Goal: Information Seeking & Learning: Understand process/instructions

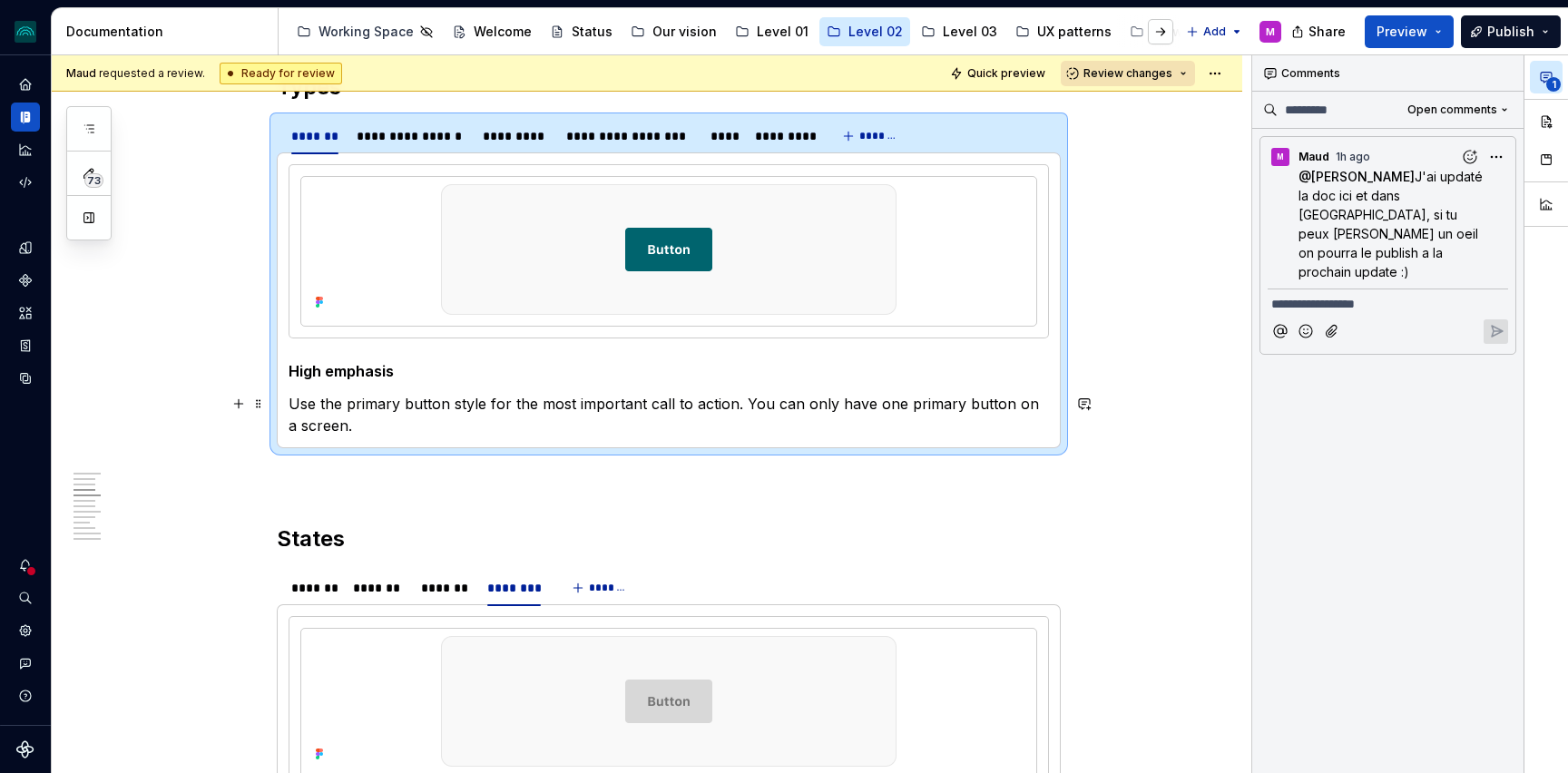
scroll to position [1032, 0]
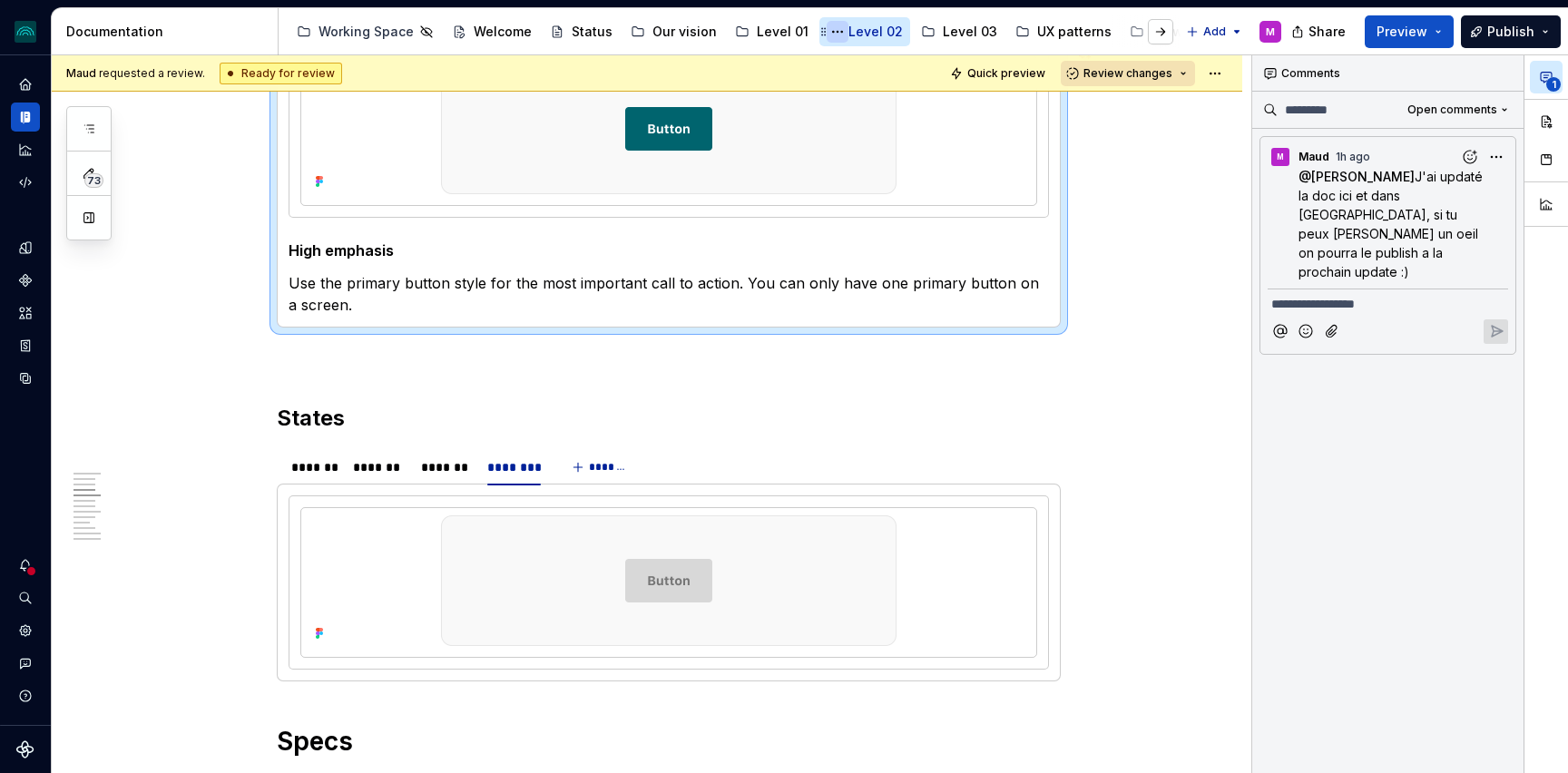
click at [831, 31] on button "Page tree" at bounding box center [837, 31] width 22 height 22
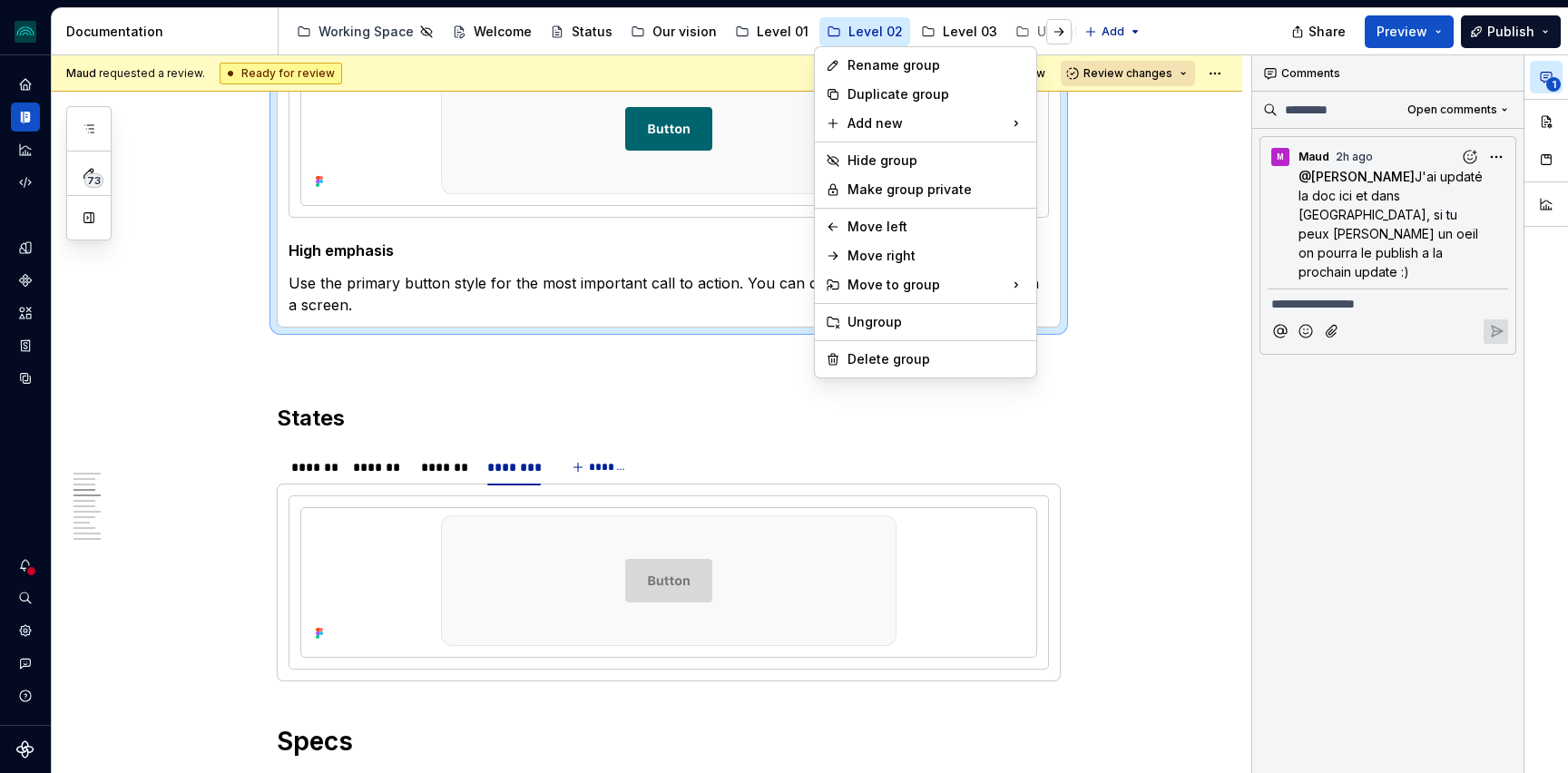
type textarea "*"
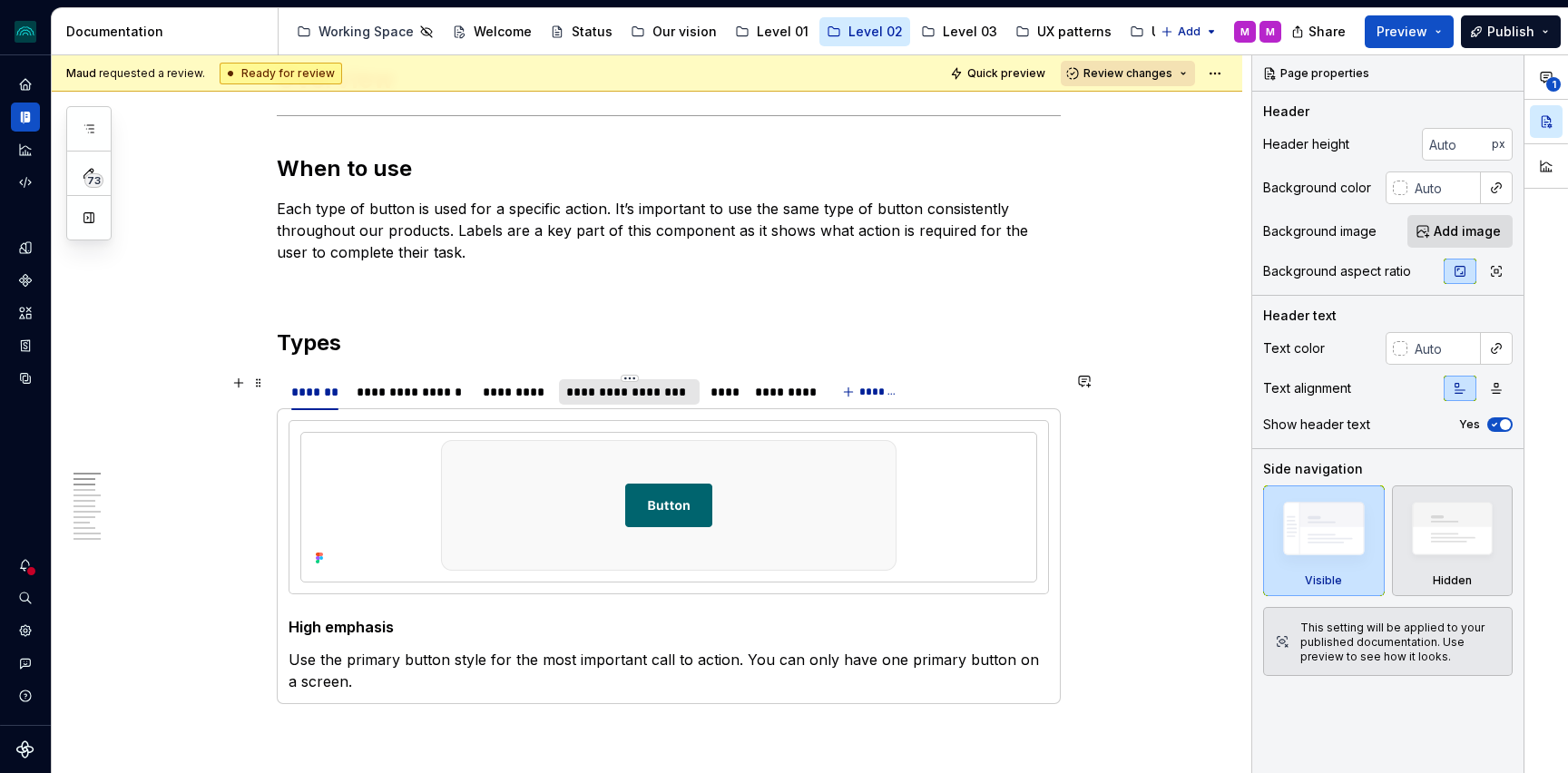
scroll to position [659, 0]
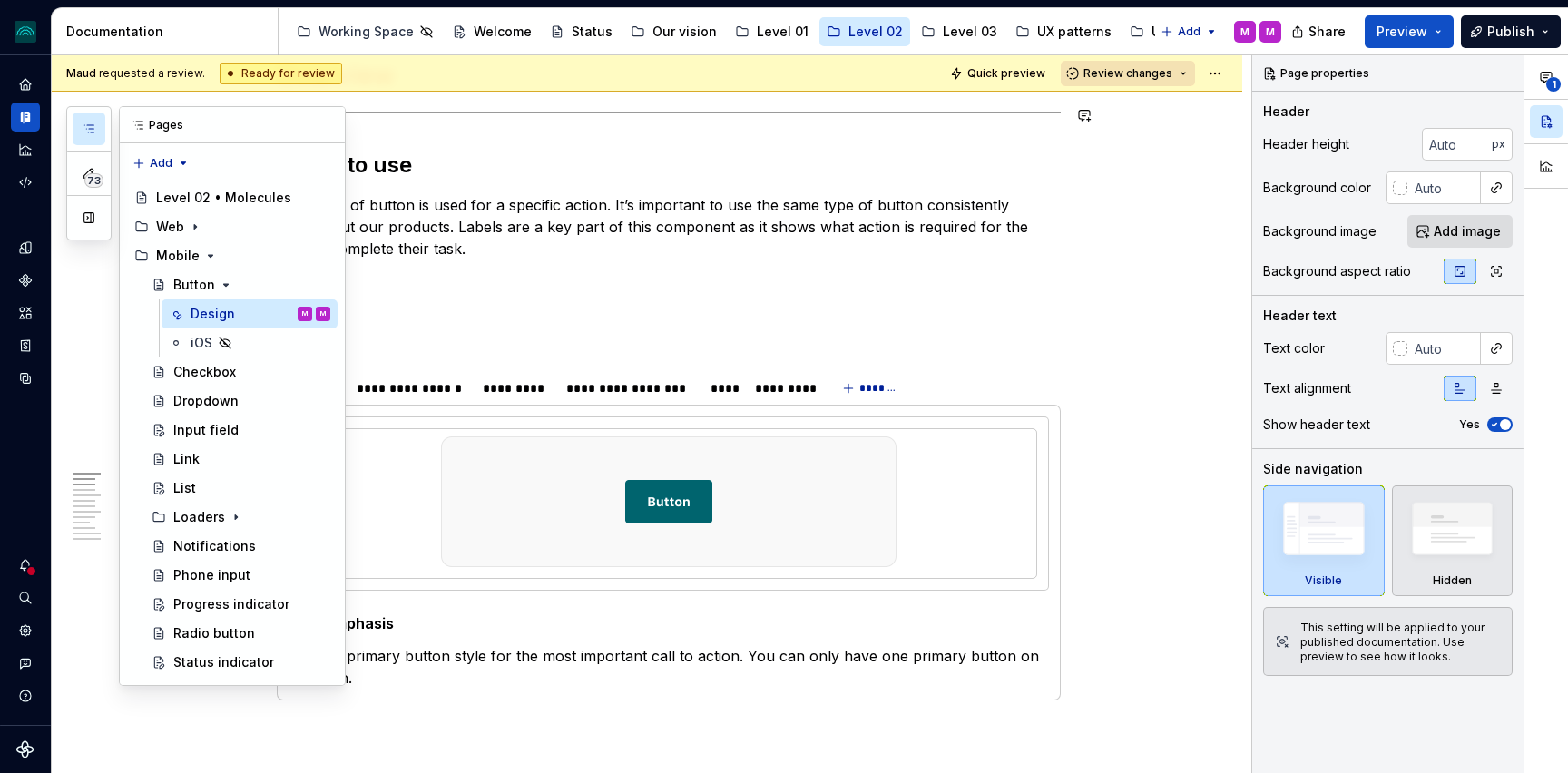
click at [96, 129] on icon "button" at bounding box center [88, 129] width 14 height 14
click at [227, 480] on div "List" at bounding box center [251, 488] width 157 height 25
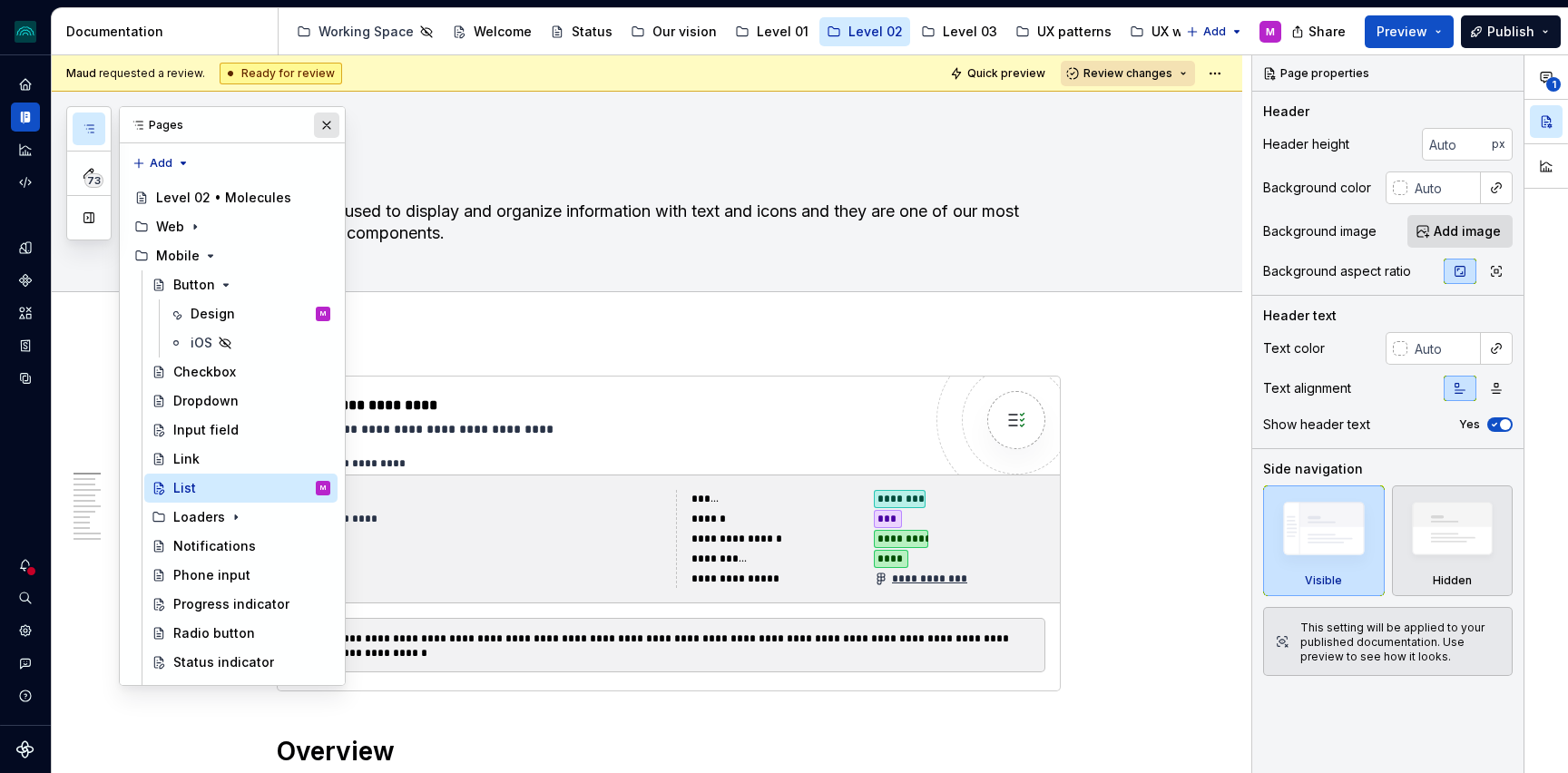
click at [325, 127] on button "button" at bounding box center [327, 125] width 25 height 25
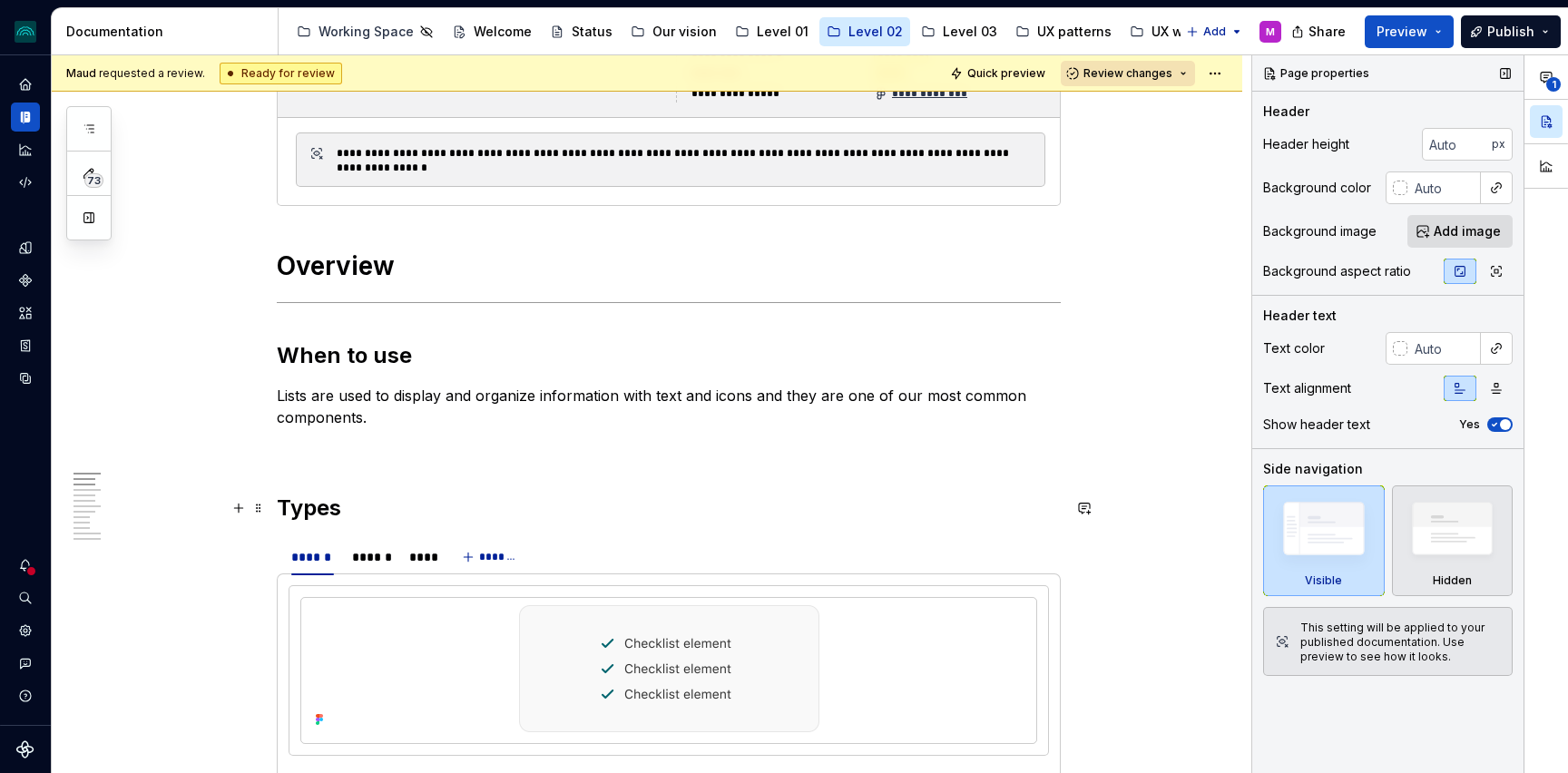
scroll to position [515, 0]
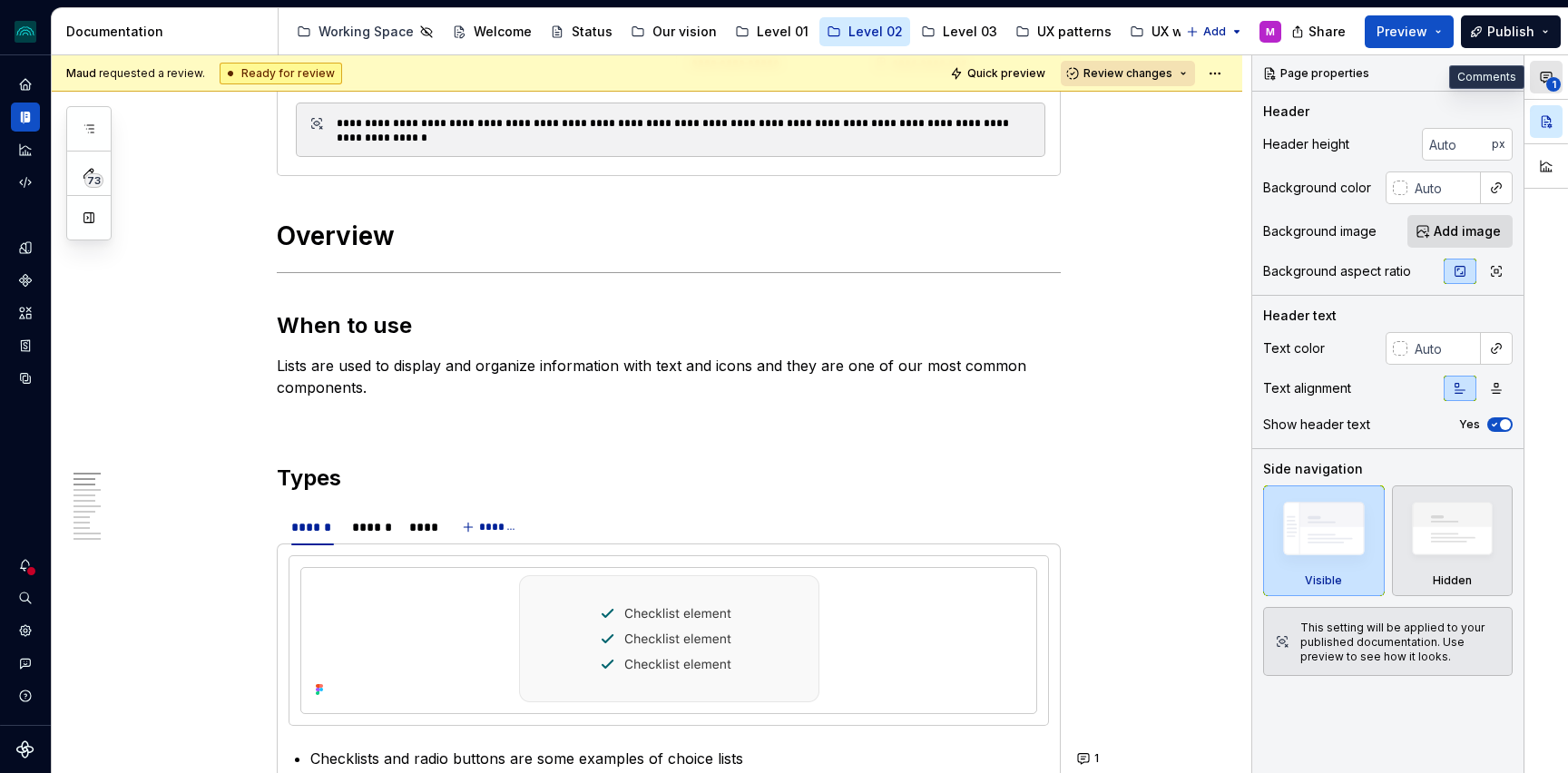
click at [1545, 79] on icon "button" at bounding box center [1545, 76] width 14 height 14
type textarea "*"
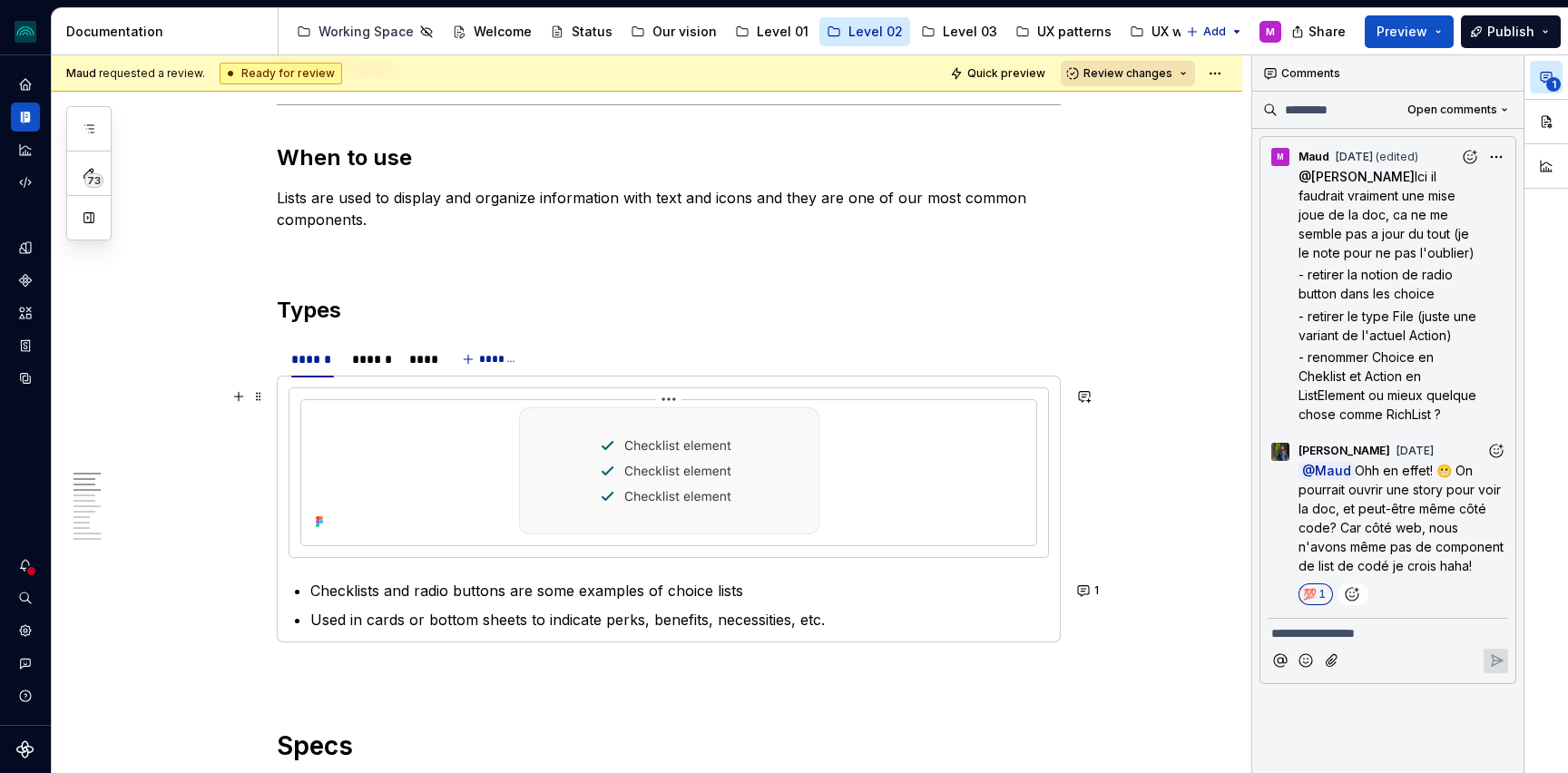
scroll to position [731, 0]
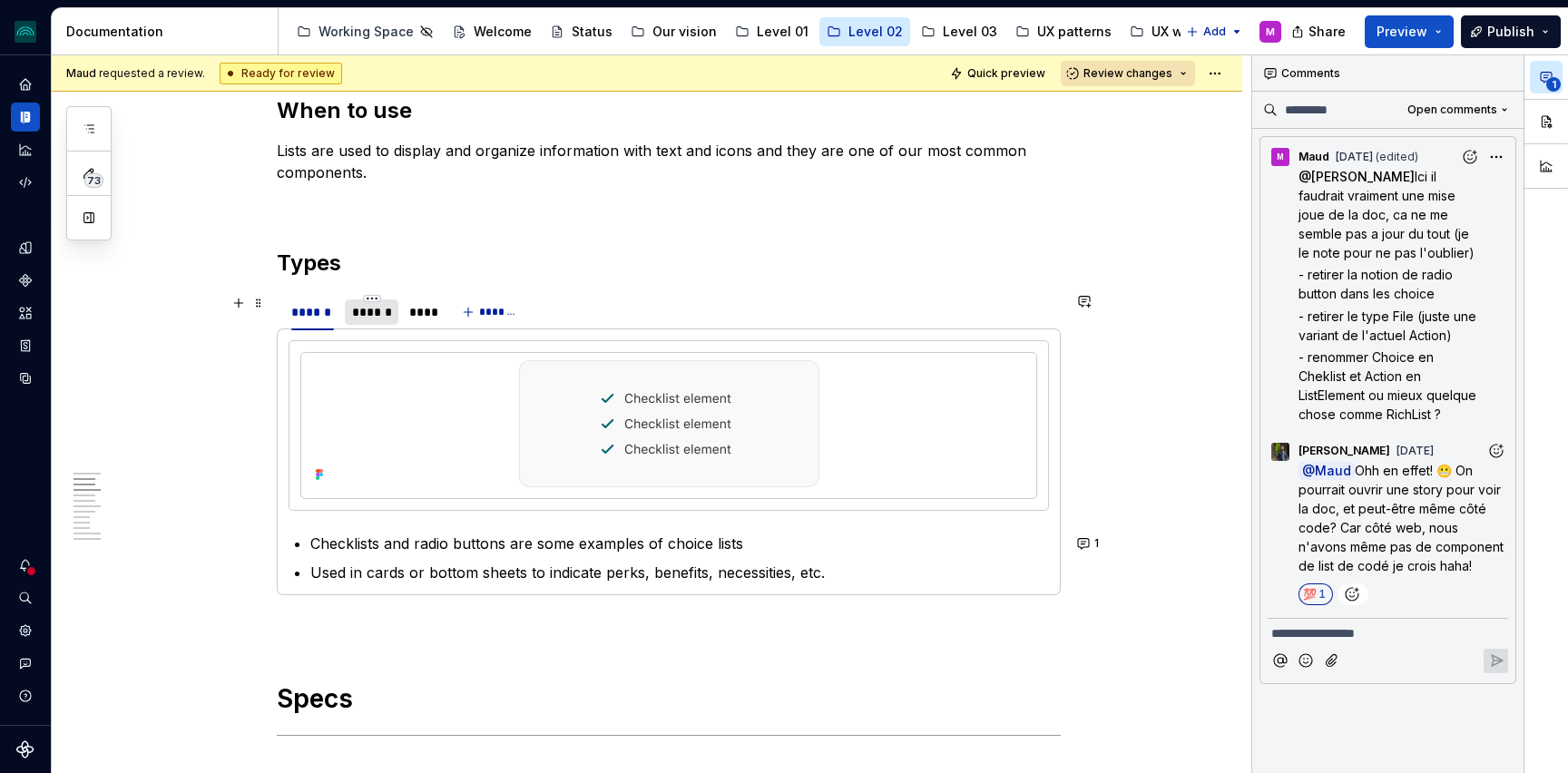
click at [384, 319] on div "******" at bounding box center [372, 311] width 39 height 18
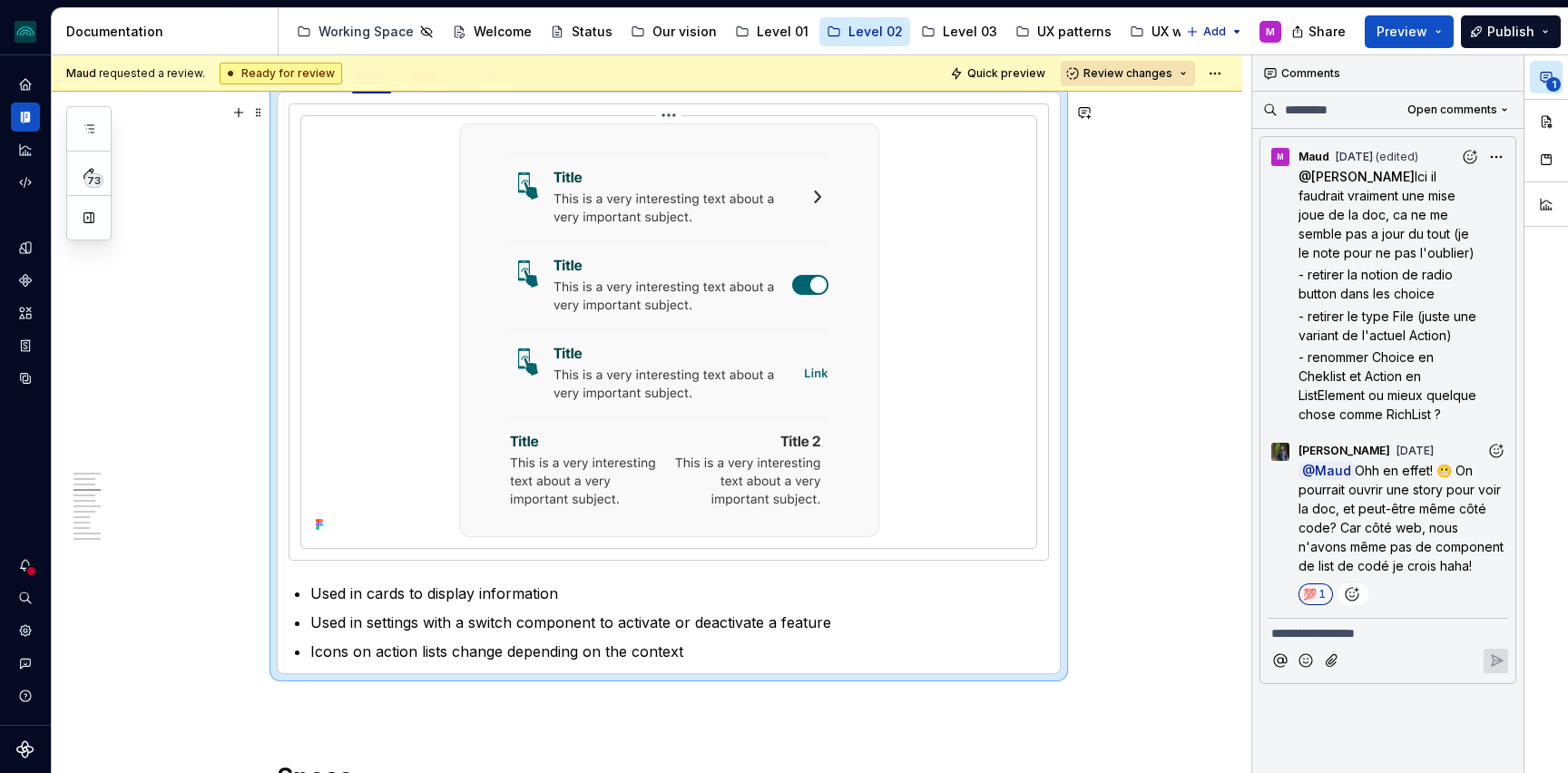
scroll to position [979, 0]
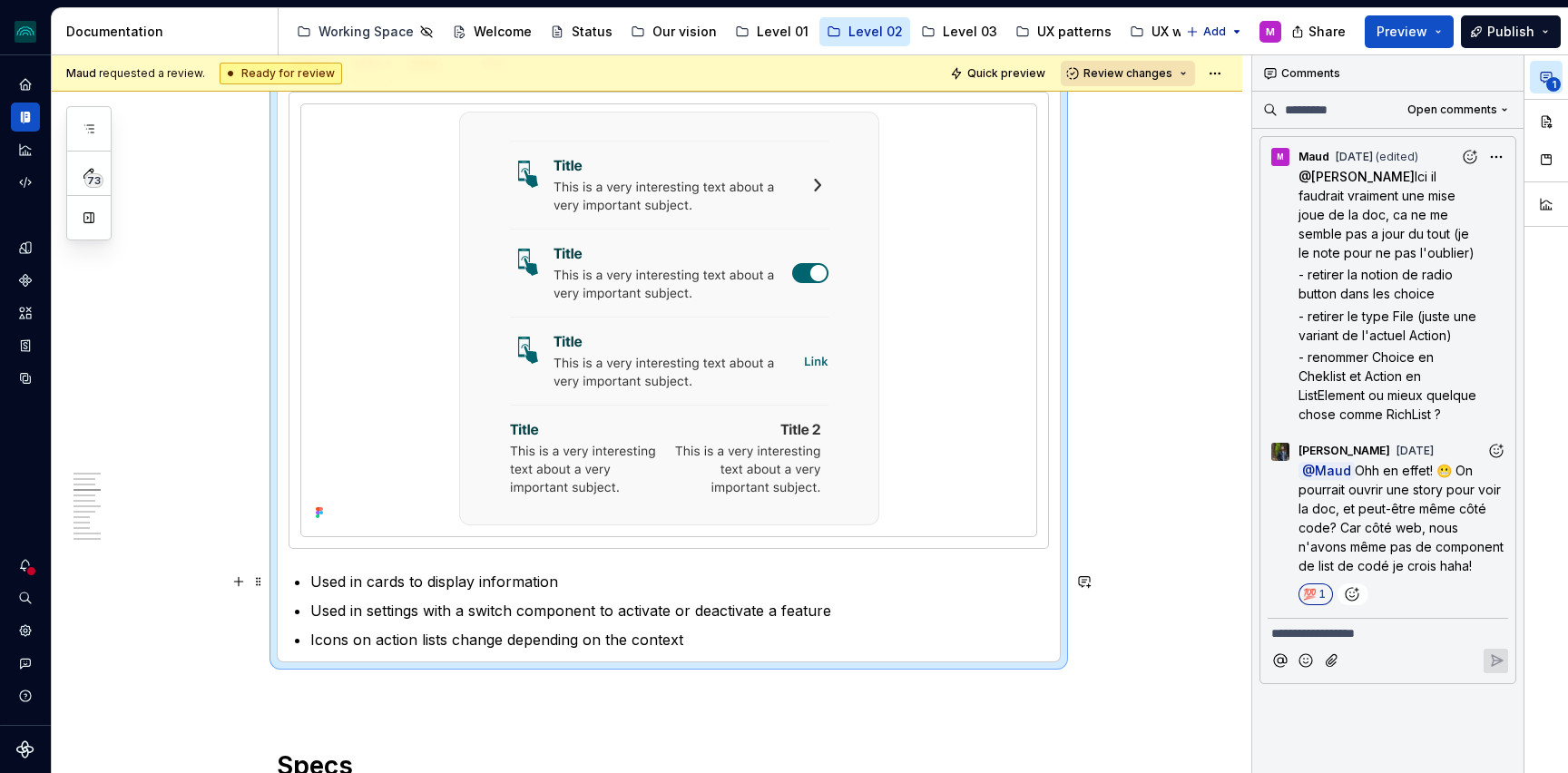
click at [439, 579] on p "Used in cards to display information" at bounding box center [679, 581] width 738 height 22
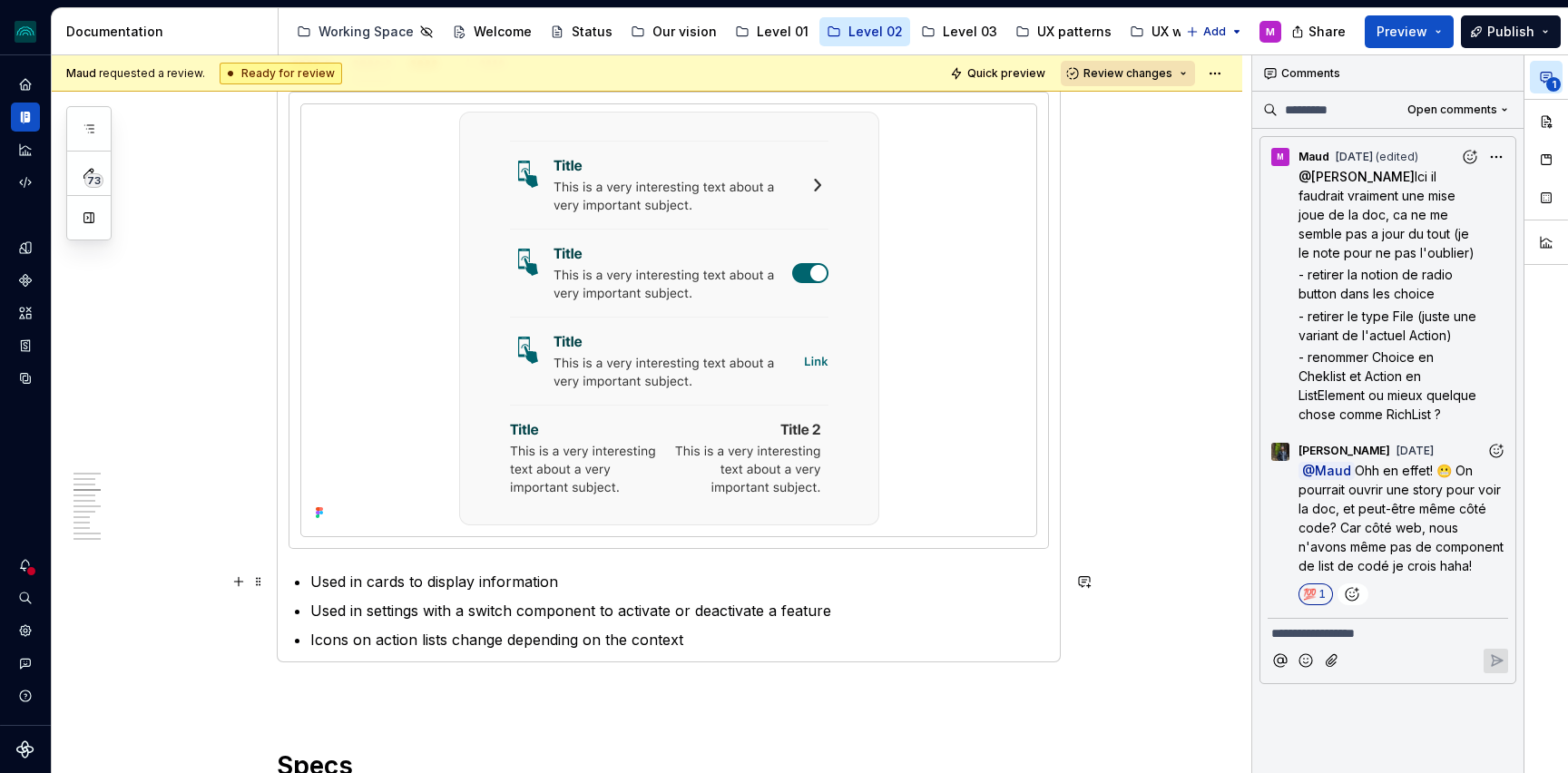
click at [482, 584] on p "Used in cards to display information" at bounding box center [679, 581] width 738 height 22
click at [641, 577] on p "Used in cards to display several information" at bounding box center [679, 581] width 738 height 22
drag, startPoint x: 514, startPoint y: 582, endPoint x: 490, endPoint y: 582, distance: 24.0
click at [487, 582] on p "Used in cards to display several informations" at bounding box center [679, 581] width 738 height 22
click at [608, 584] on p "Used in cards to display plural informations" at bounding box center [679, 581] width 738 height 22
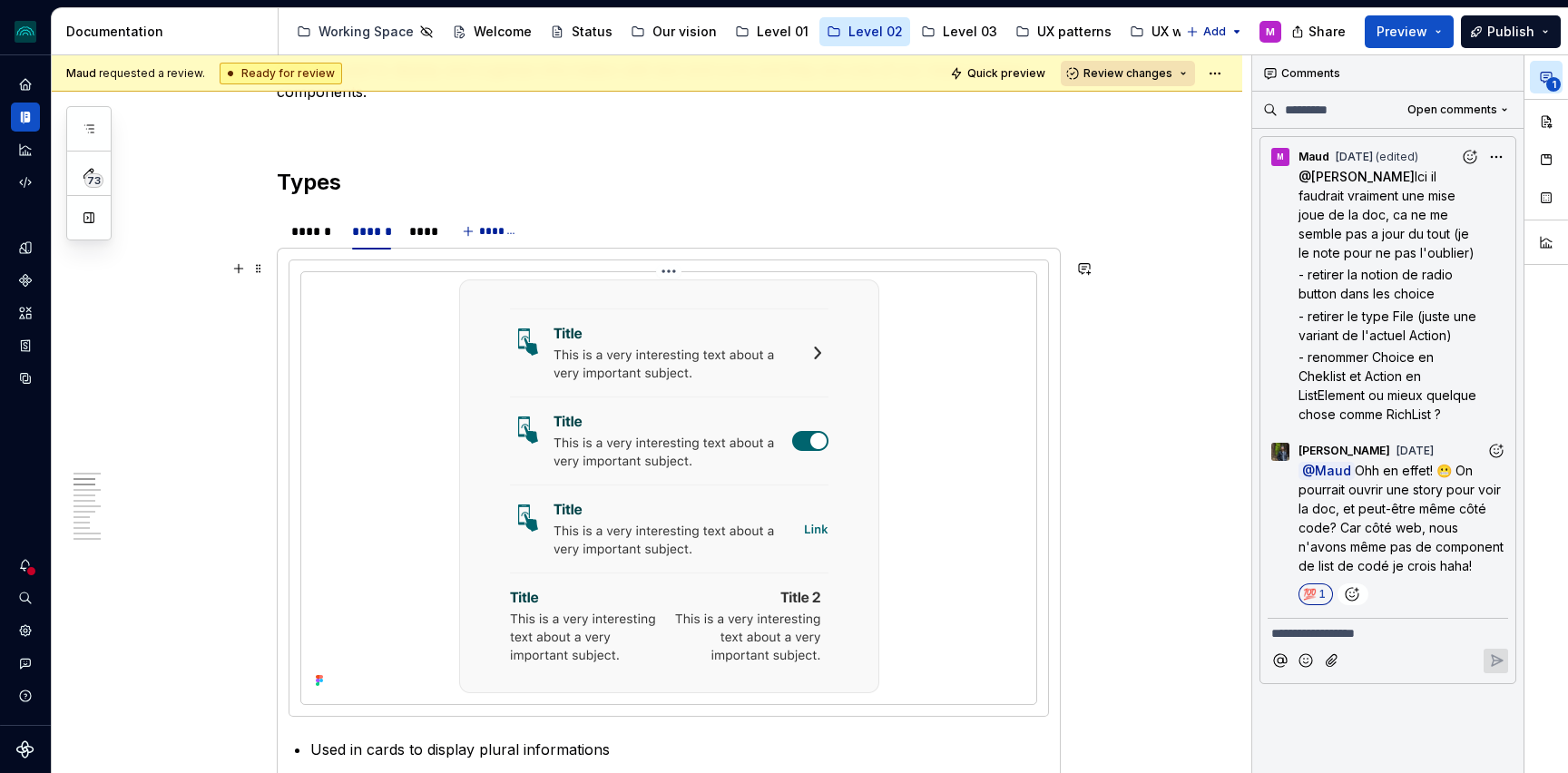
scroll to position [789, 0]
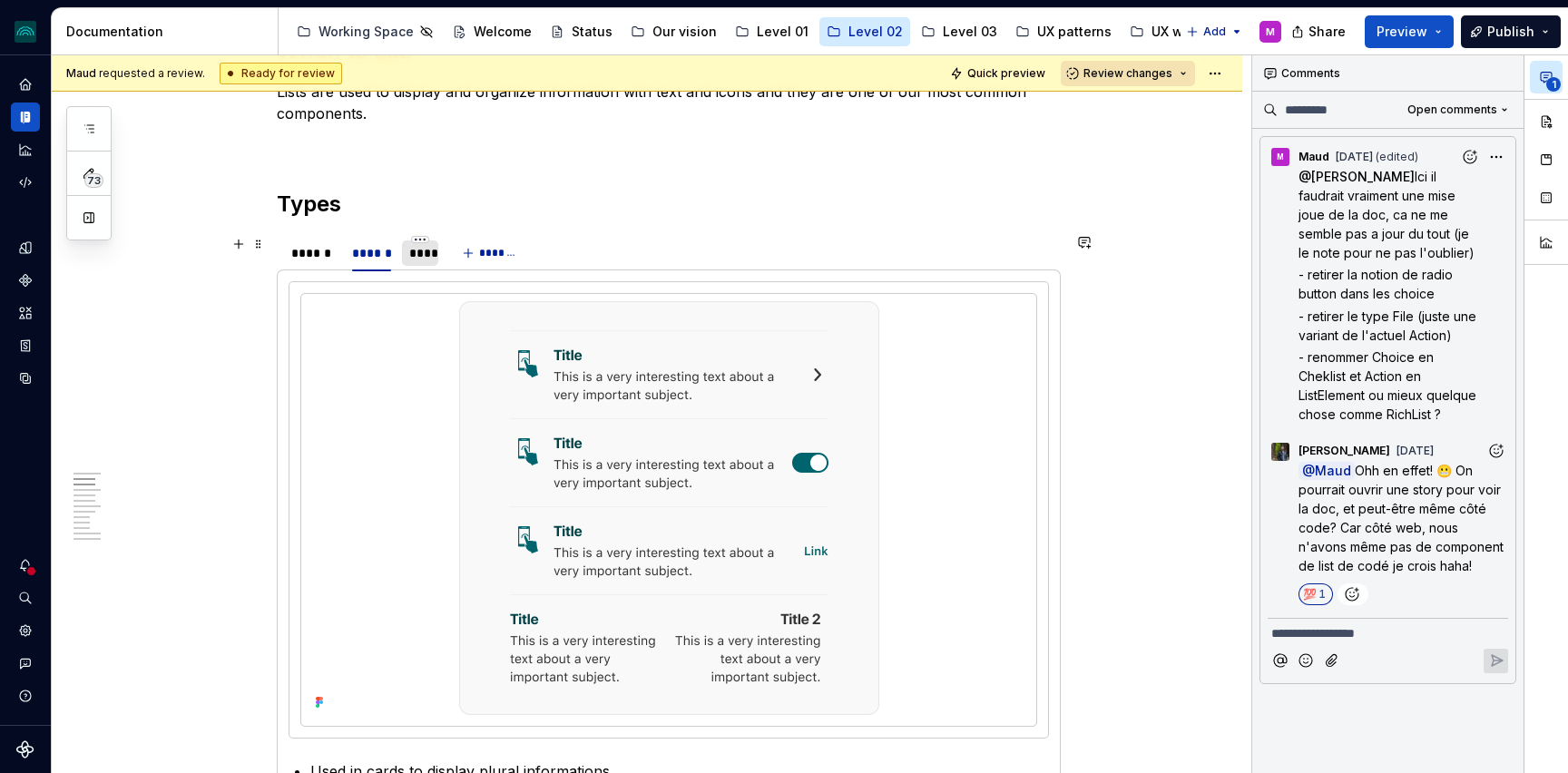
click at [427, 254] on div "****" at bounding box center [419, 252] width 22 height 18
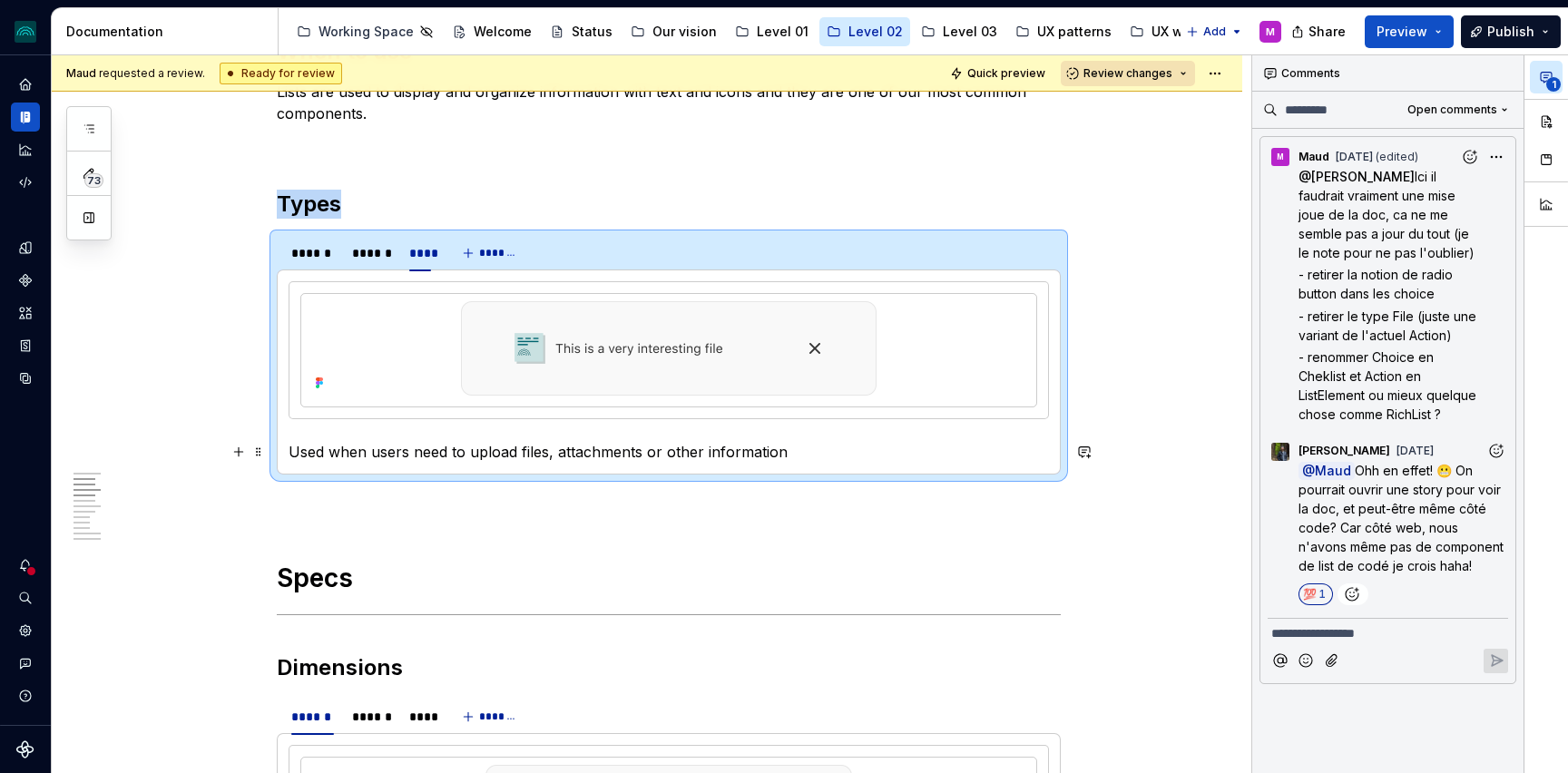
click at [564, 456] on p "Used when users need to upload files, attachments or other information" at bounding box center [669, 451] width 760 height 22
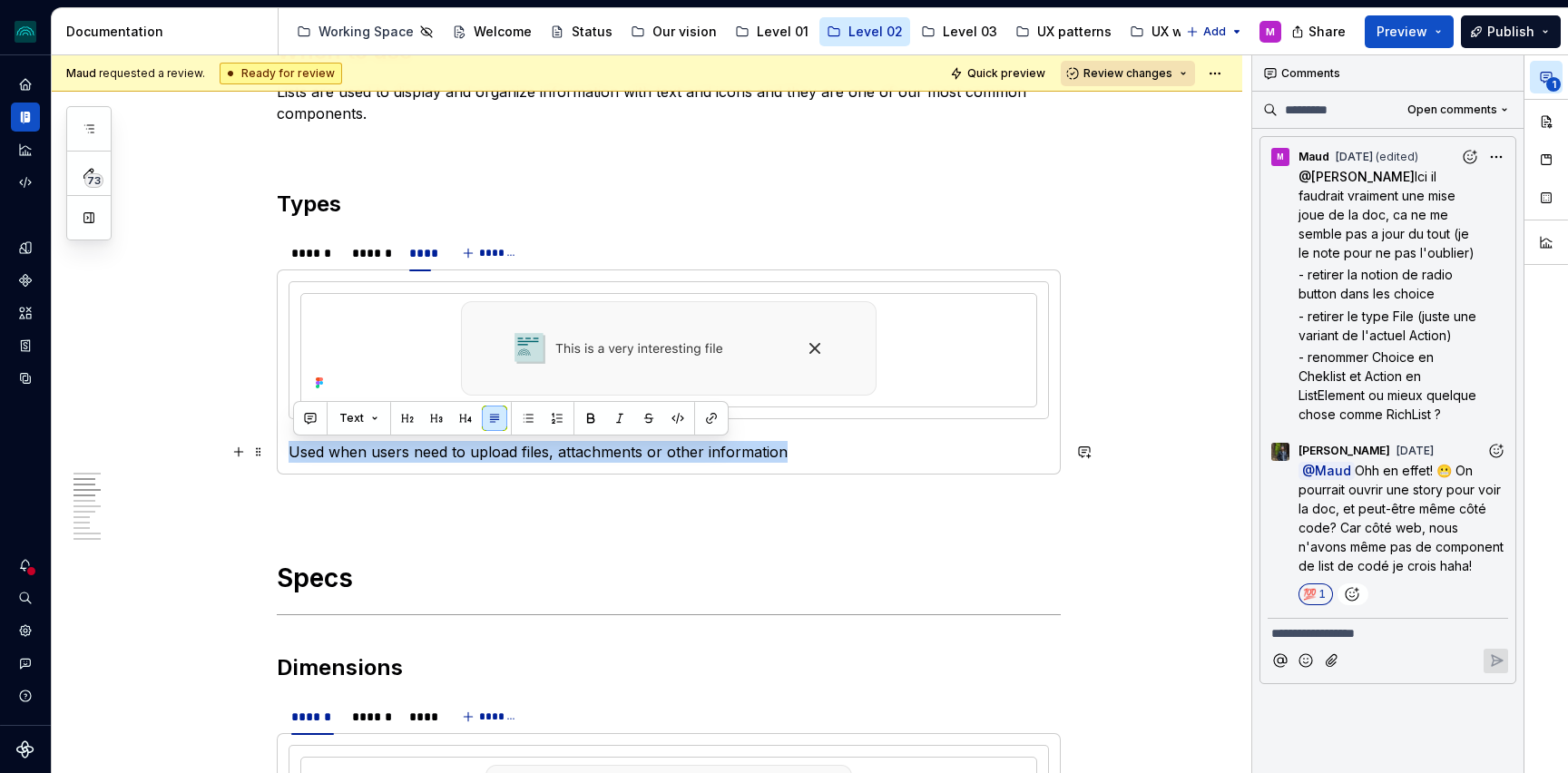
drag, startPoint x: 783, startPoint y: 454, endPoint x: 380, endPoint y: 438, distance: 403.3
click at [380, 438] on section-item-column "Used when users need to upload files, attachments or other information" at bounding box center [669, 371] width 760 height 181
copy p "Used when users need to upload files, attachments or other information"
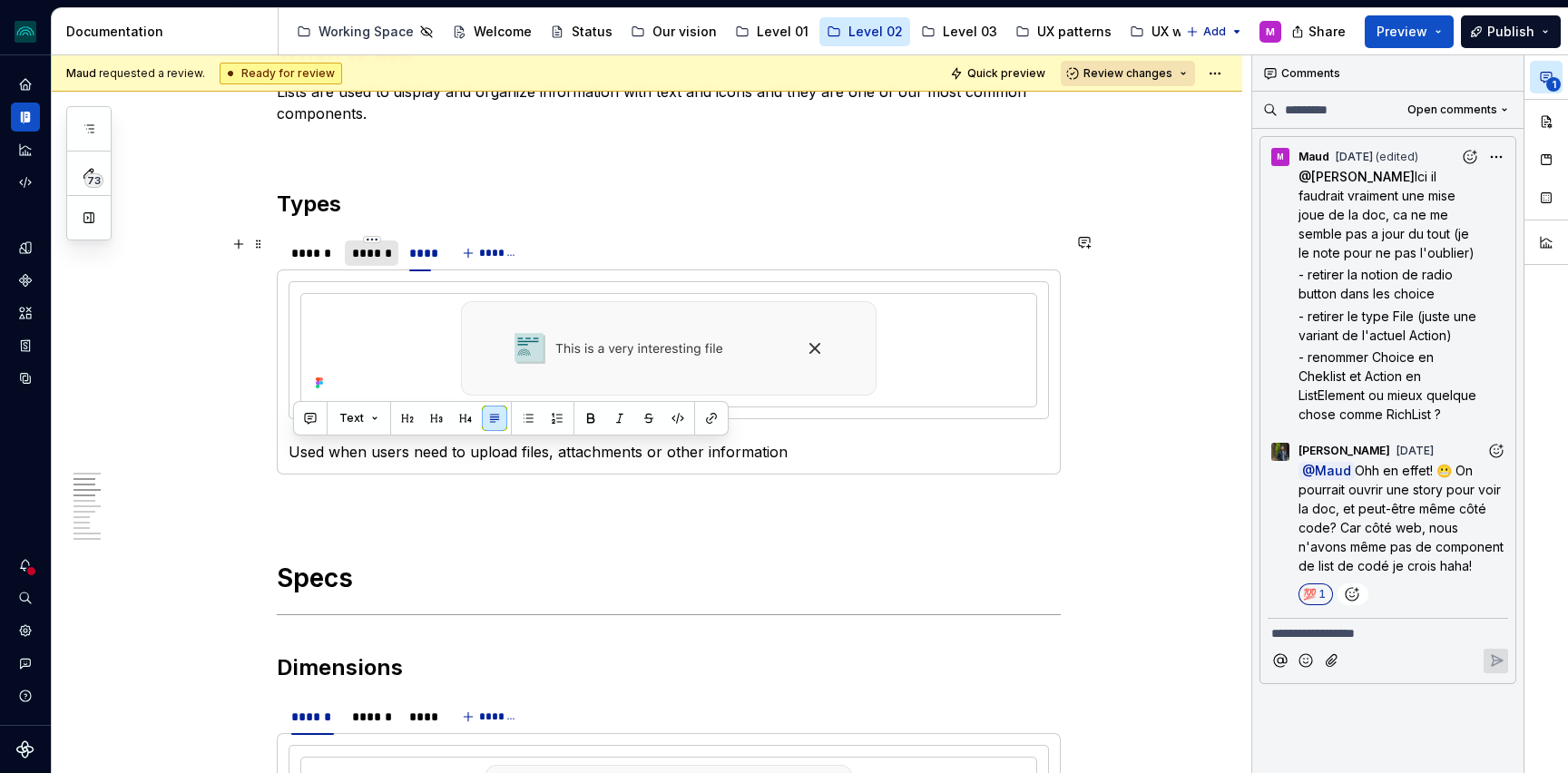
click at [367, 258] on div "******" at bounding box center [372, 252] width 39 height 18
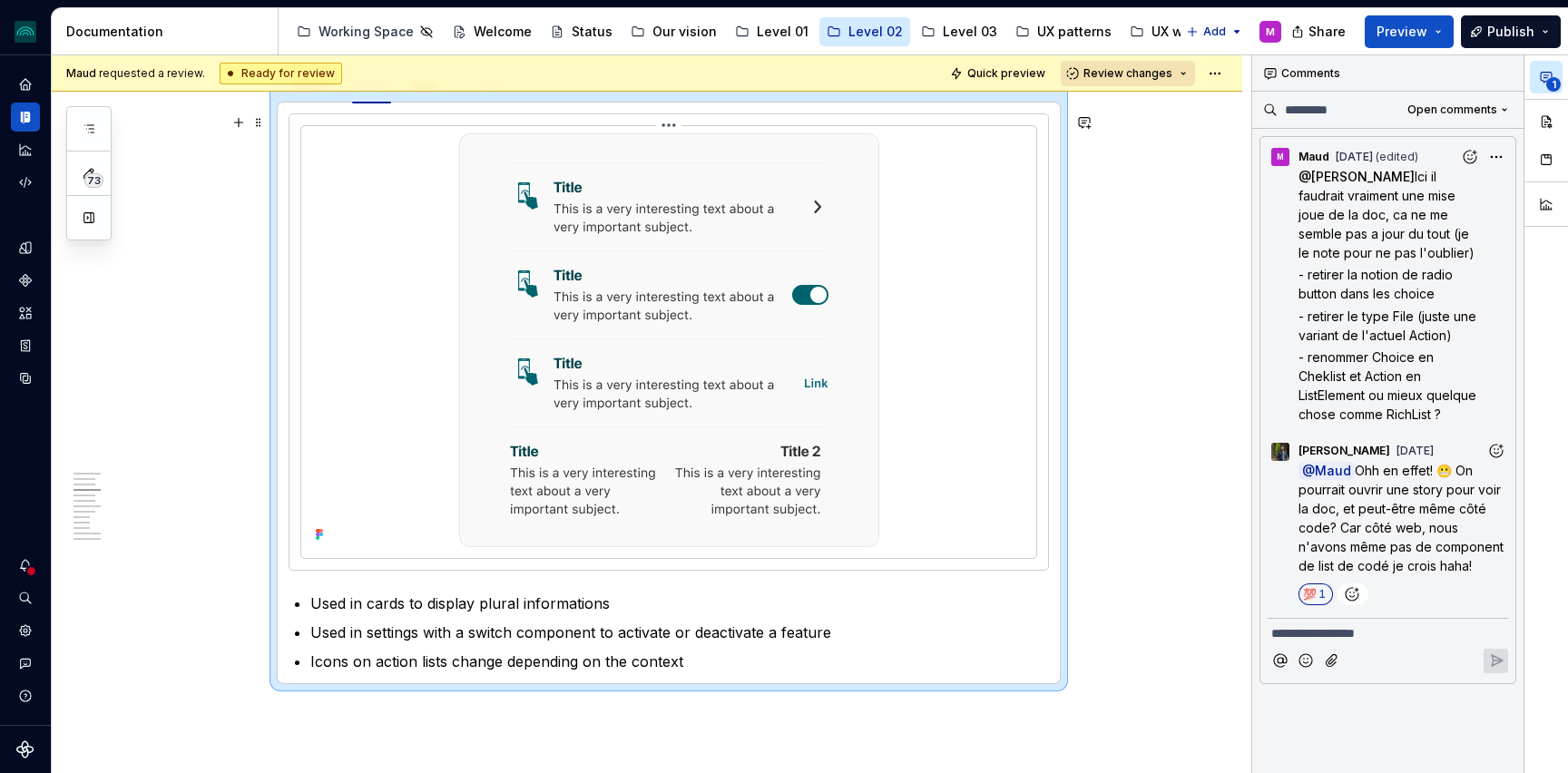
scroll to position [1014, 0]
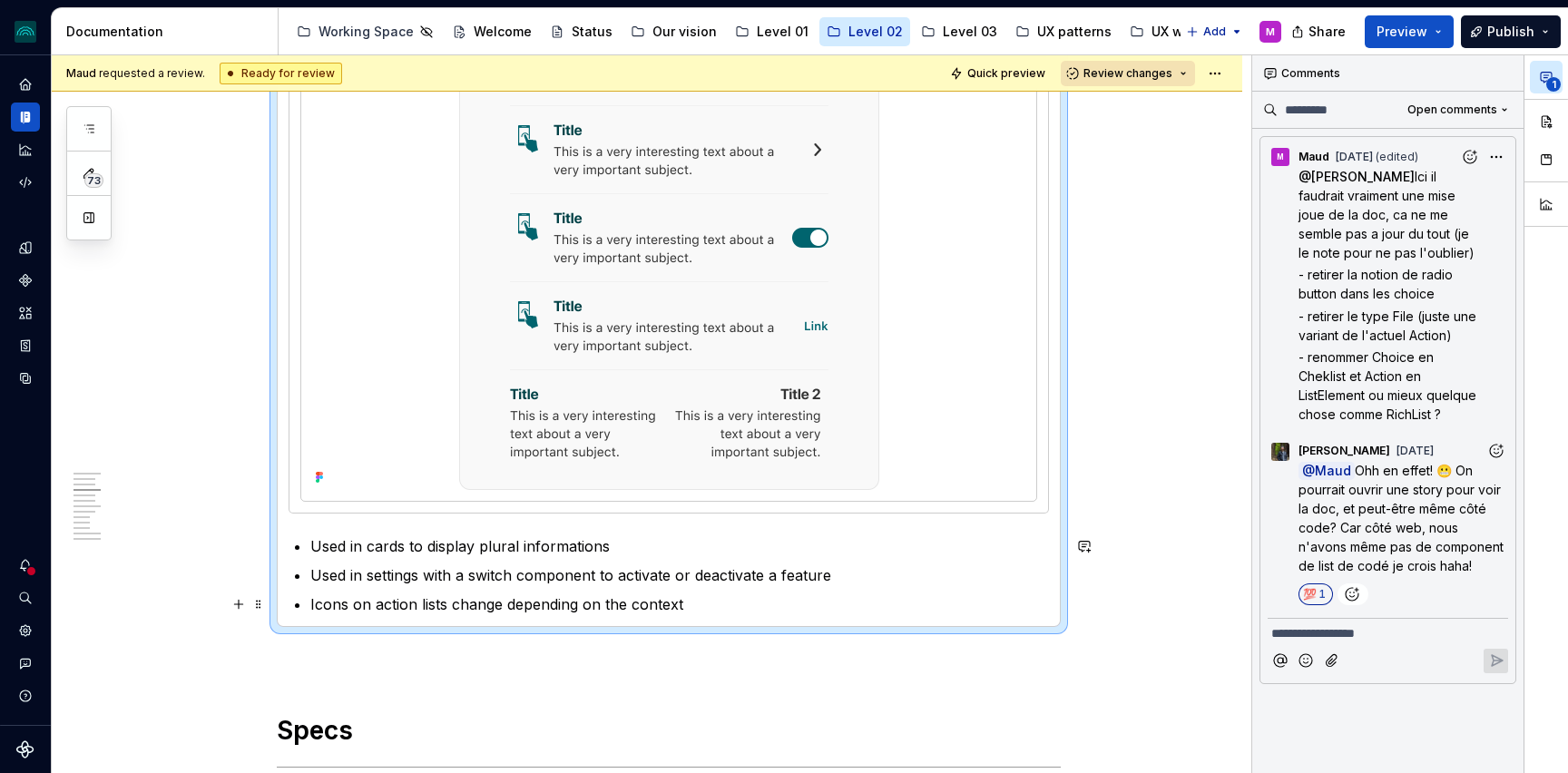
click at [702, 606] on p "Icons on action lists change depending on the context" at bounding box center [679, 604] width 738 height 22
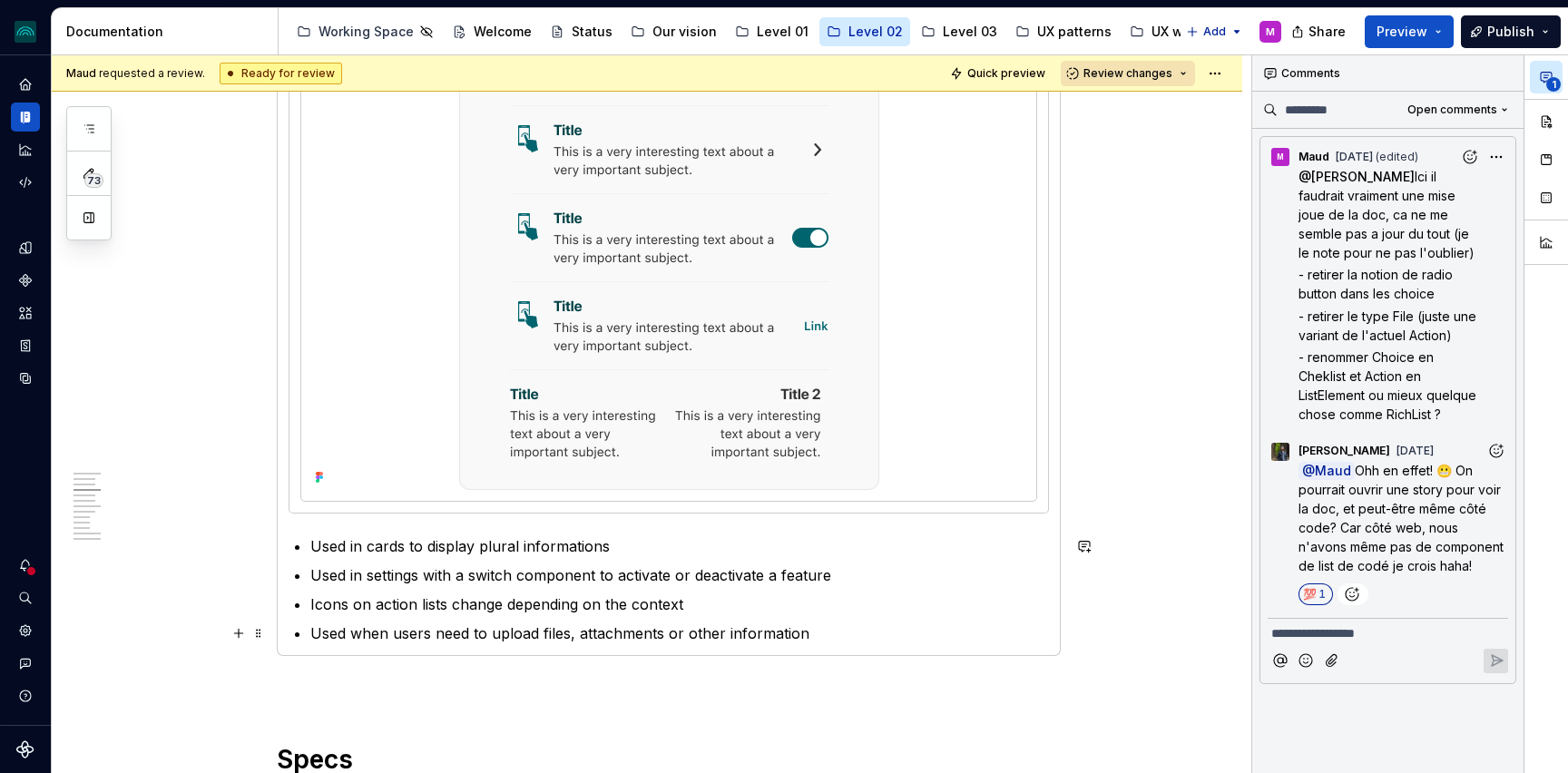
click at [354, 633] on p "Used when users need to upload files, attachments or other information" at bounding box center [679, 632] width 738 height 22
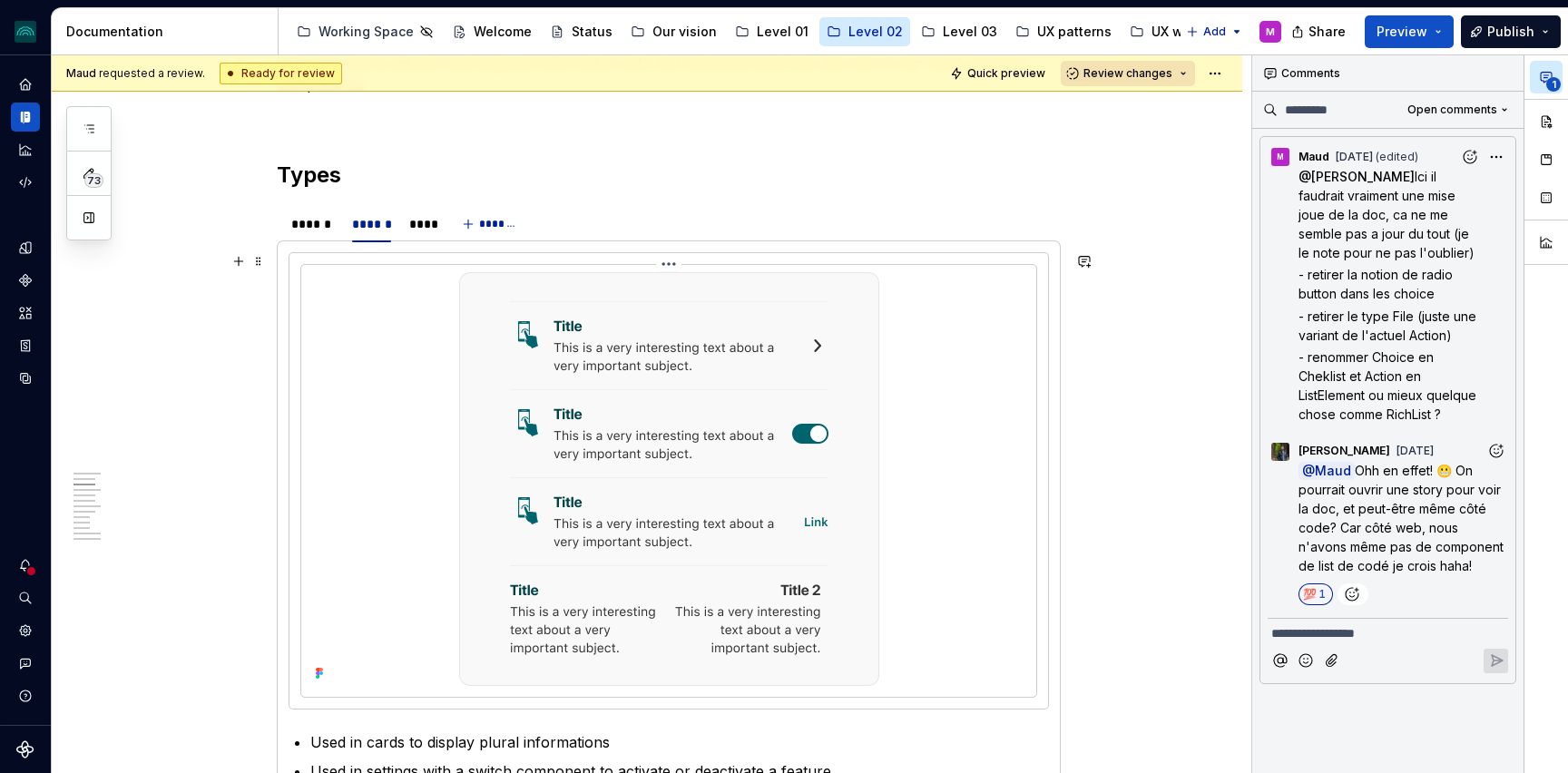
scroll to position [813, 0]
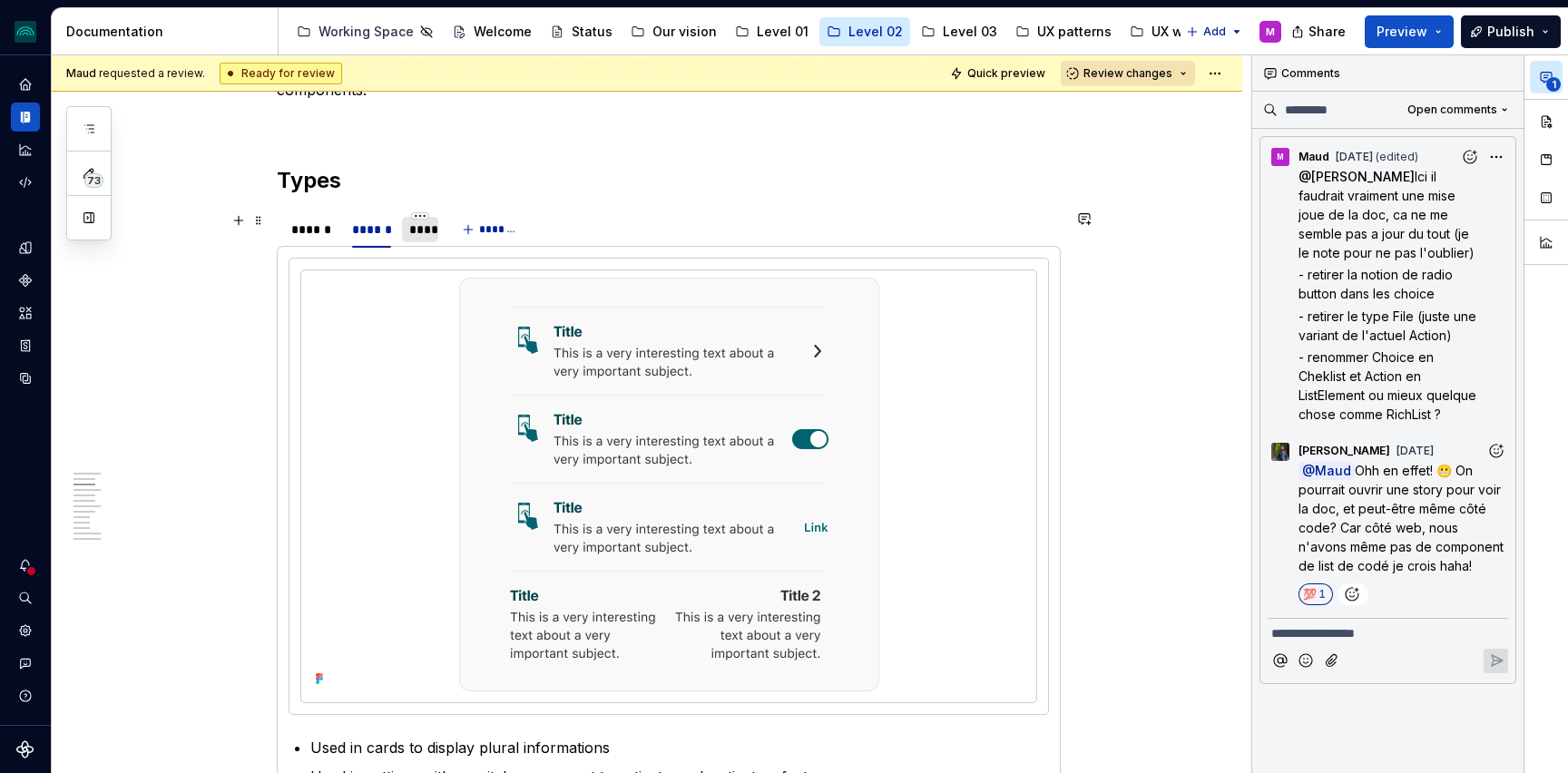
click at [419, 232] on div "****" at bounding box center [419, 229] width 22 height 18
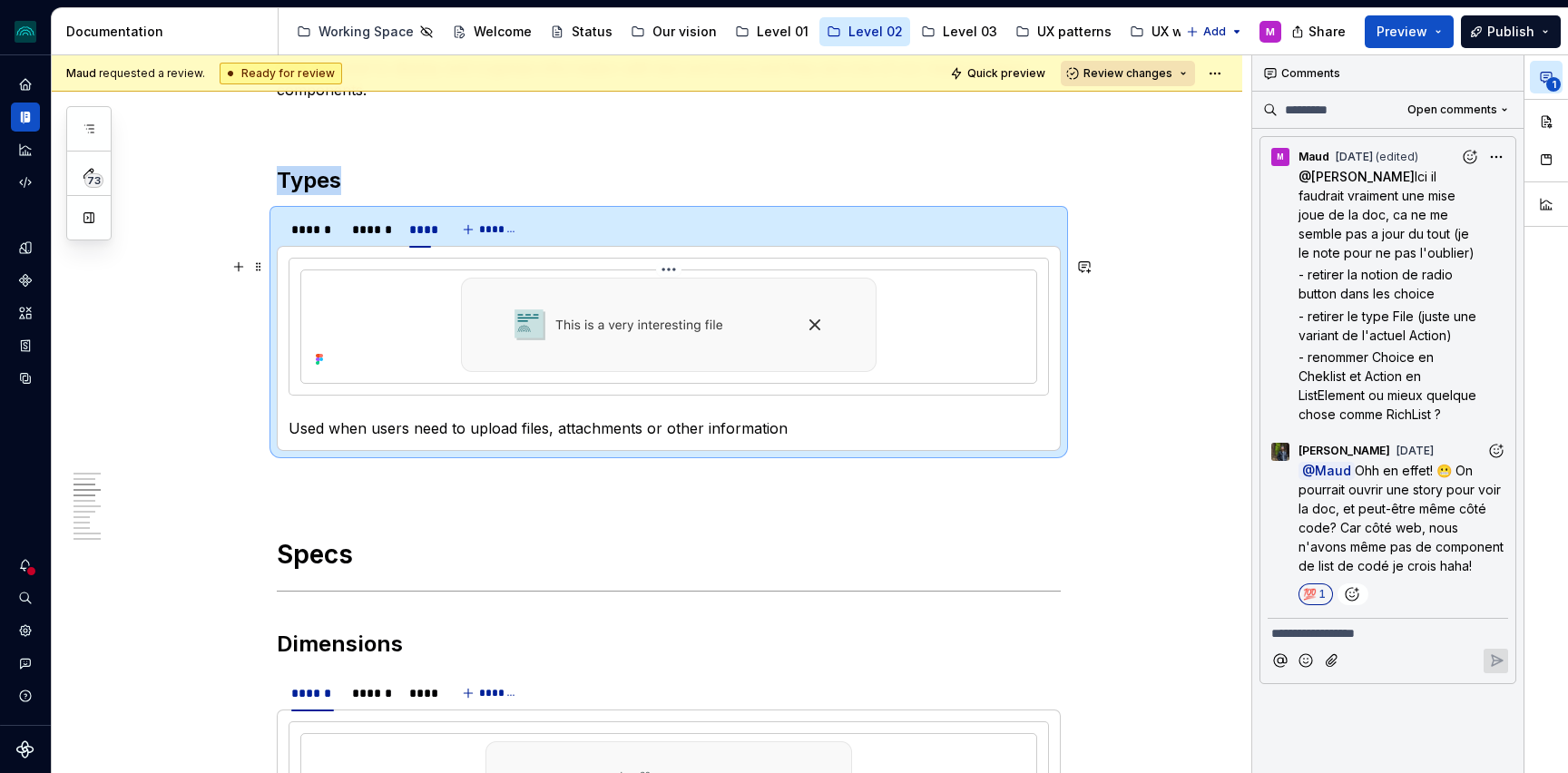
click at [372, 284] on div at bounding box center [669, 325] width 721 height 95
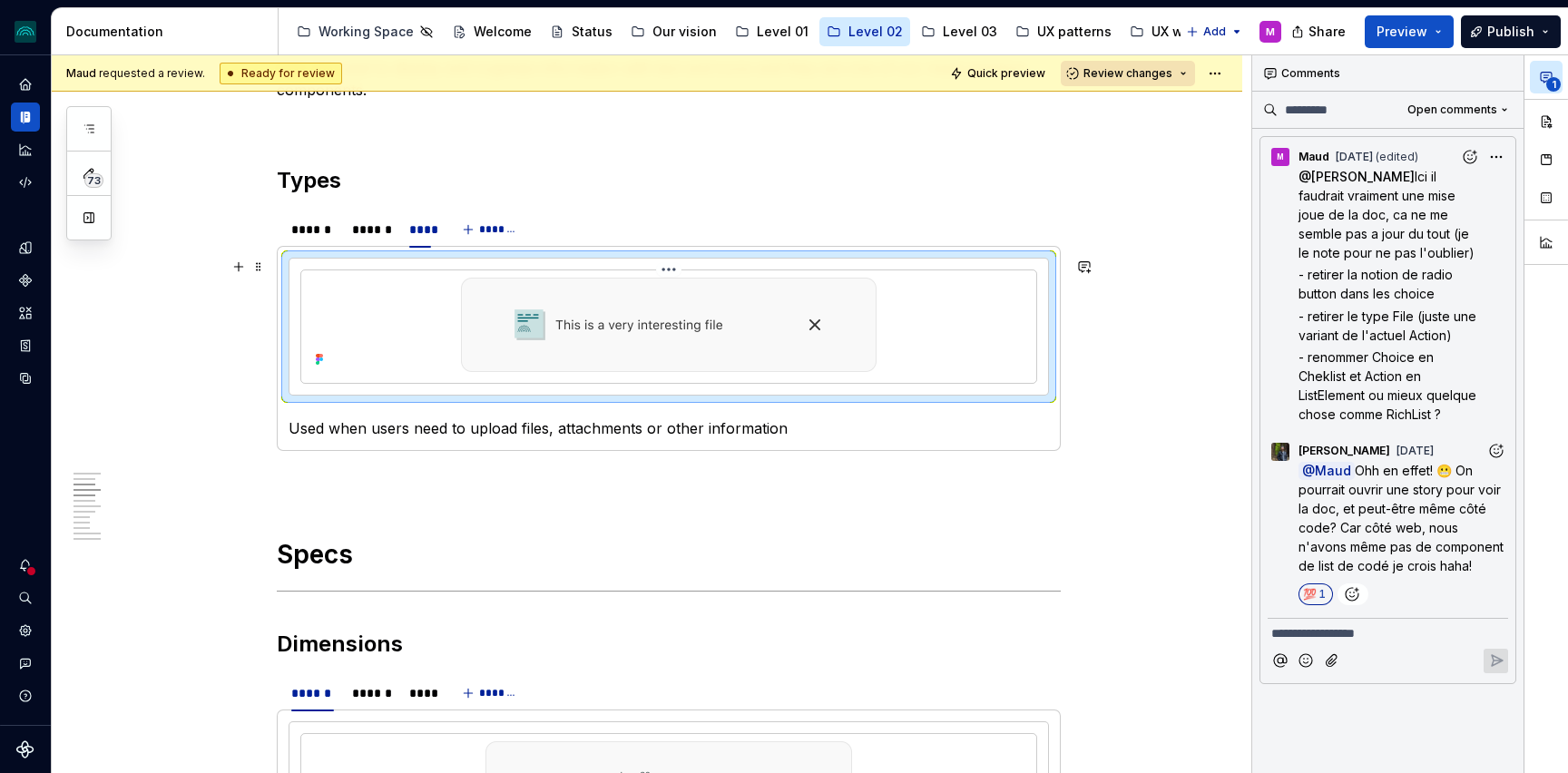
click at [672, 267] on html "iceberg M Design system data Documentation Accessibility guide for tree Page tr…" at bounding box center [784, 386] width 1568 height 773
click at [417, 297] on html "iceberg M Design system data Documentation Accessibility guide for tree Page tr…" at bounding box center [784, 386] width 1568 height 773
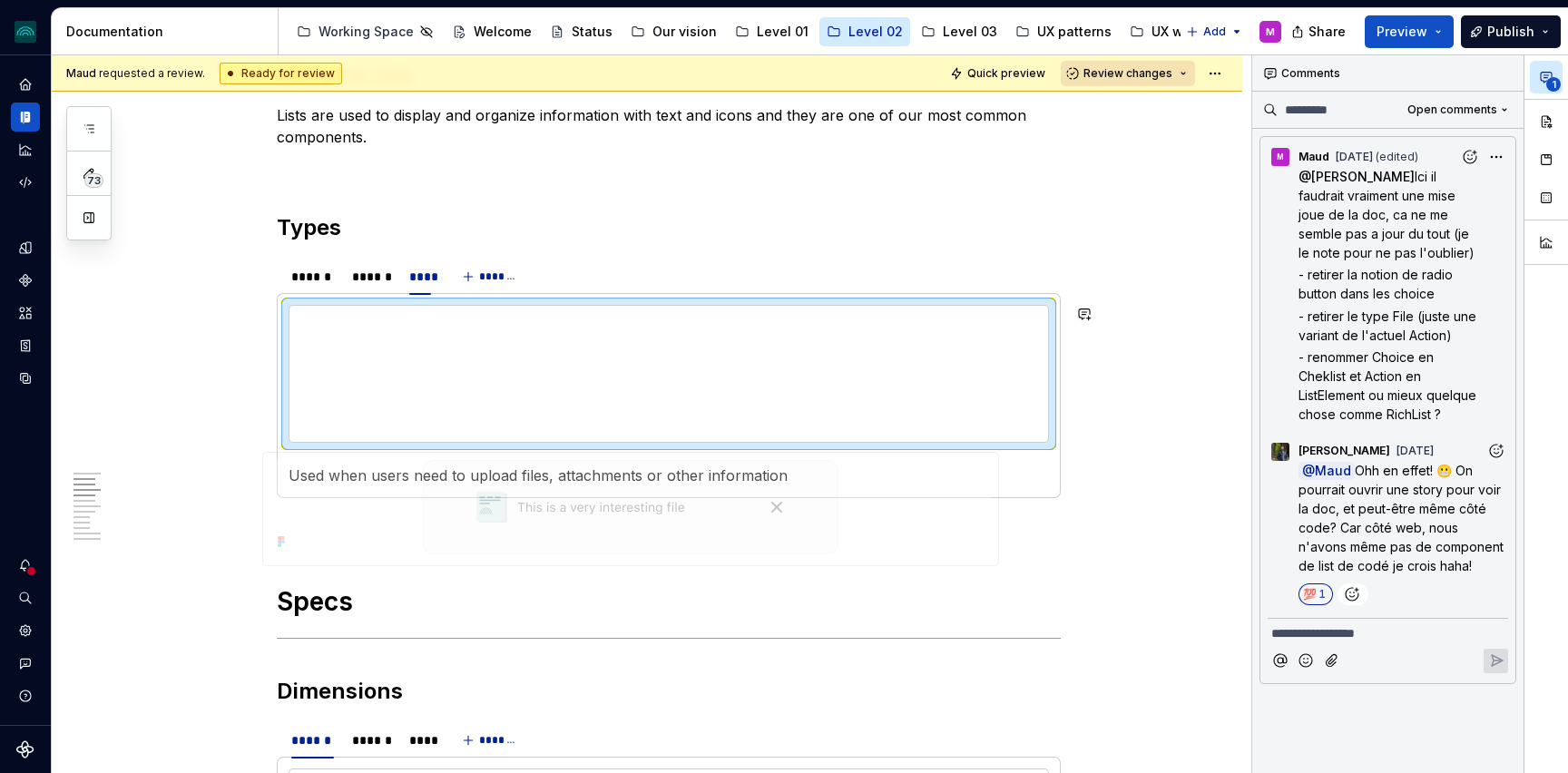
scroll to position [767, 0]
drag, startPoint x: 369, startPoint y: 339, endPoint x: 373, endPoint y: 353, distance: 14.6
click at [371, 350] on body "iceberg M Design system data Documentation Accessibility guide for tree Page tr…" at bounding box center [784, 386] width 1568 height 773
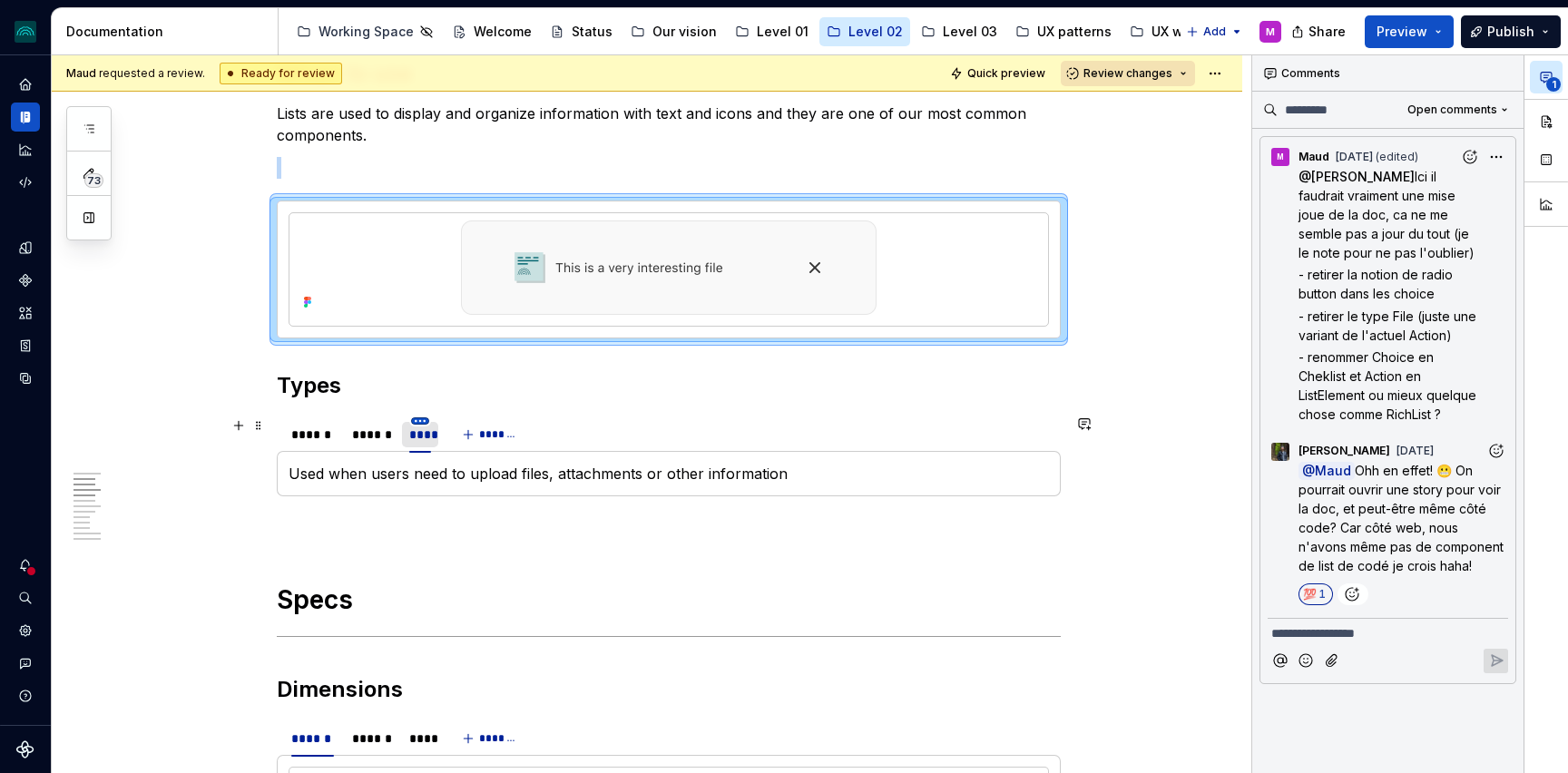
click at [431, 419] on html "iceberg M Design system data Documentation Accessibility guide for tree Page tr…" at bounding box center [784, 386] width 1568 height 773
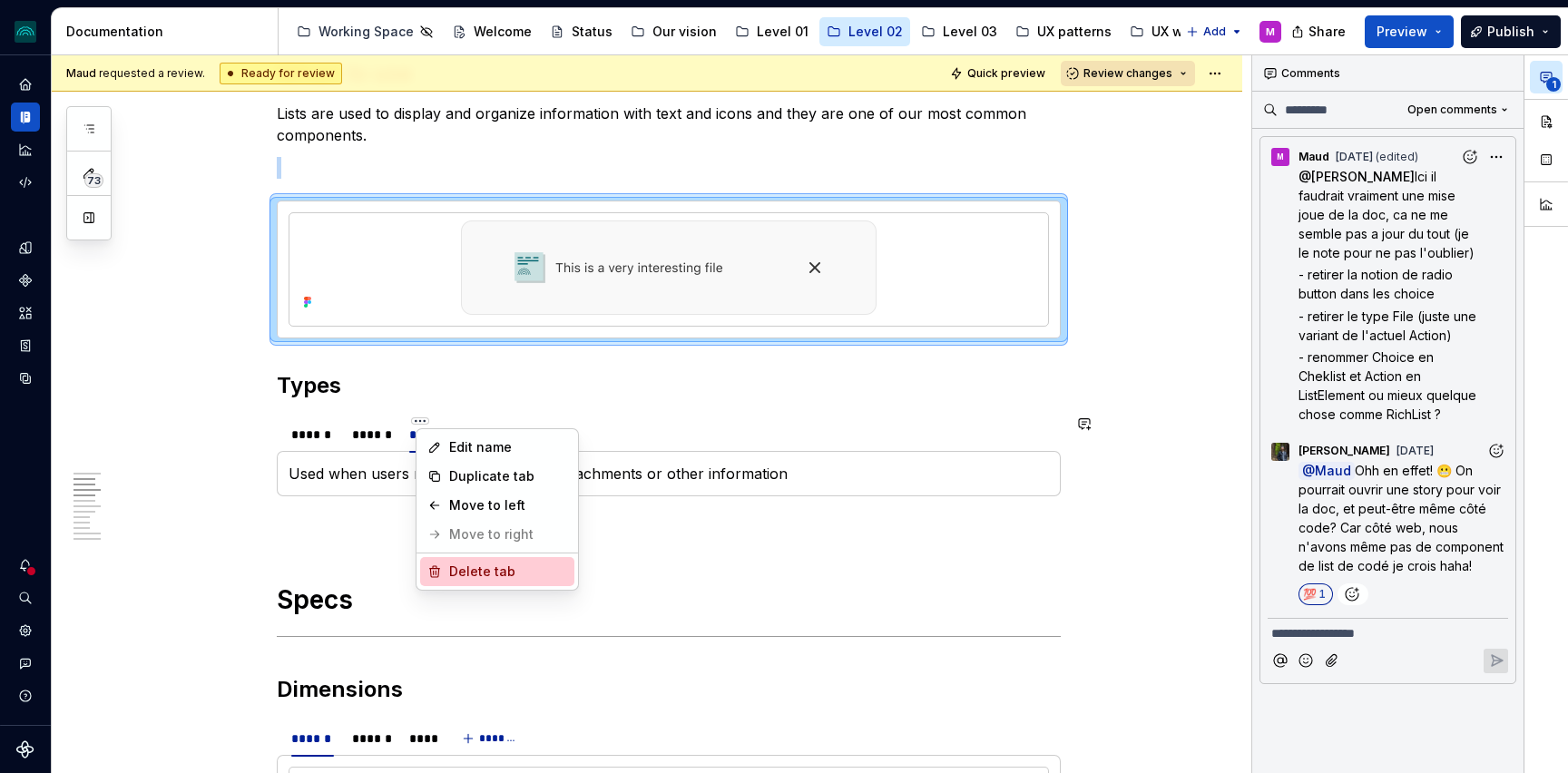
click at [473, 575] on div "Delete tab" at bounding box center [509, 571] width 118 height 18
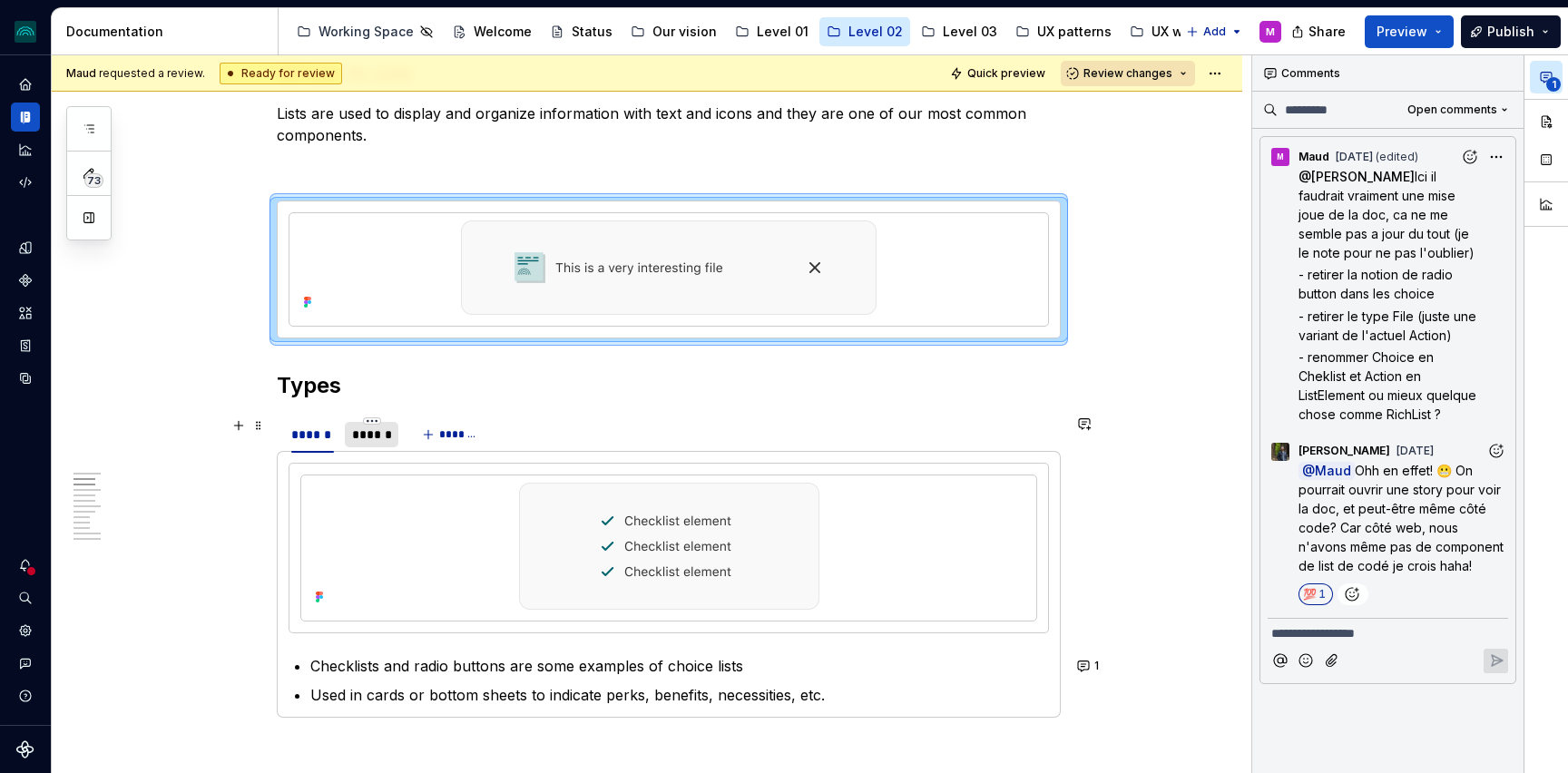
click at [373, 427] on div "******" at bounding box center [372, 434] width 39 height 18
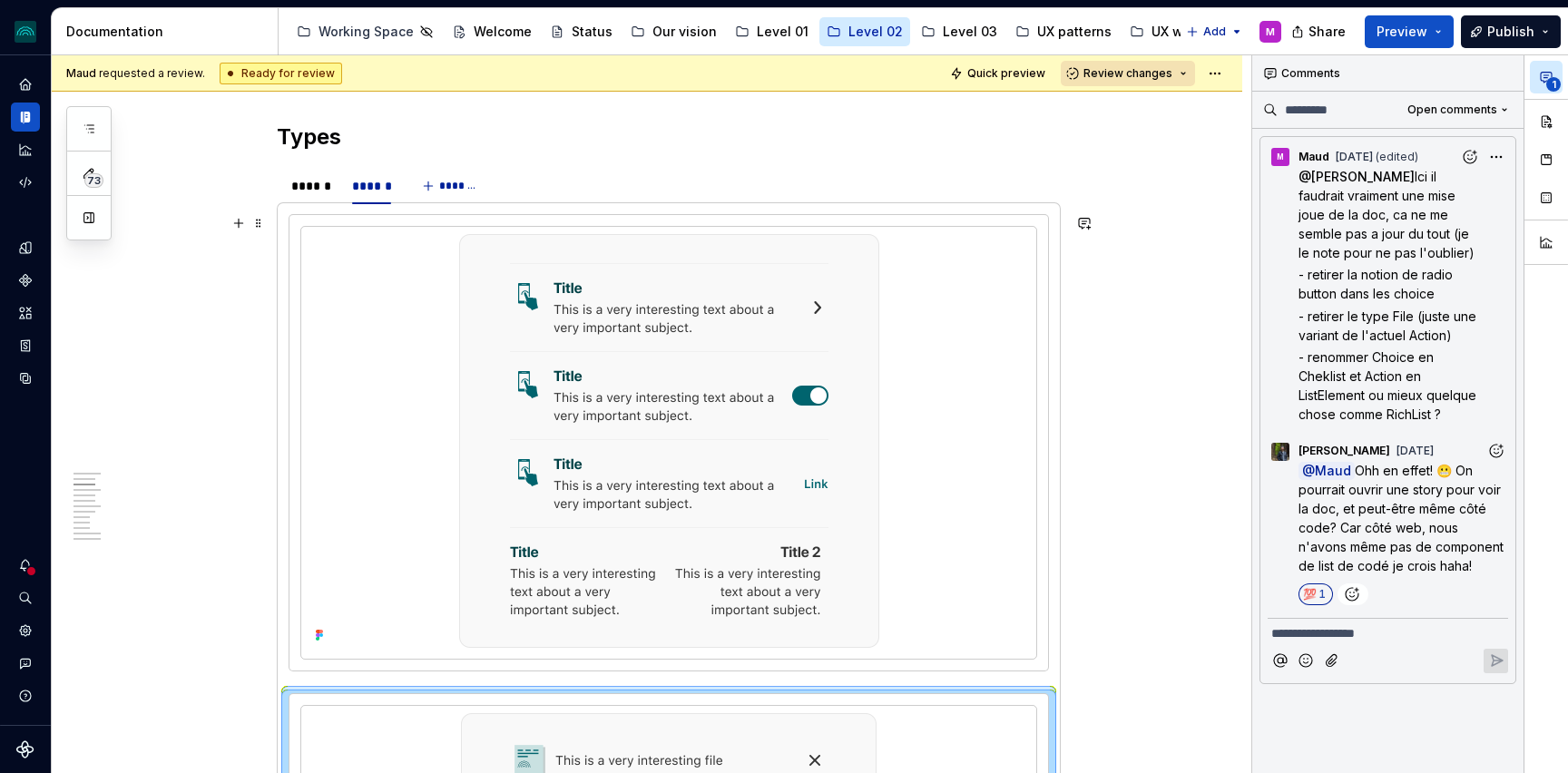
scroll to position [918, 0]
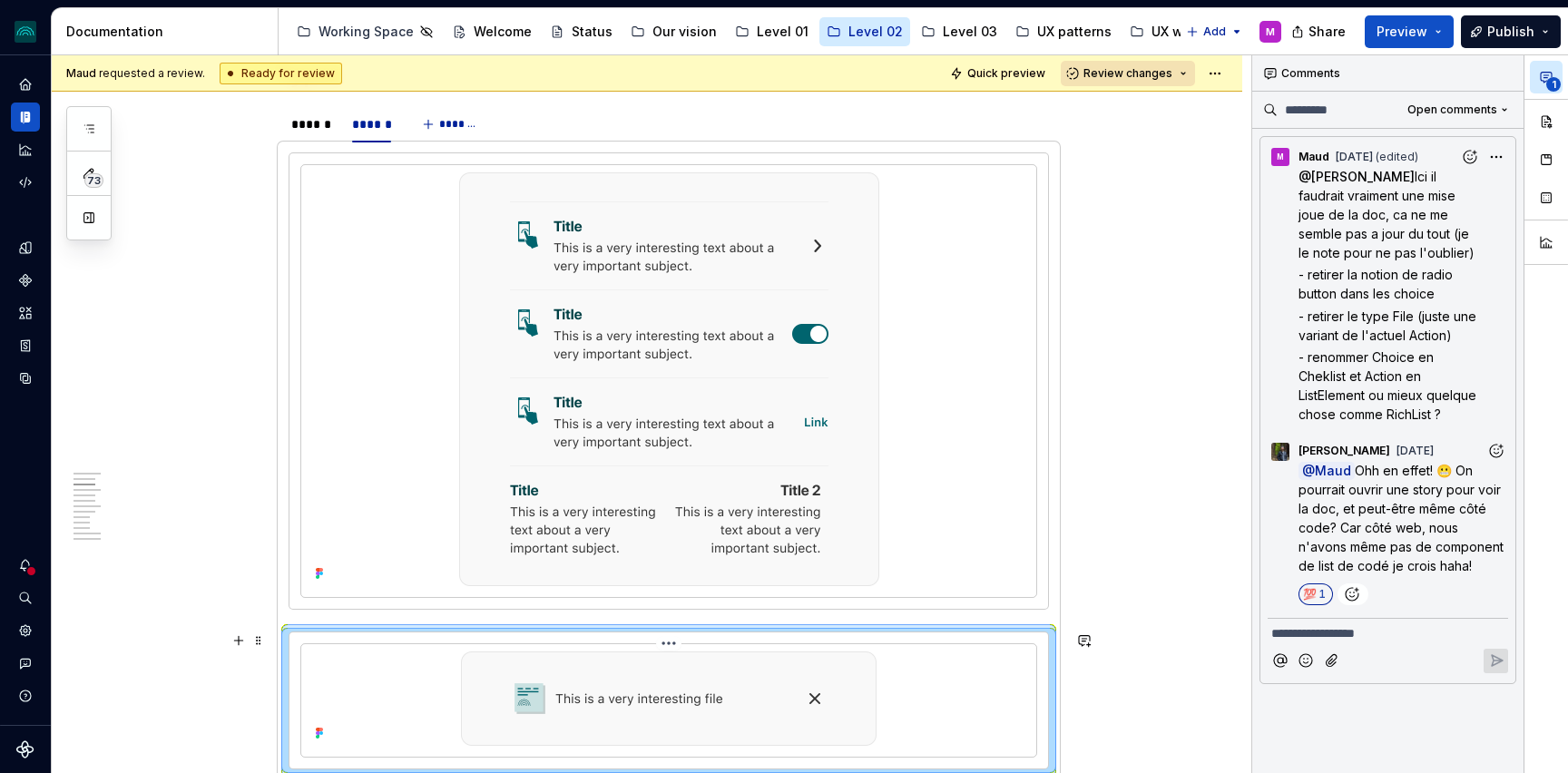
click at [319, 652] on div at bounding box center [669, 698] width 721 height 95
click at [582, 560] on img at bounding box center [669, 379] width 420 height 414
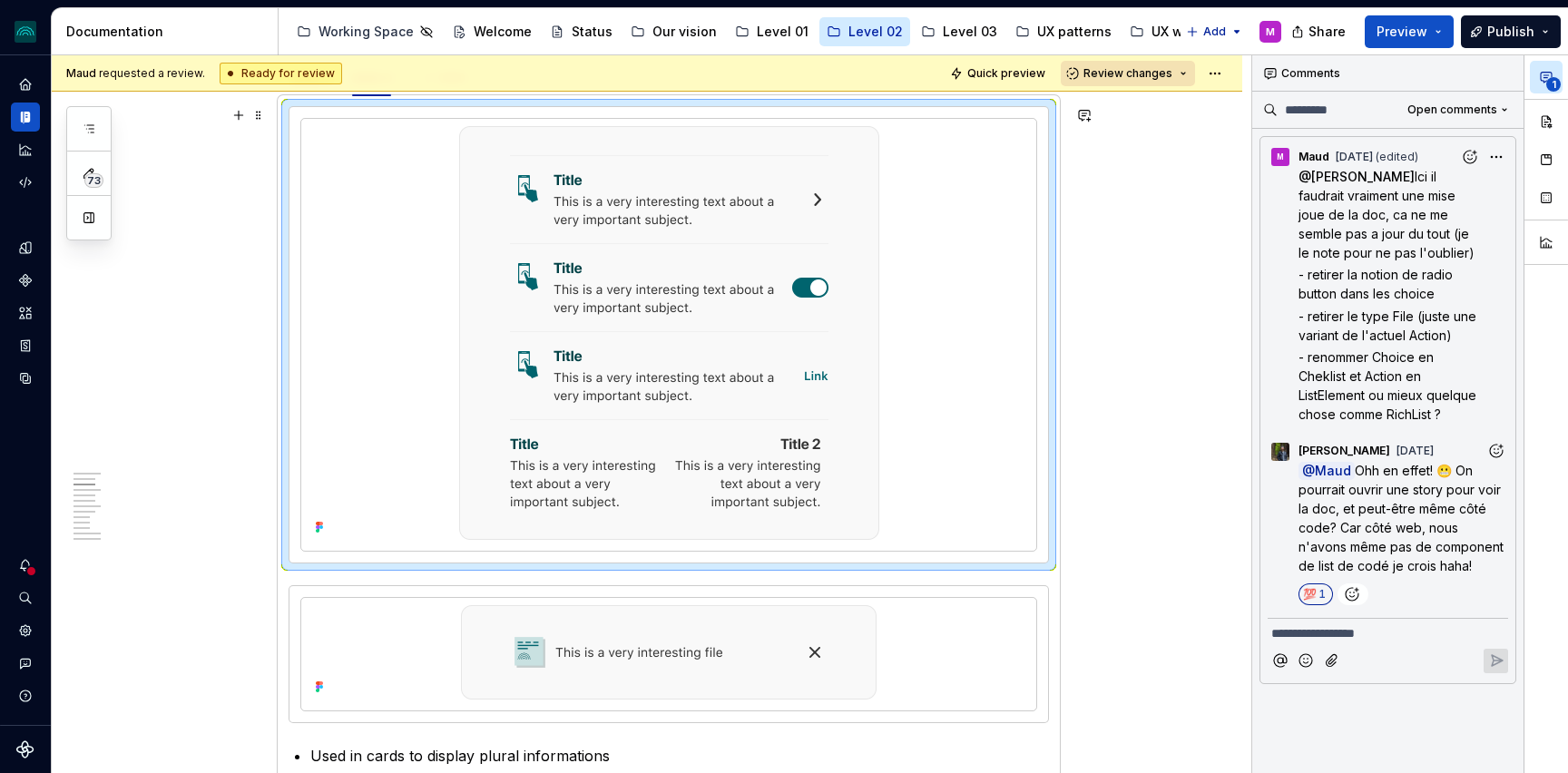
scroll to position [761, 0]
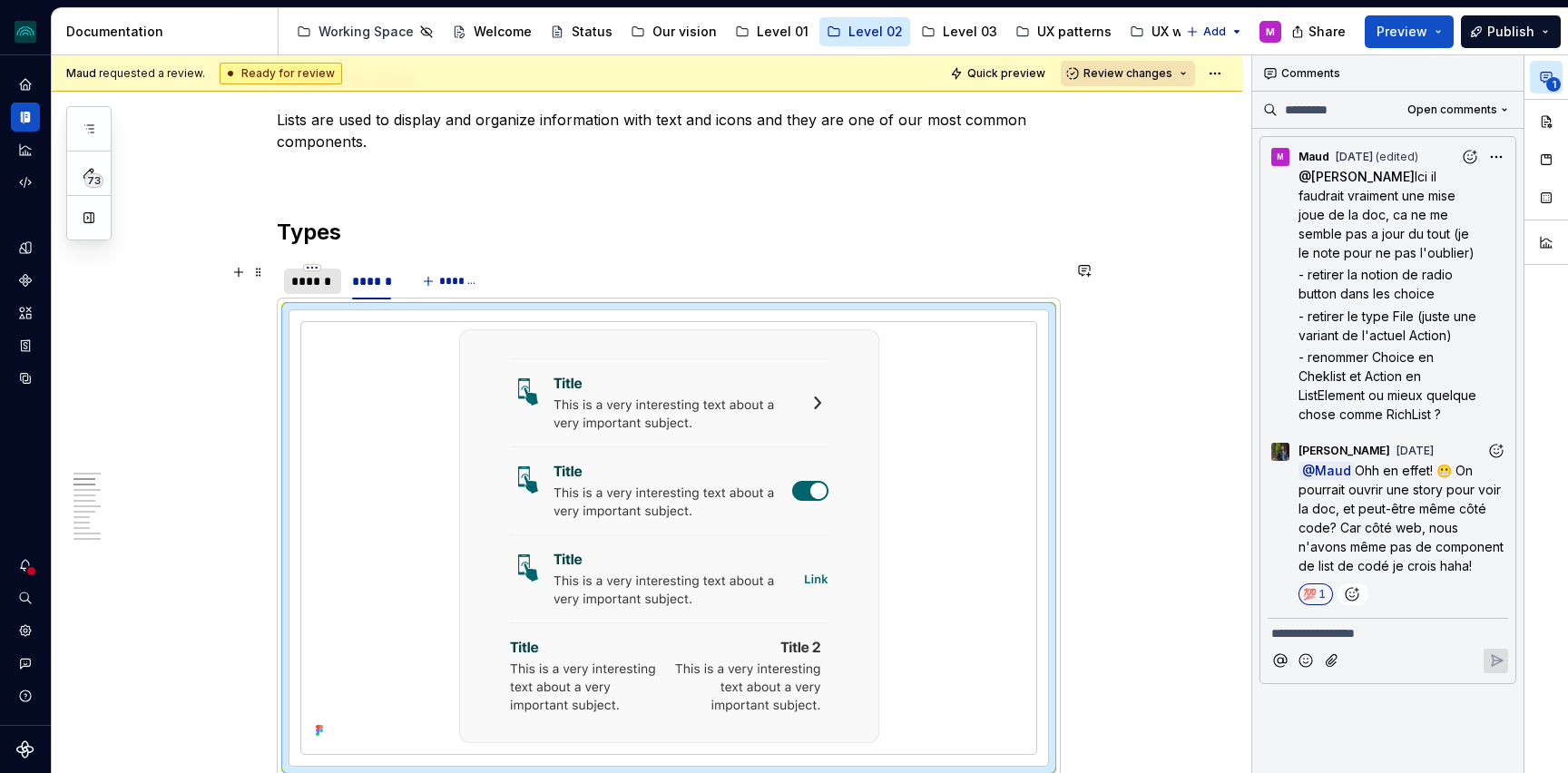
click at [316, 289] on div "******" at bounding box center [312, 280] width 42 height 18
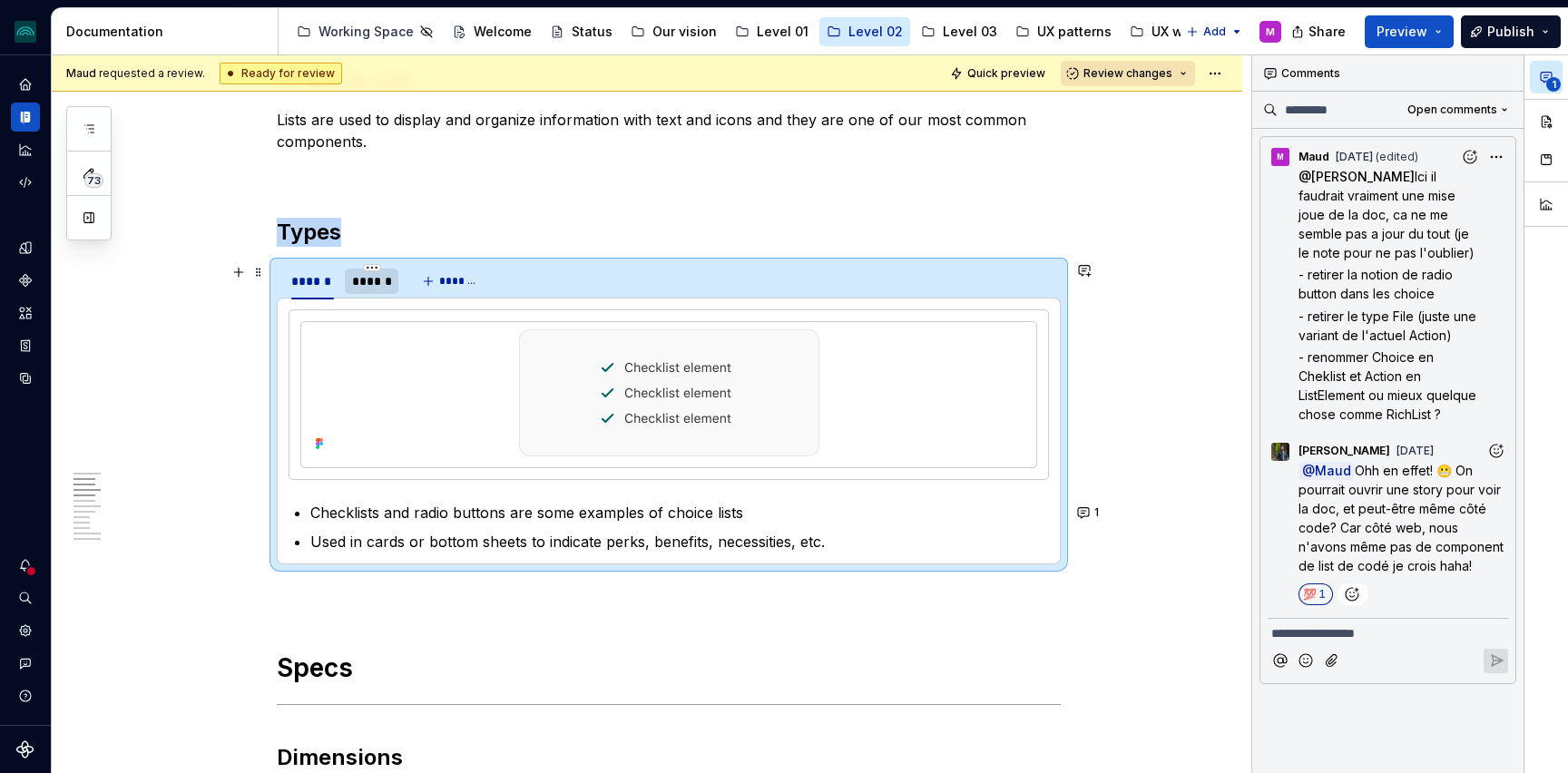
click at [371, 286] on div "******" at bounding box center [372, 280] width 39 height 18
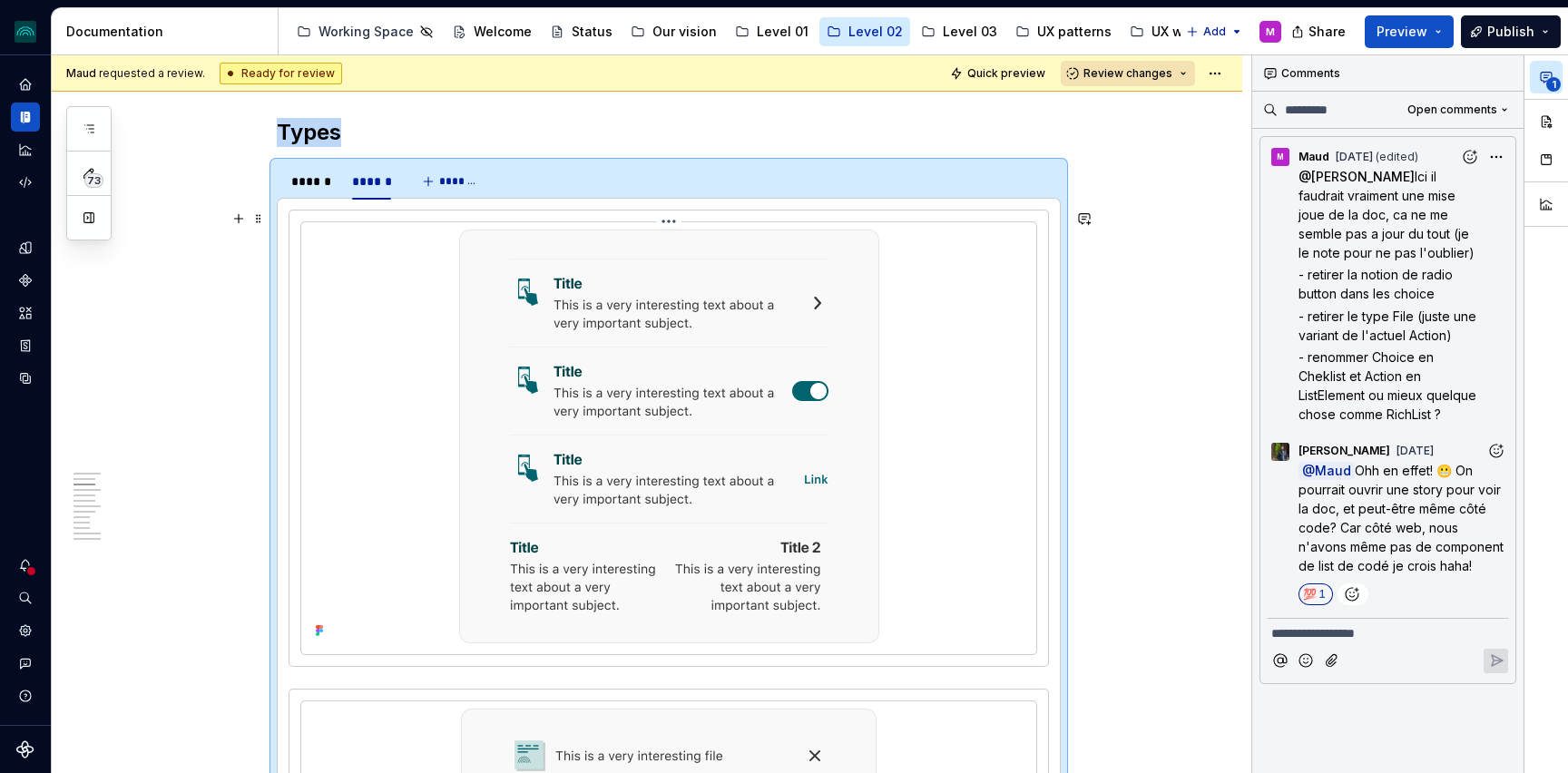
scroll to position [855, 0]
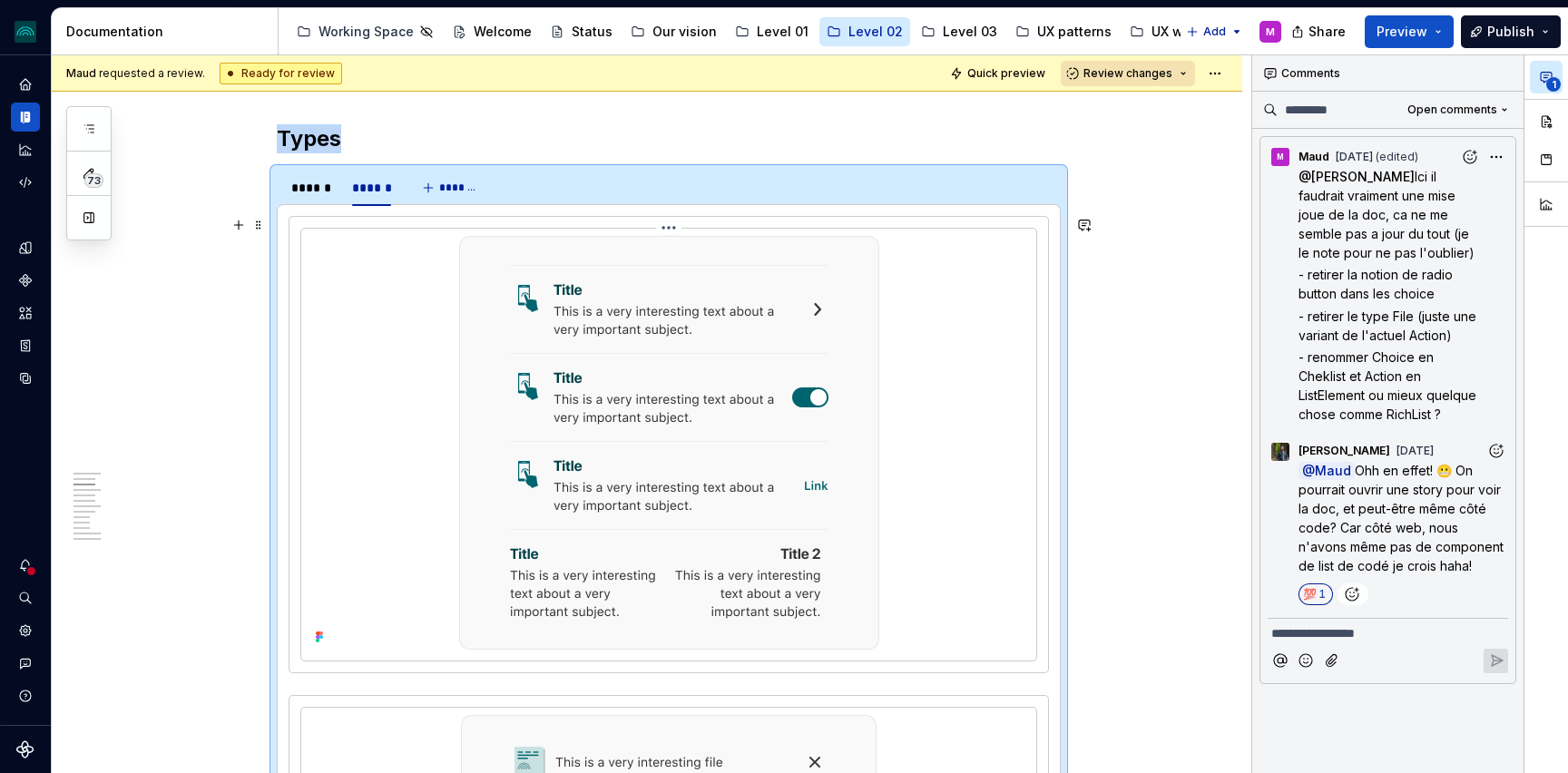
click at [695, 449] on img at bounding box center [669, 442] width 420 height 414
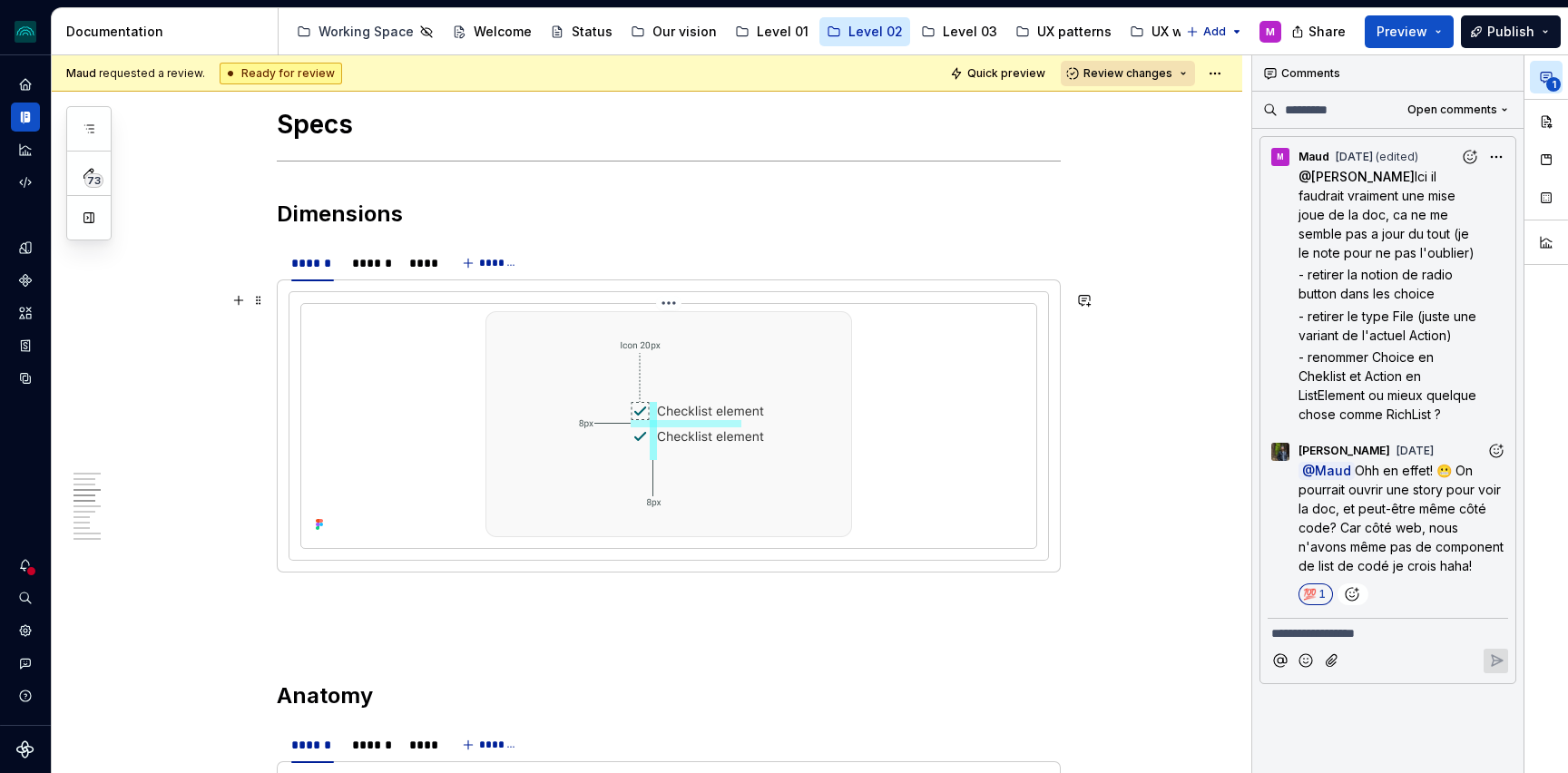
scroll to position [1818, 0]
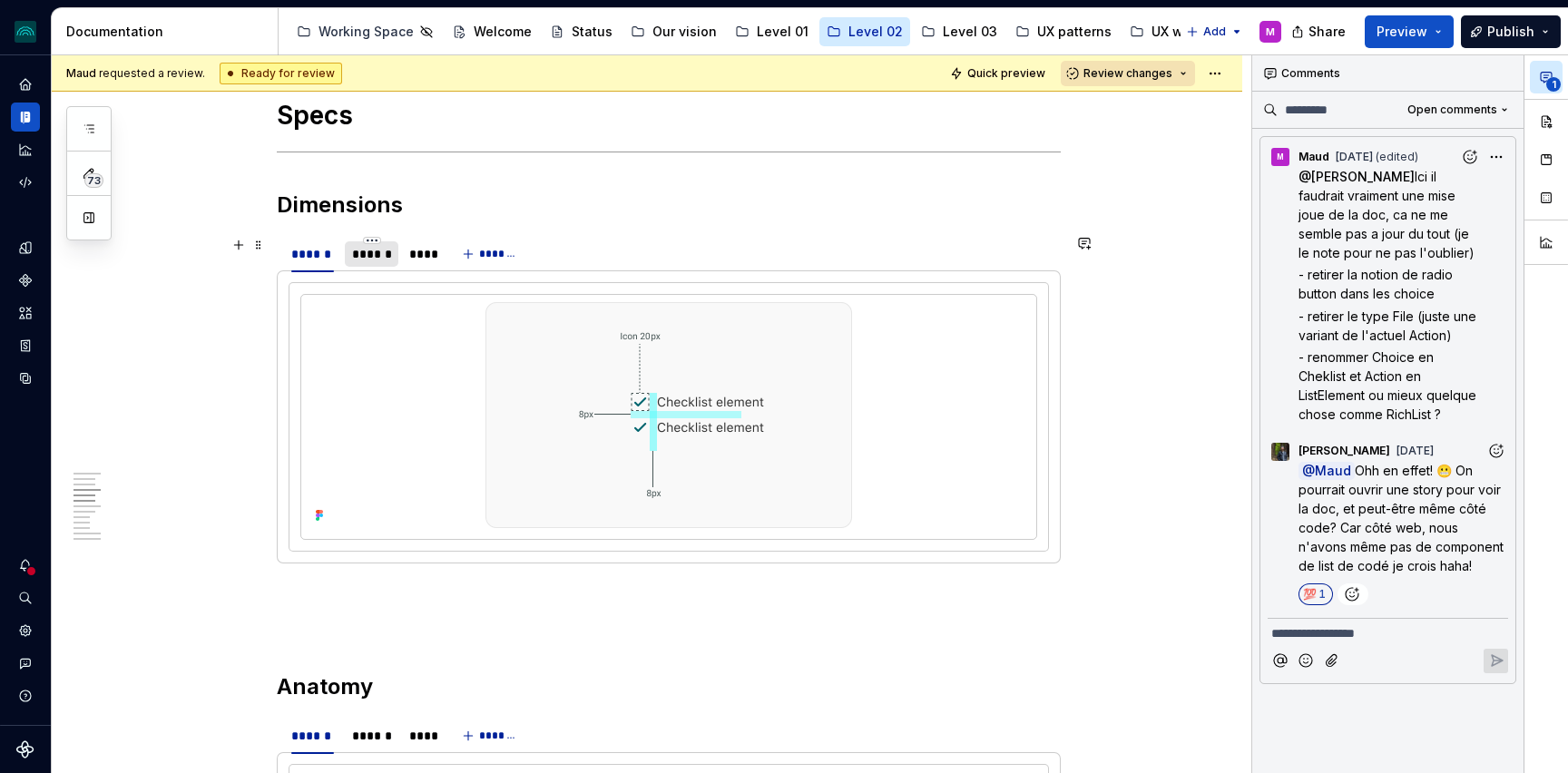
click at [378, 256] on div "******" at bounding box center [372, 253] width 39 height 18
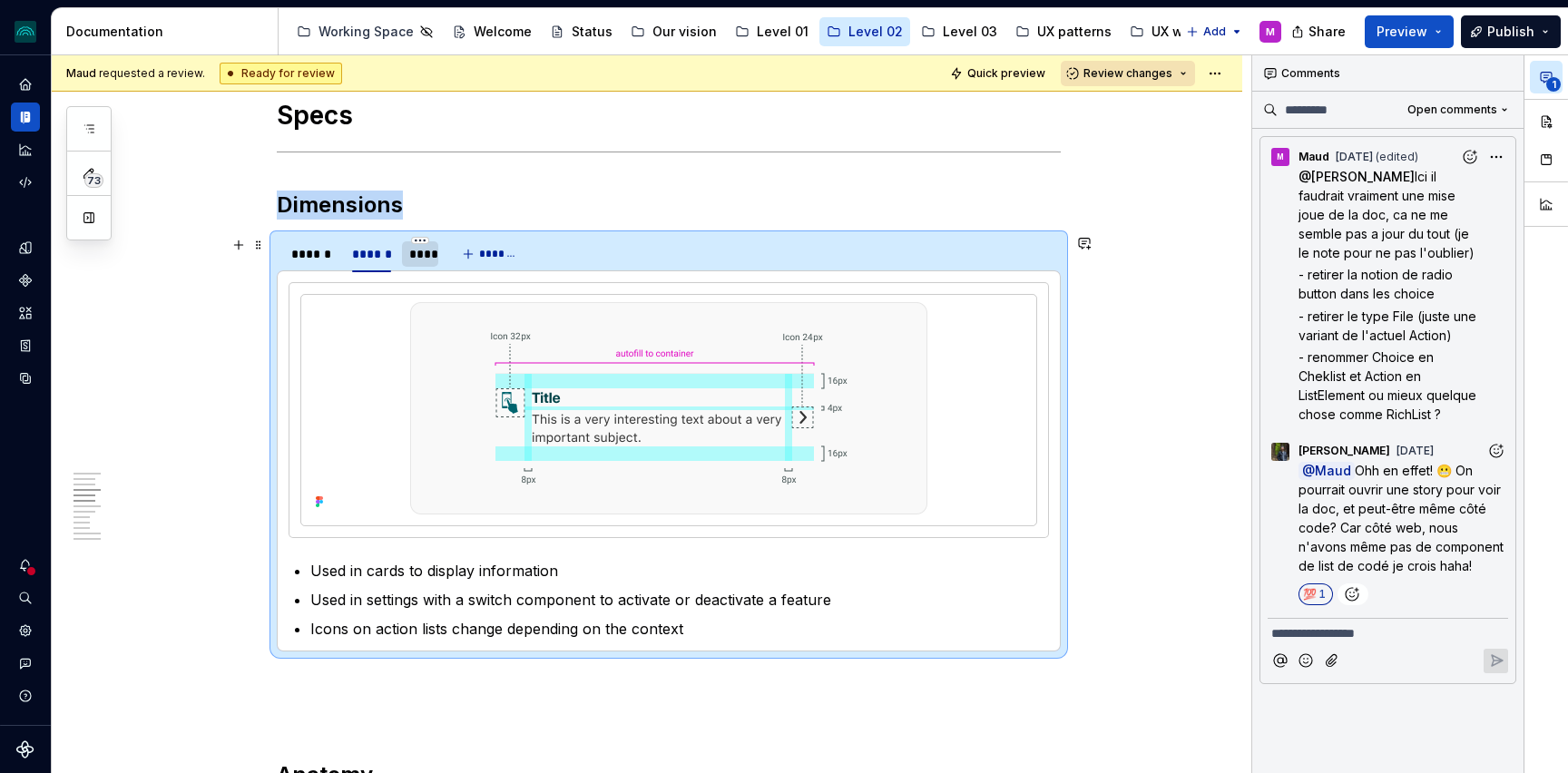
click at [419, 251] on div "****" at bounding box center [419, 253] width 22 height 18
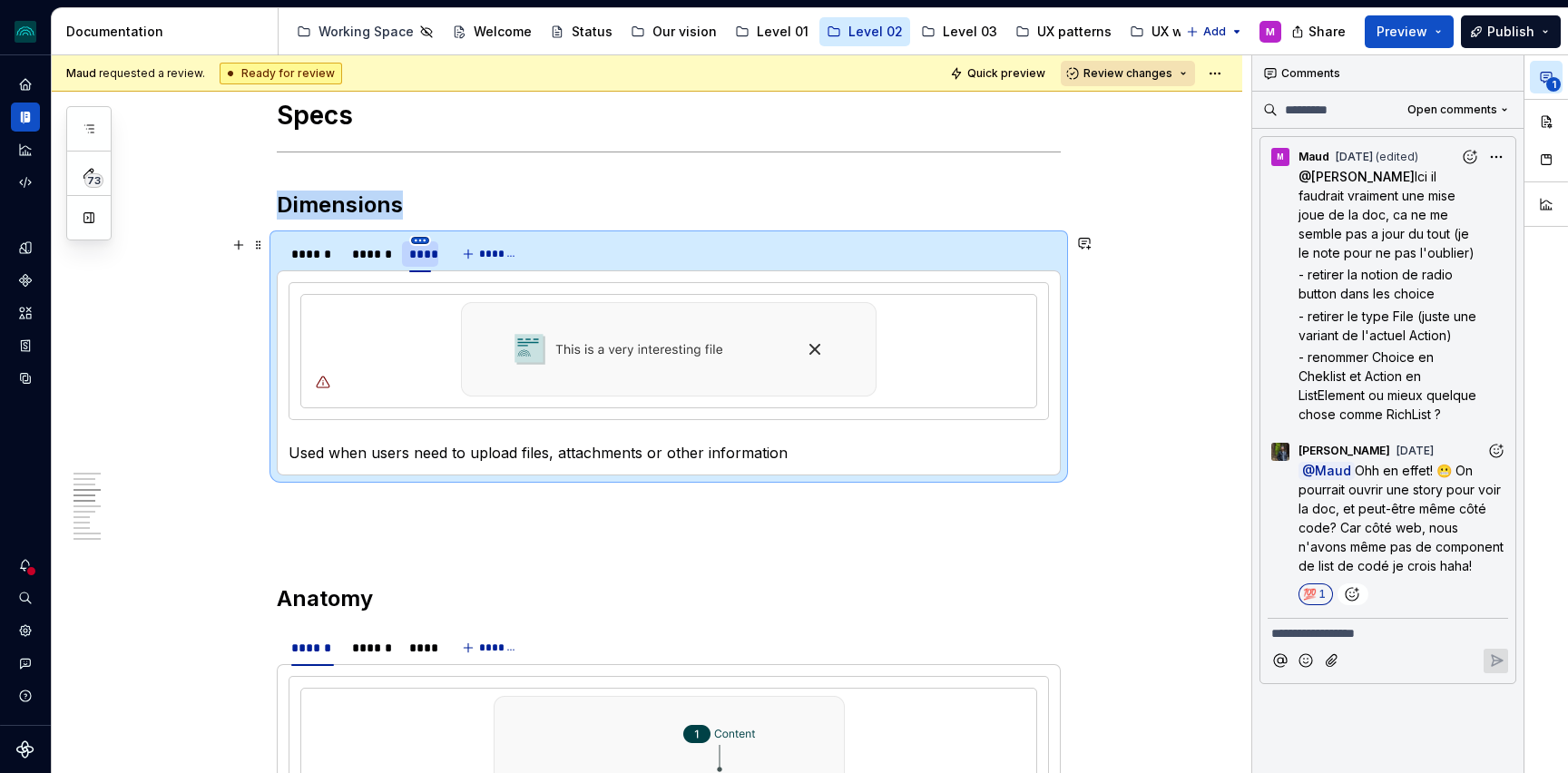
click at [425, 243] on html "iceberg M Design system data Documentation Accessibility guide for tree Page tr…" at bounding box center [784, 386] width 1568 height 773
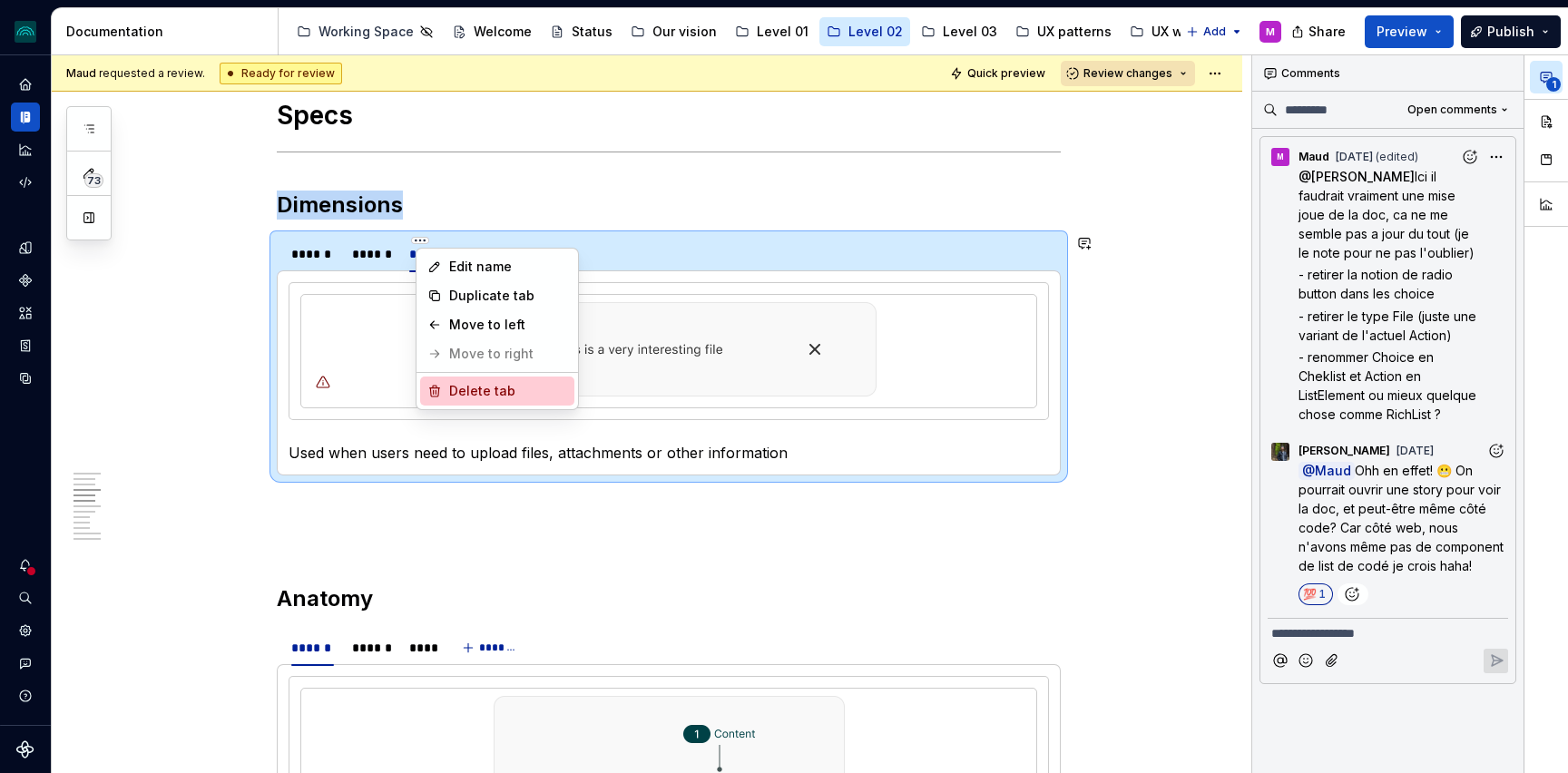
click at [469, 393] on div "Delete tab" at bounding box center [509, 390] width 118 height 18
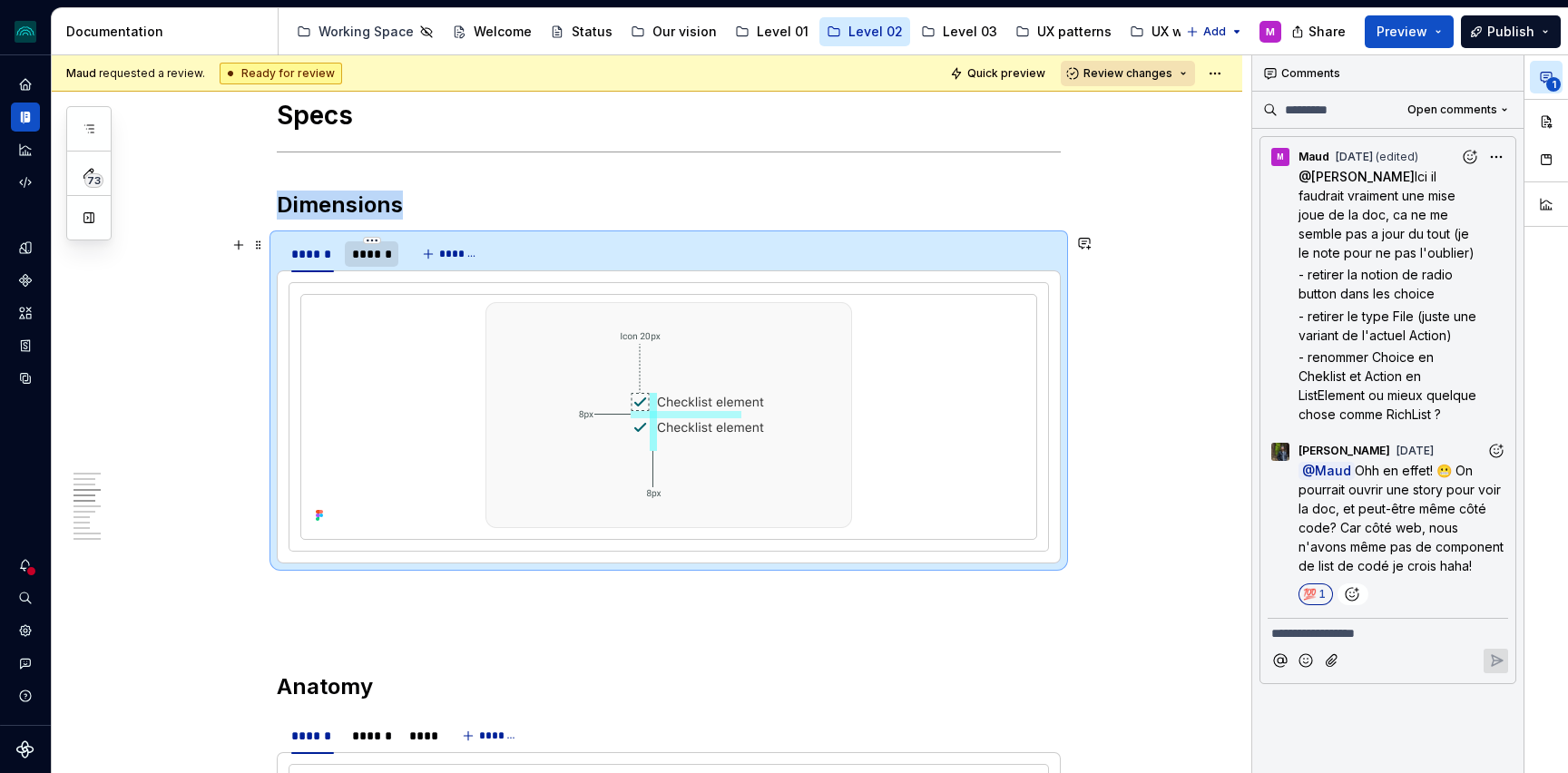
click at [387, 263] on div "******" at bounding box center [372, 253] width 53 height 25
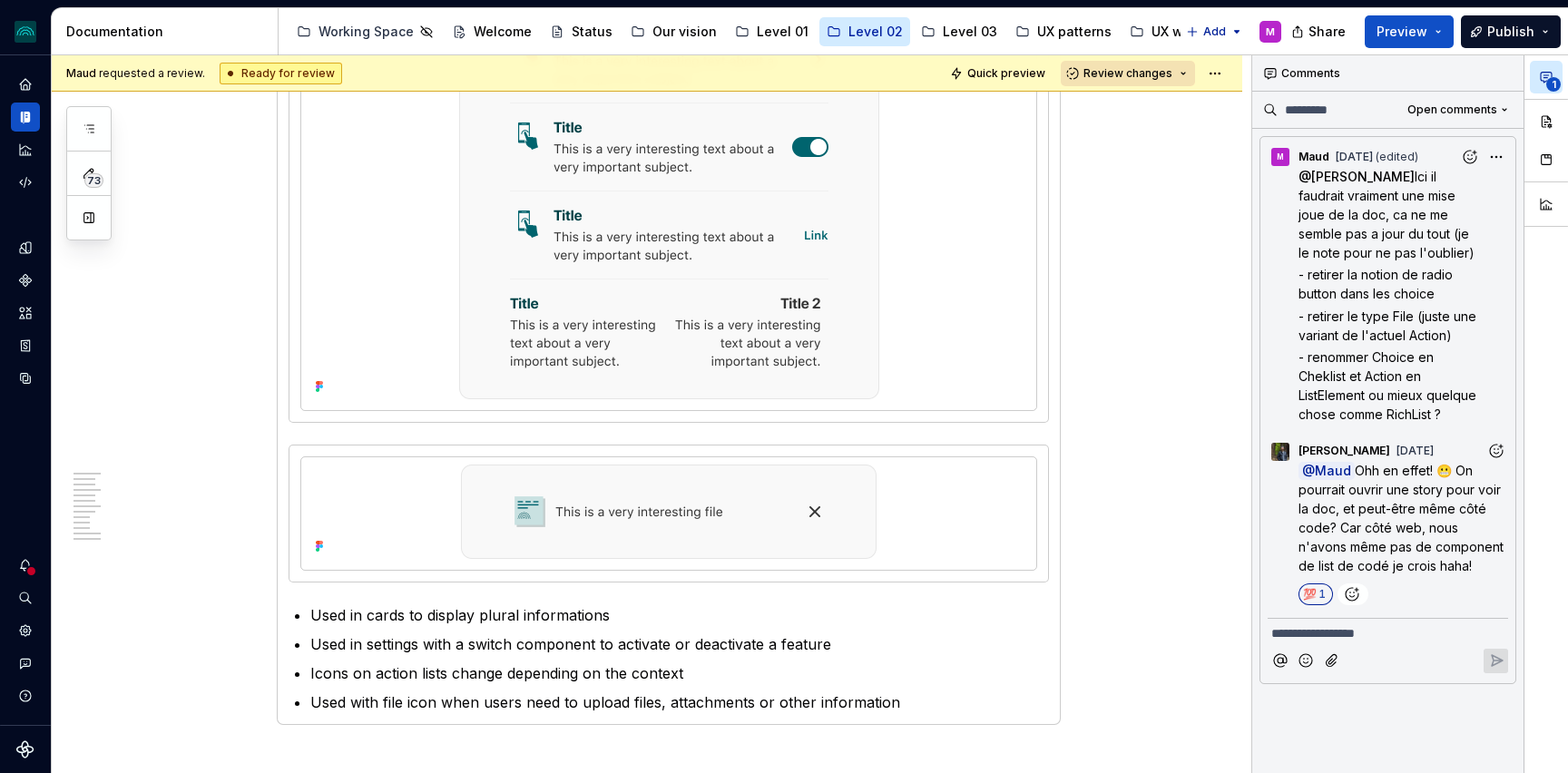
scroll to position [1038, 0]
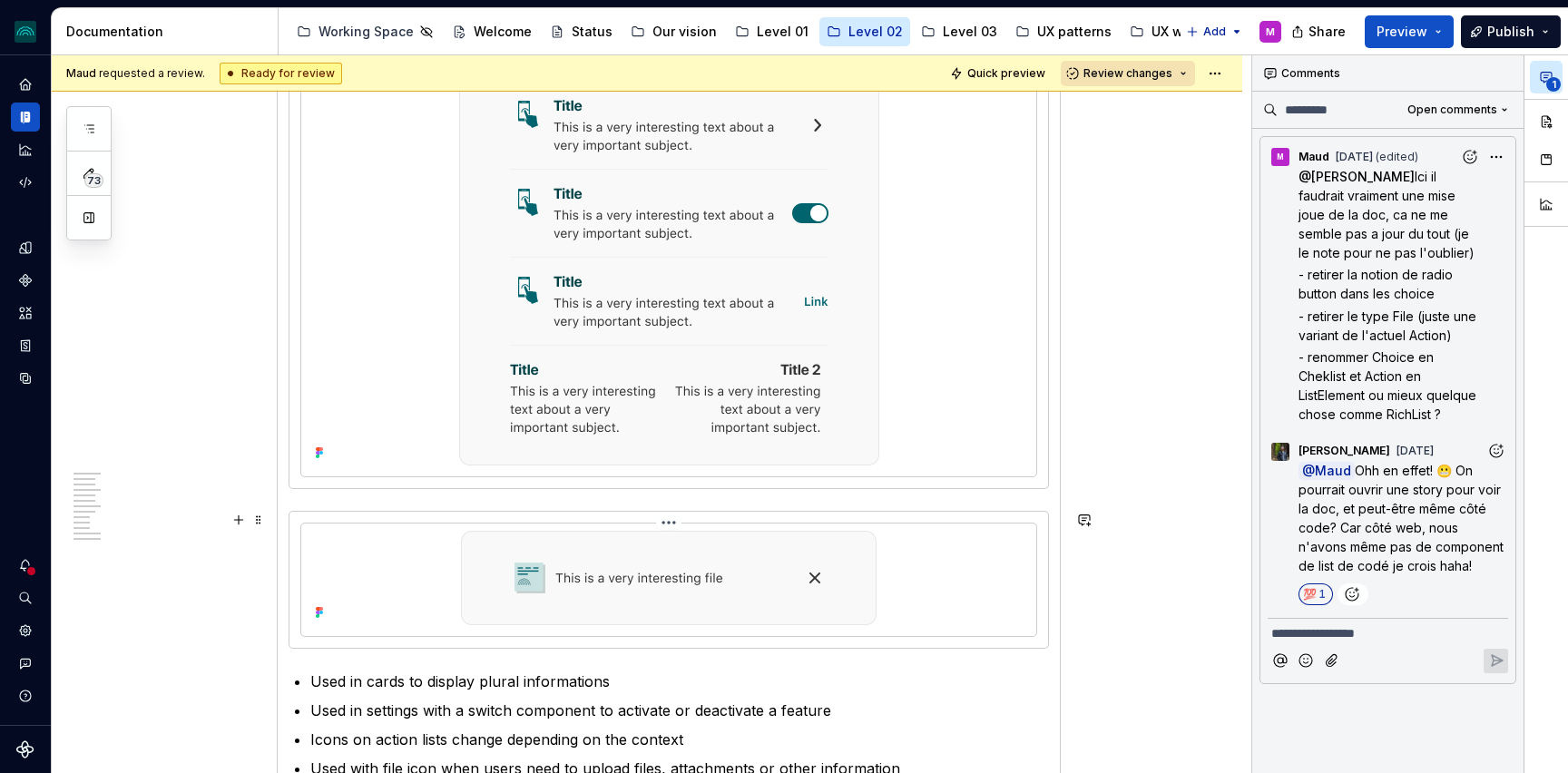
click at [679, 523] on html "iceberg M Design system data Documentation Accessibility guide for tree Page tr…" at bounding box center [784, 386] width 1568 height 773
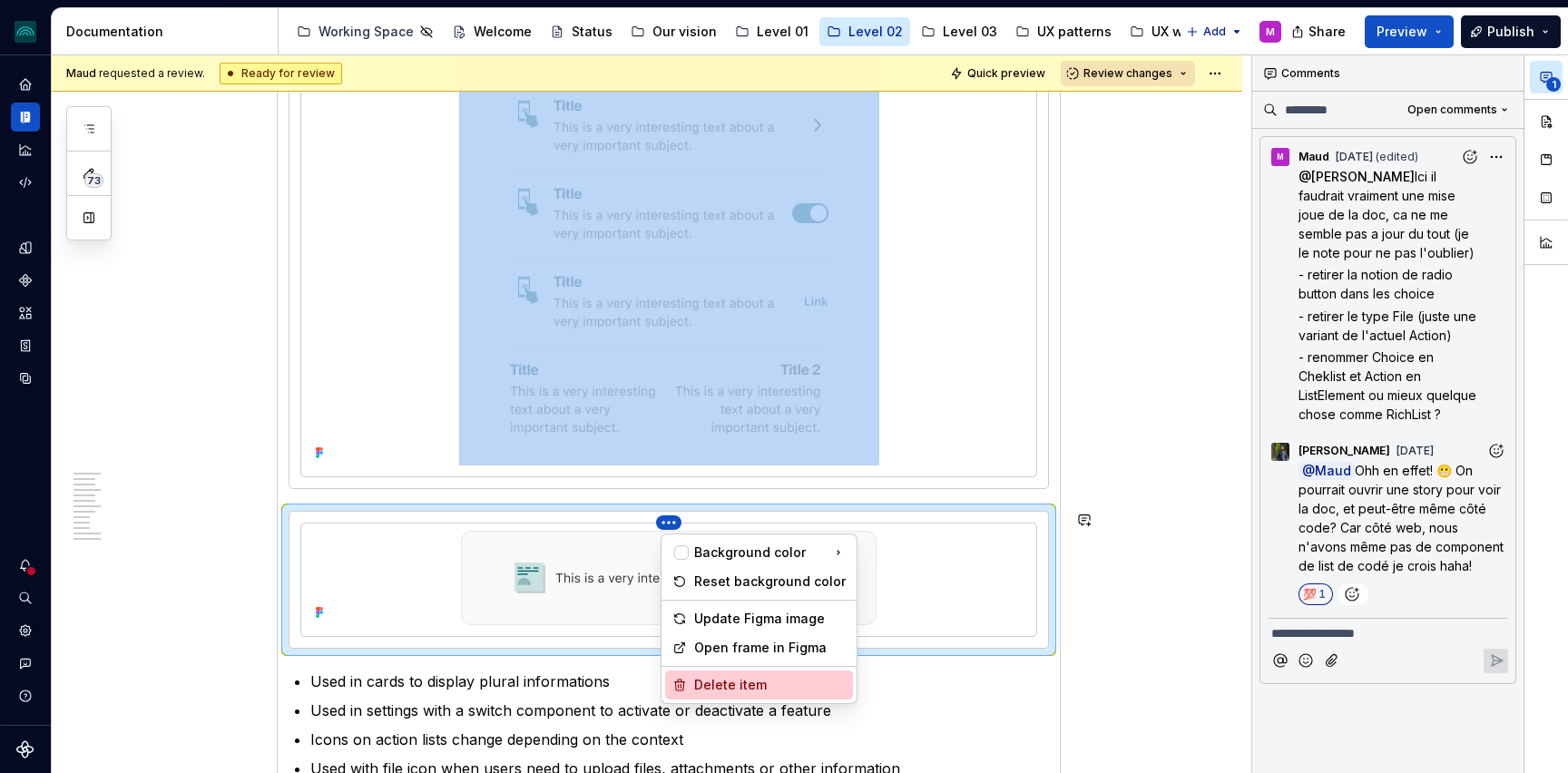
click at [742, 674] on div "Delete item" at bounding box center [759, 685] width 188 height 29
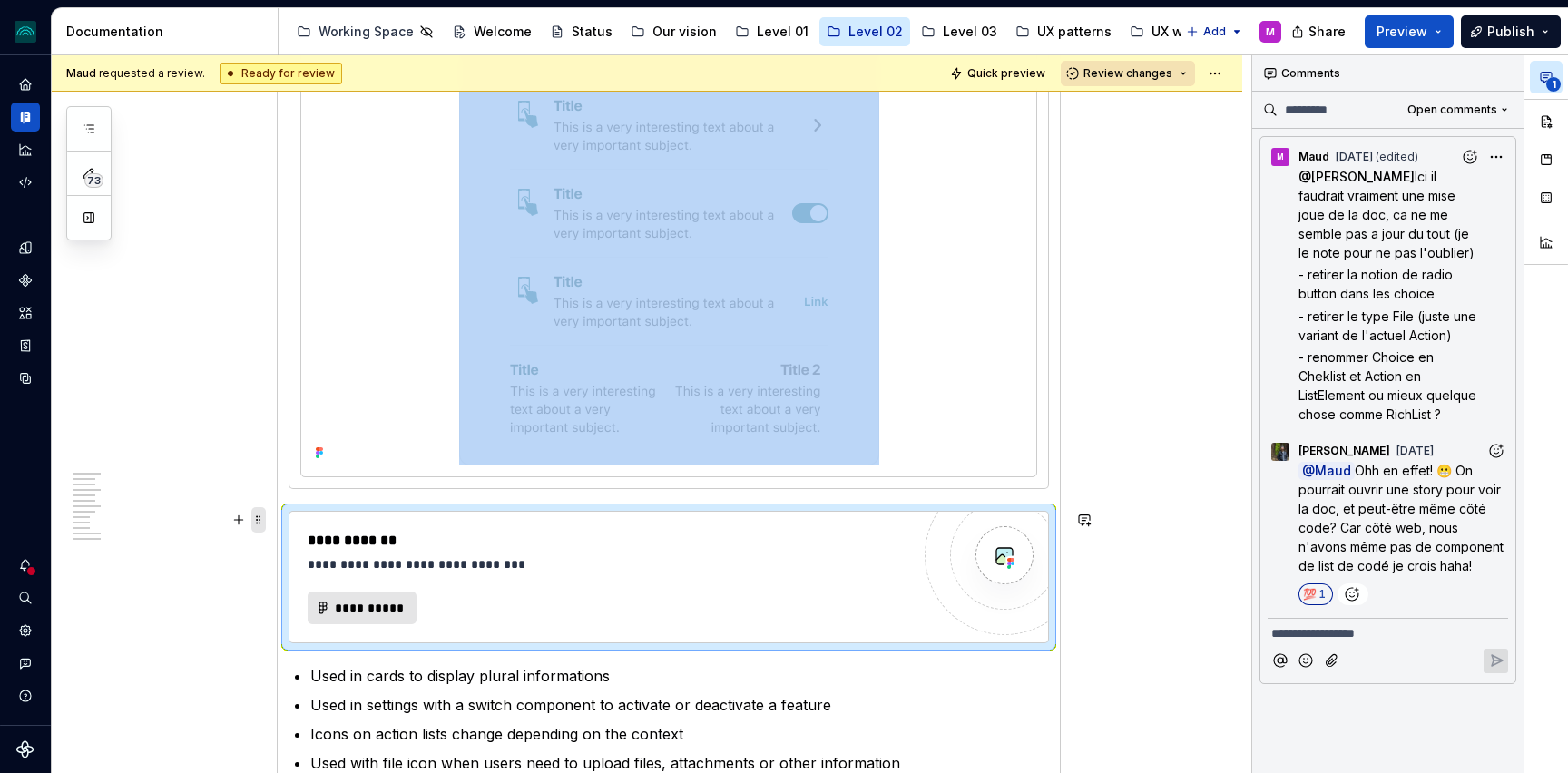
click at [266, 519] on span at bounding box center [258, 520] width 14 height 25
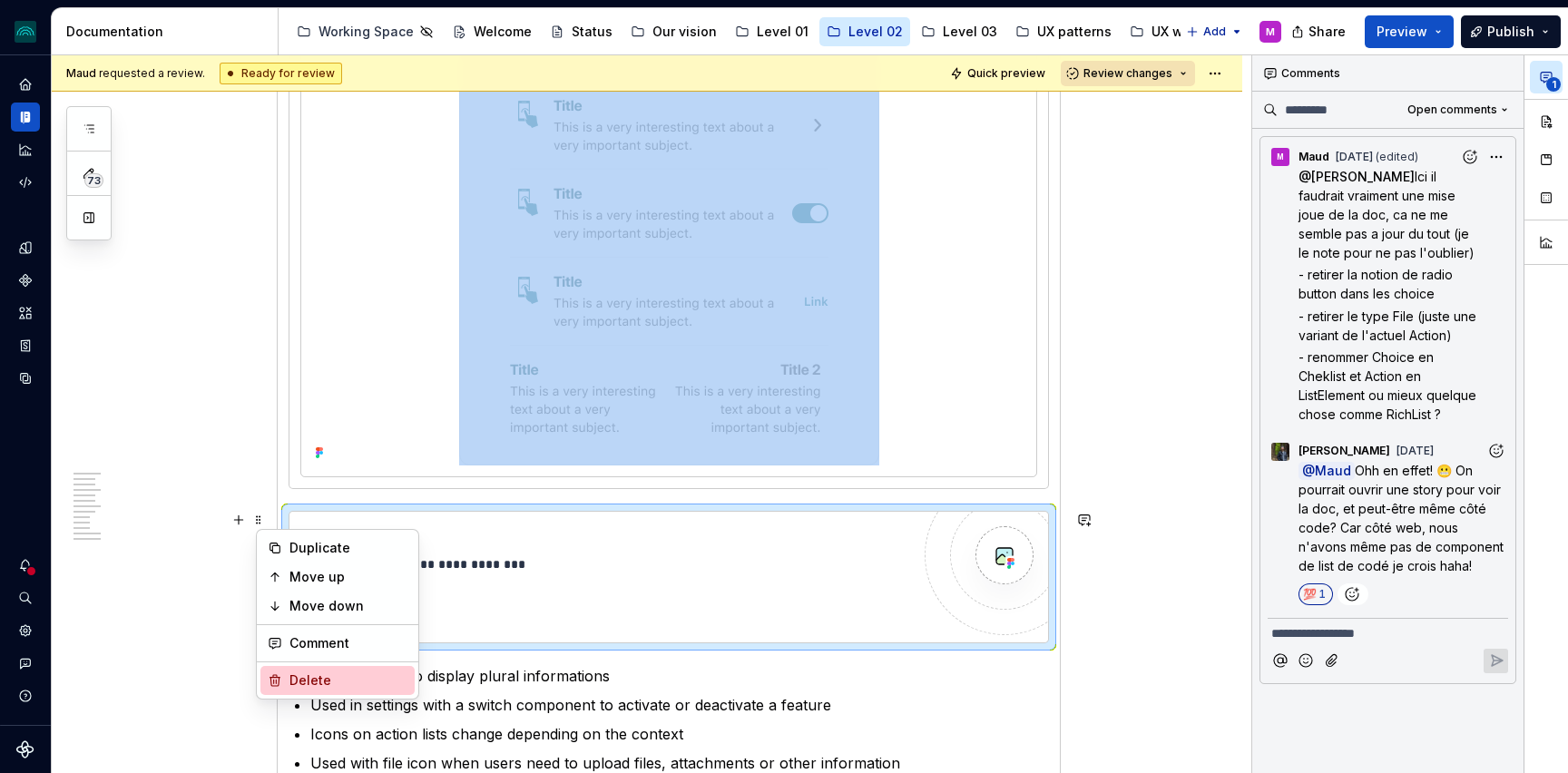
click at [334, 681] on div "Delete" at bounding box center [349, 680] width 118 height 18
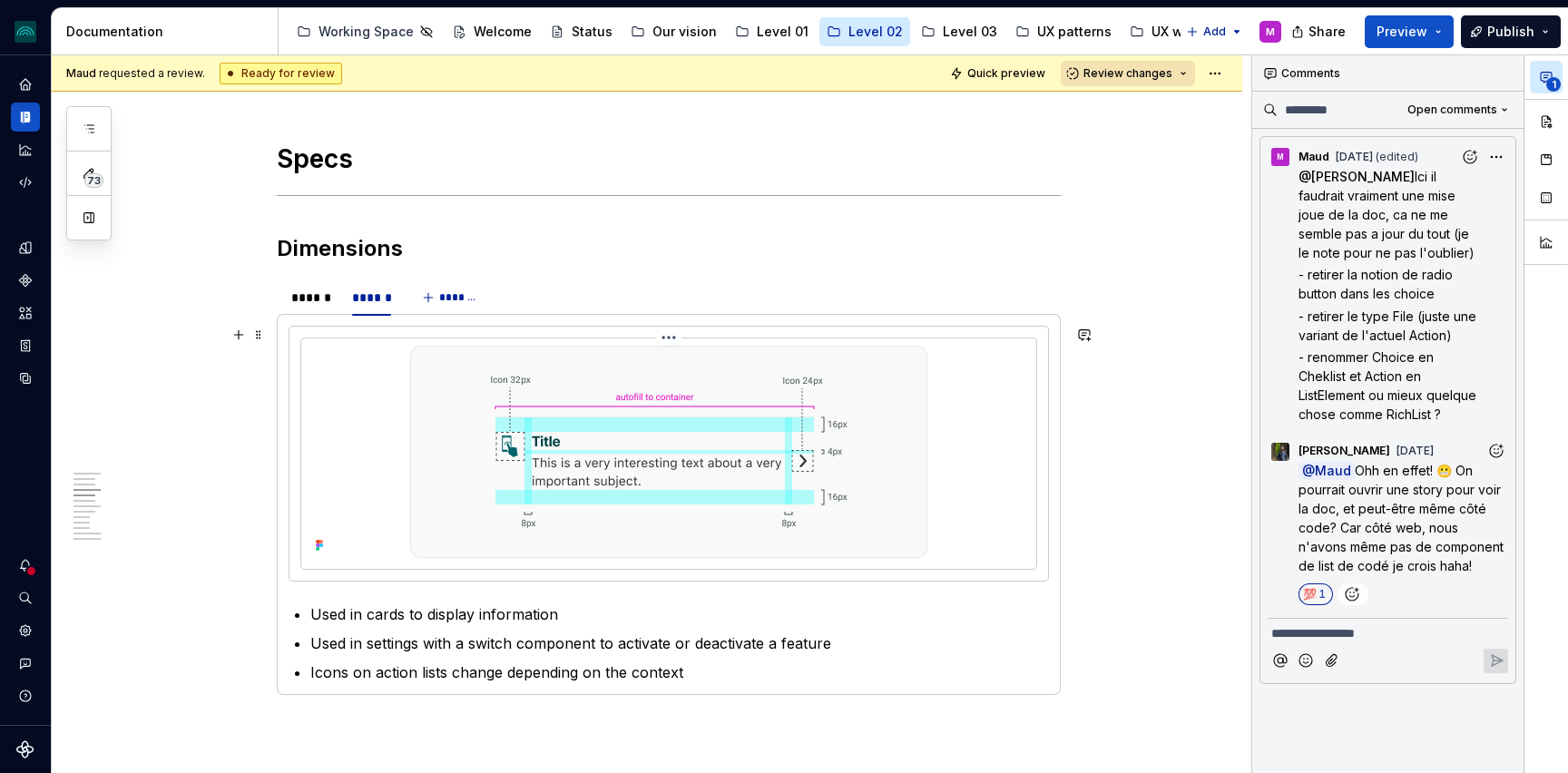
scroll to position [1620, 0]
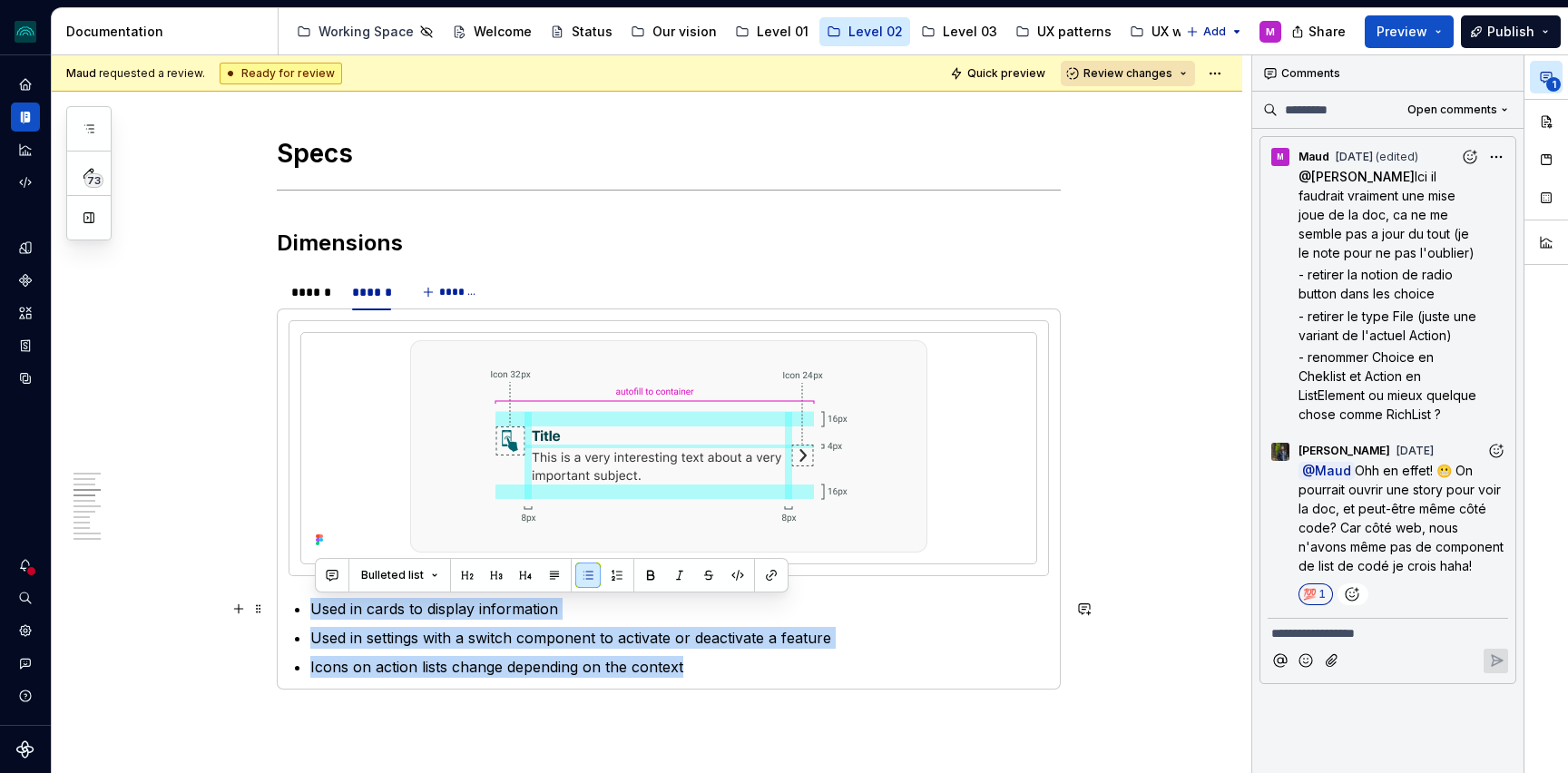
drag, startPoint x: 453, startPoint y: 636, endPoint x: 305, endPoint y: 605, distance: 151.2
click at [305, 605] on section-item-column "Used in cards to display information Used in settings with a switch component t…" at bounding box center [669, 498] width 760 height 357
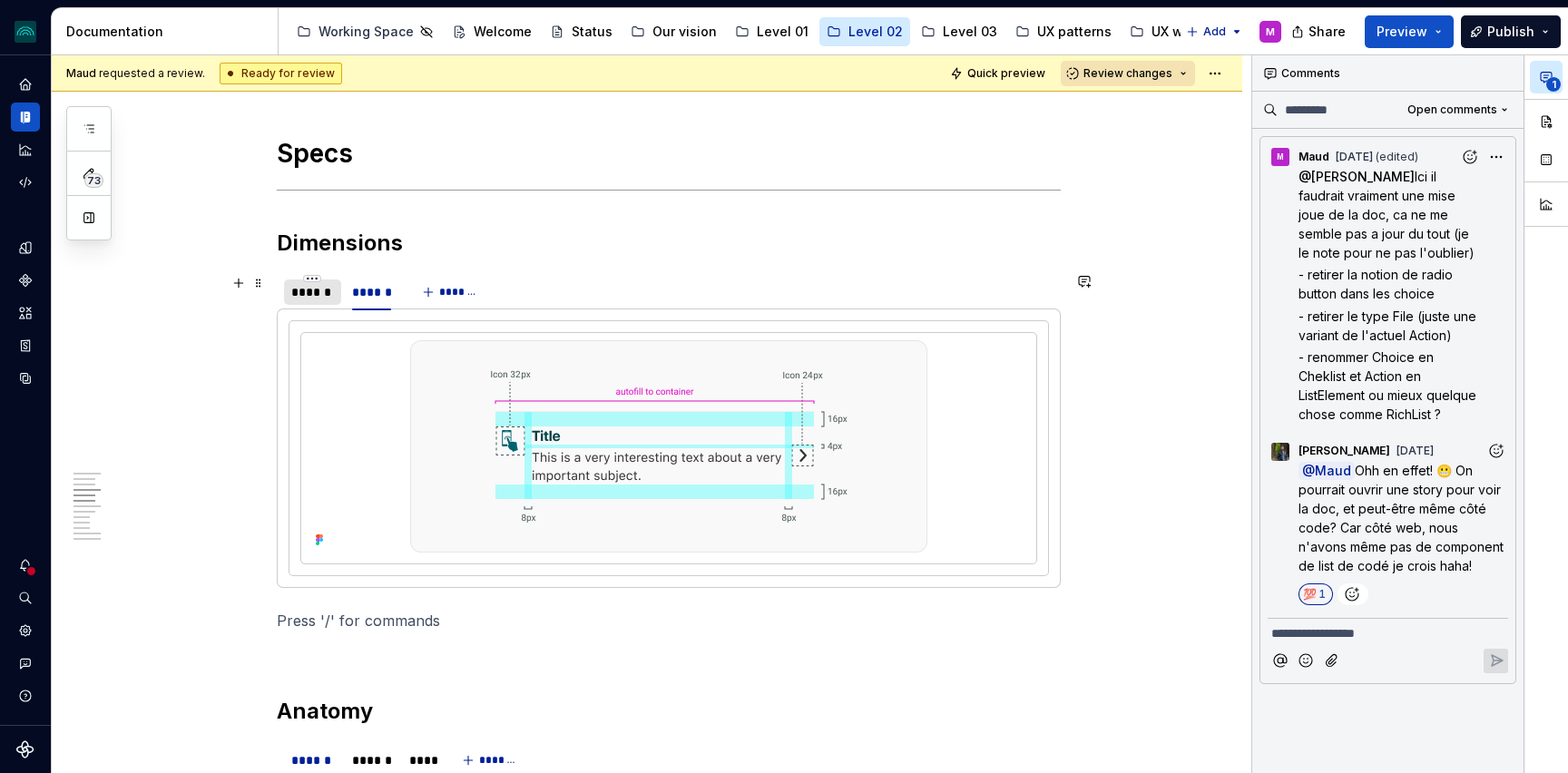
click at [318, 296] on div "******" at bounding box center [312, 292] width 42 height 18
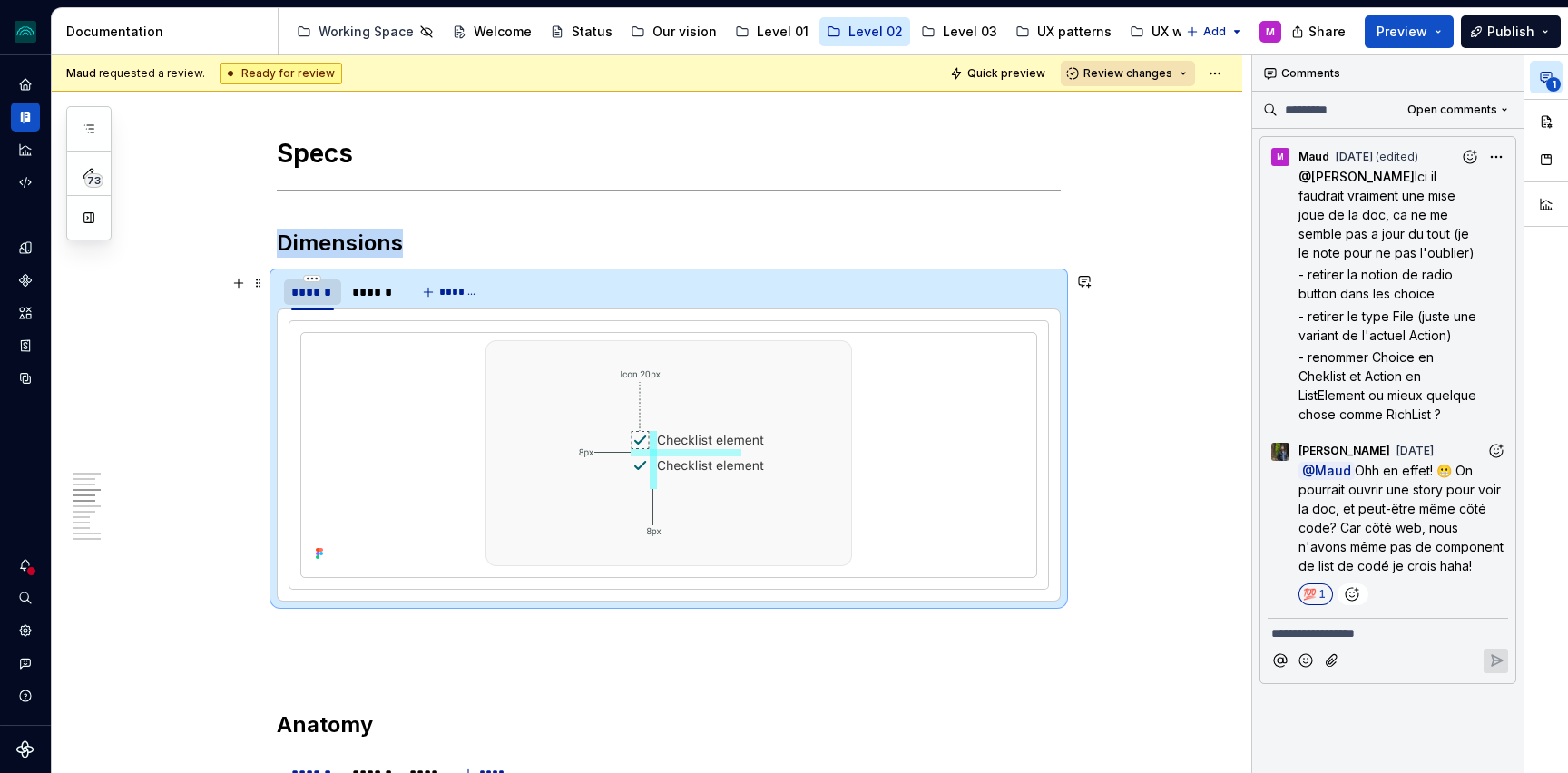
scroll to position [1642, 0]
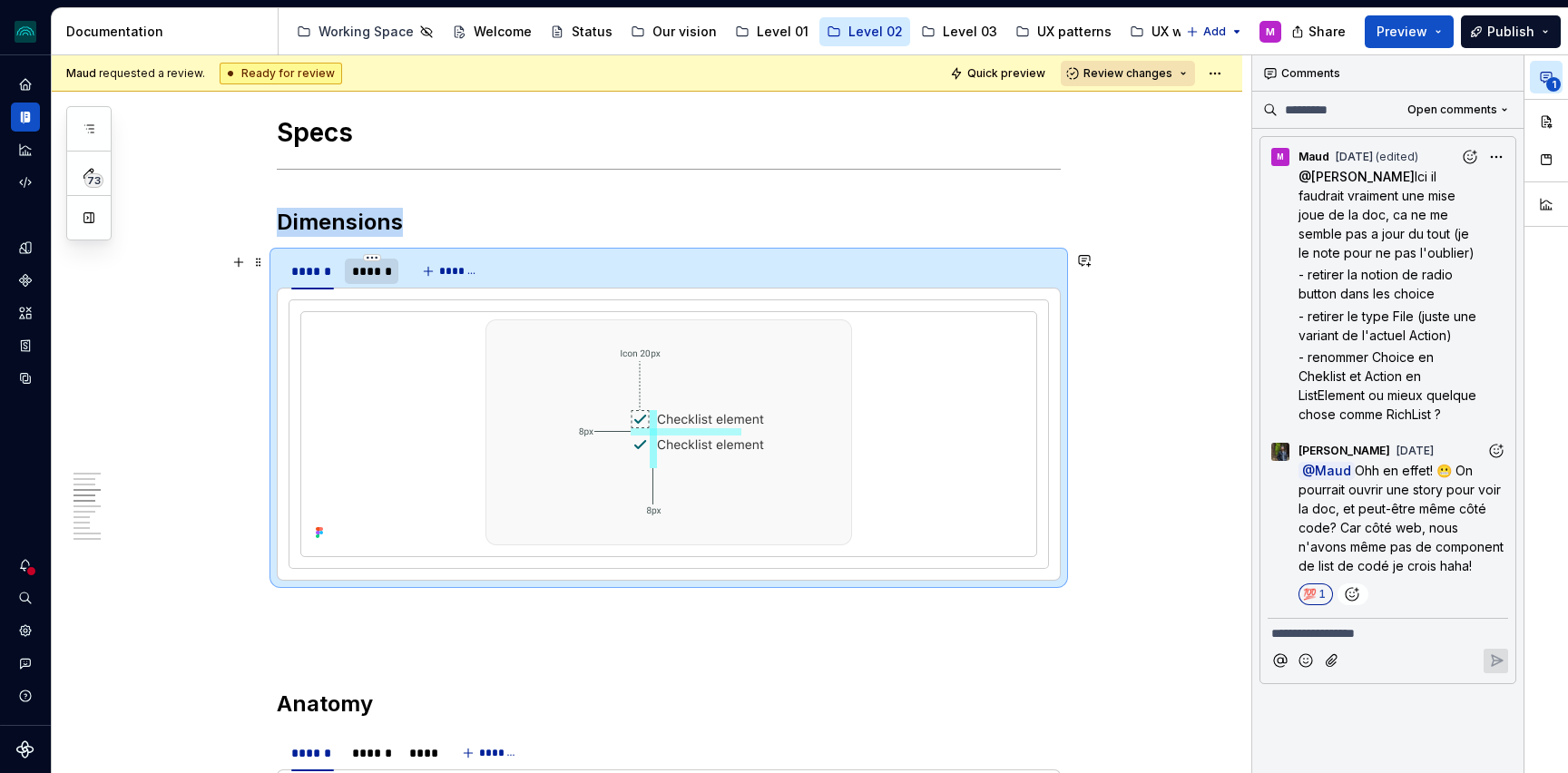
click at [374, 279] on div "******" at bounding box center [372, 271] width 39 height 18
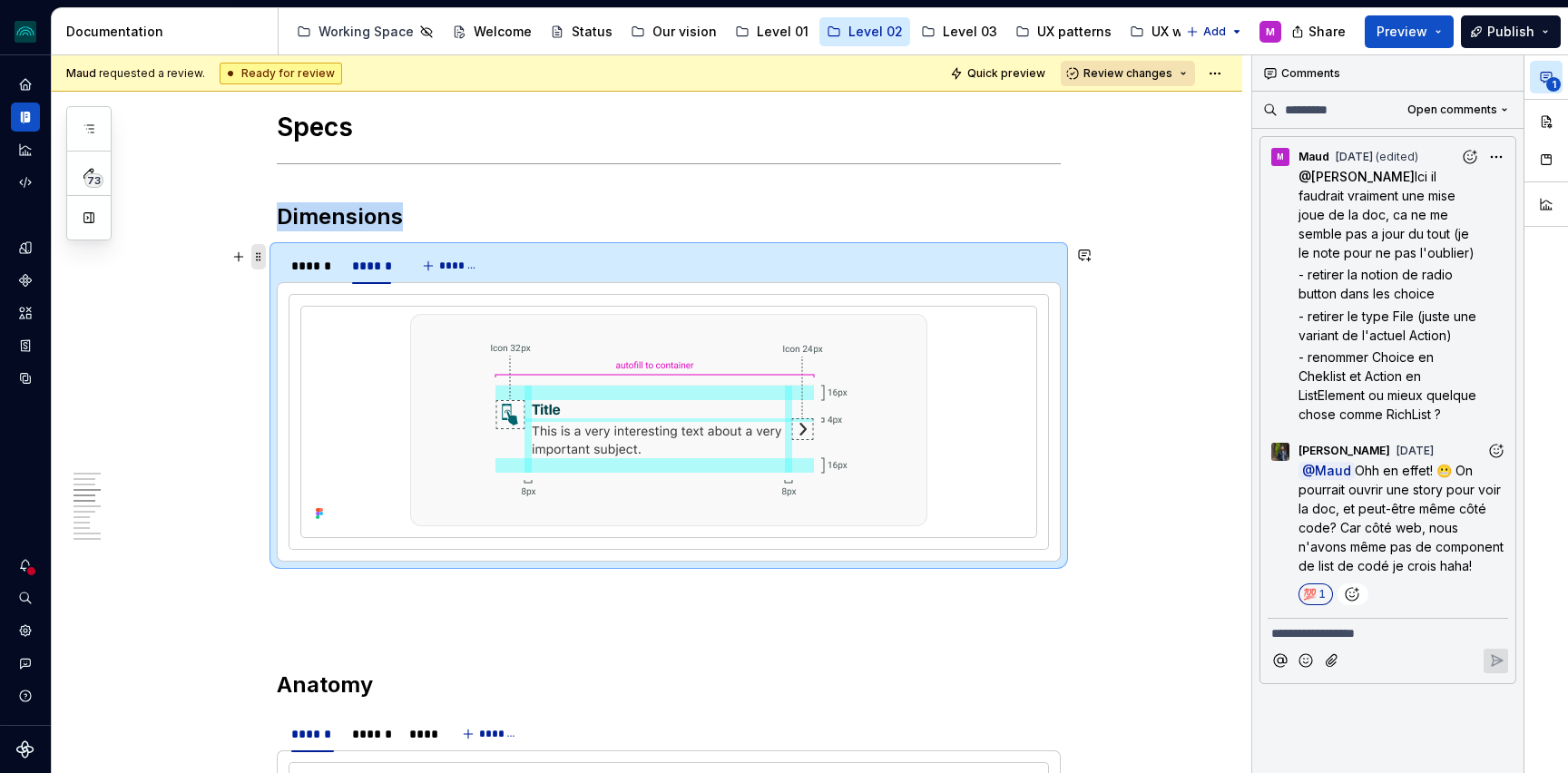
click at [266, 256] on span at bounding box center [258, 256] width 14 height 25
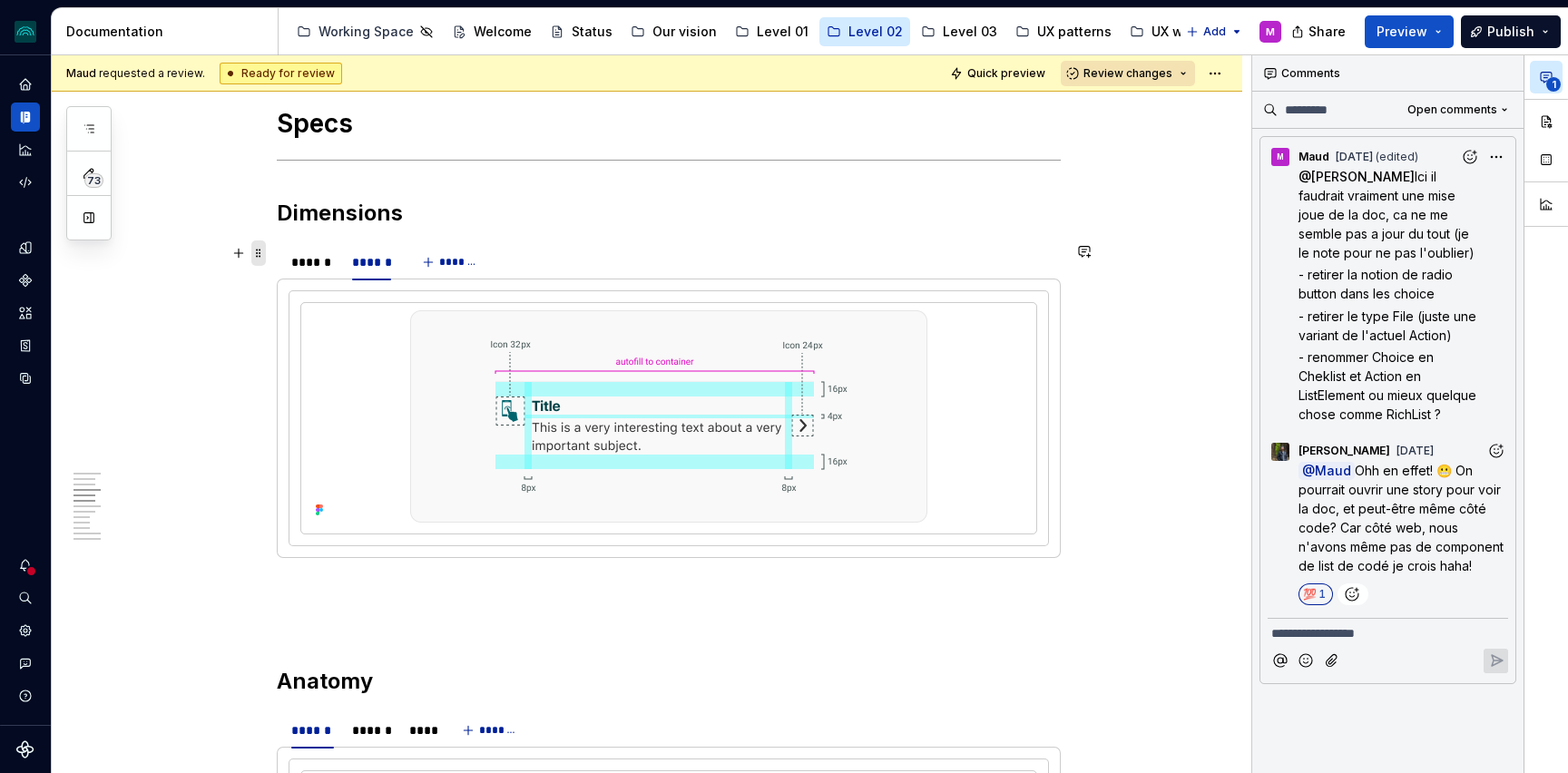
click at [263, 250] on span at bounding box center [258, 252] width 14 height 25
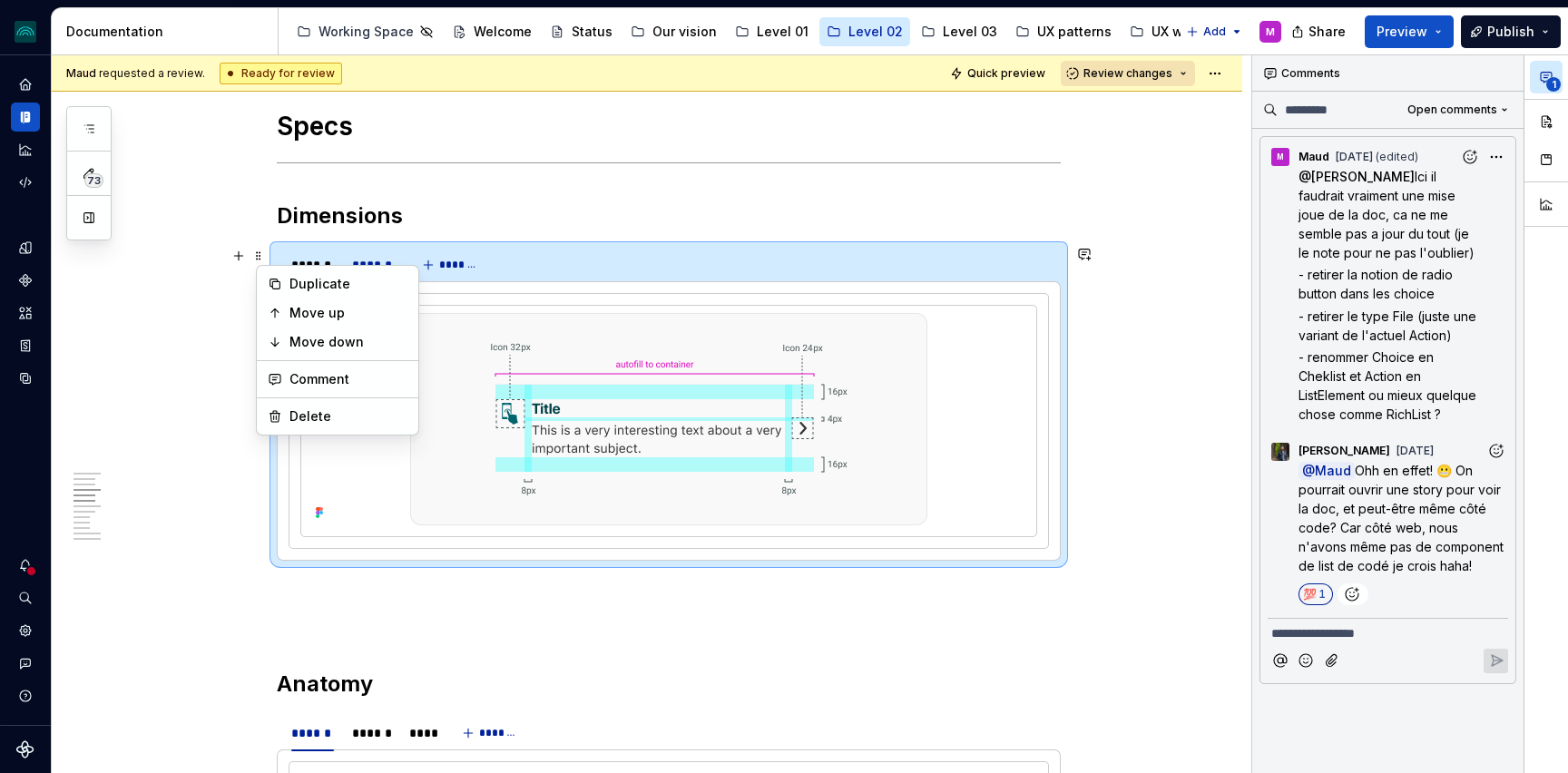
scroll to position [1645, 0]
click at [1552, 120] on button "button" at bounding box center [1546, 121] width 33 height 33
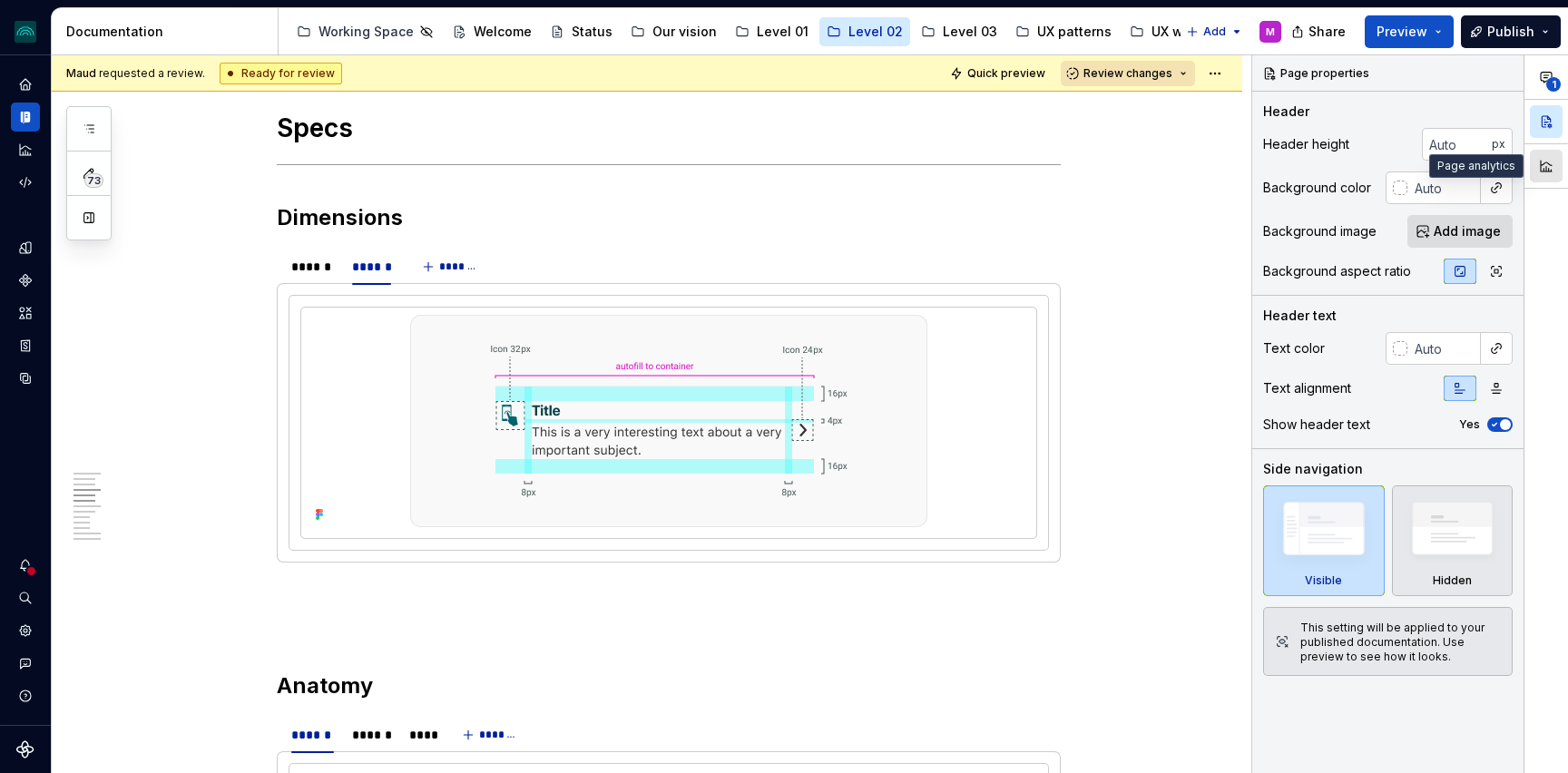
click at [1545, 160] on button "button" at bounding box center [1546, 166] width 33 height 33
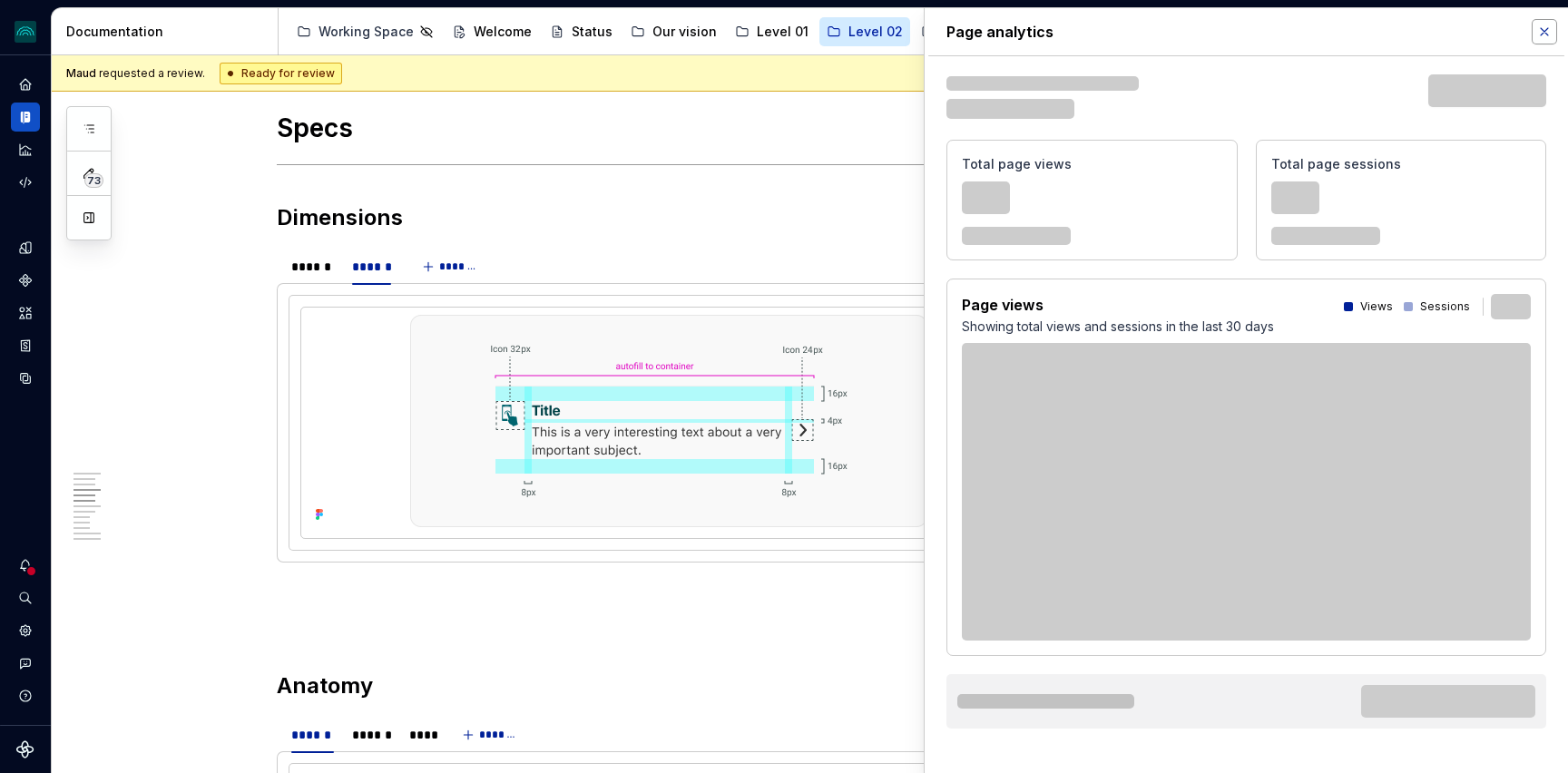
click at [1540, 38] on button "button" at bounding box center [1545, 31] width 25 height 25
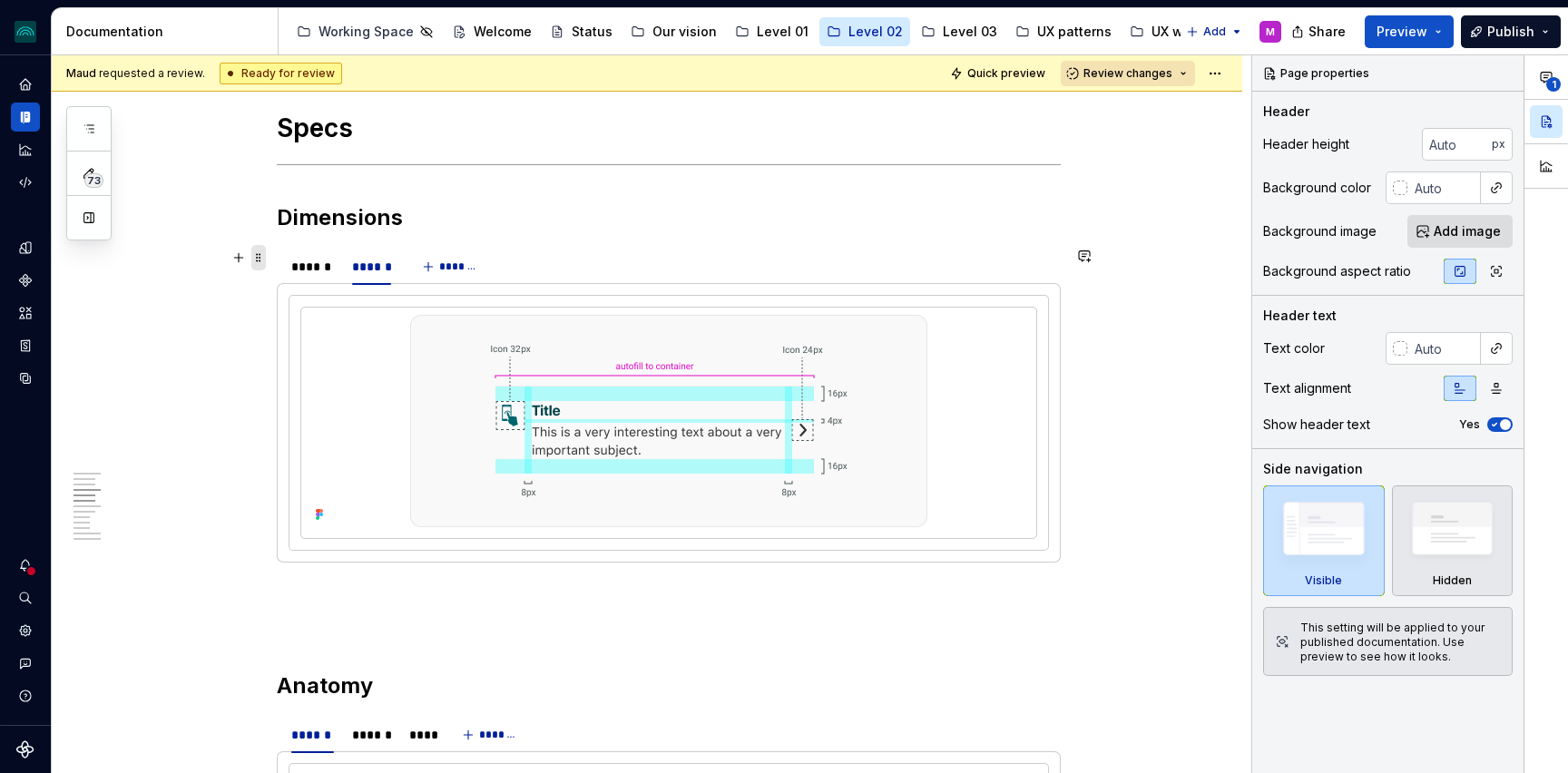
click at [260, 255] on span at bounding box center [258, 257] width 14 height 25
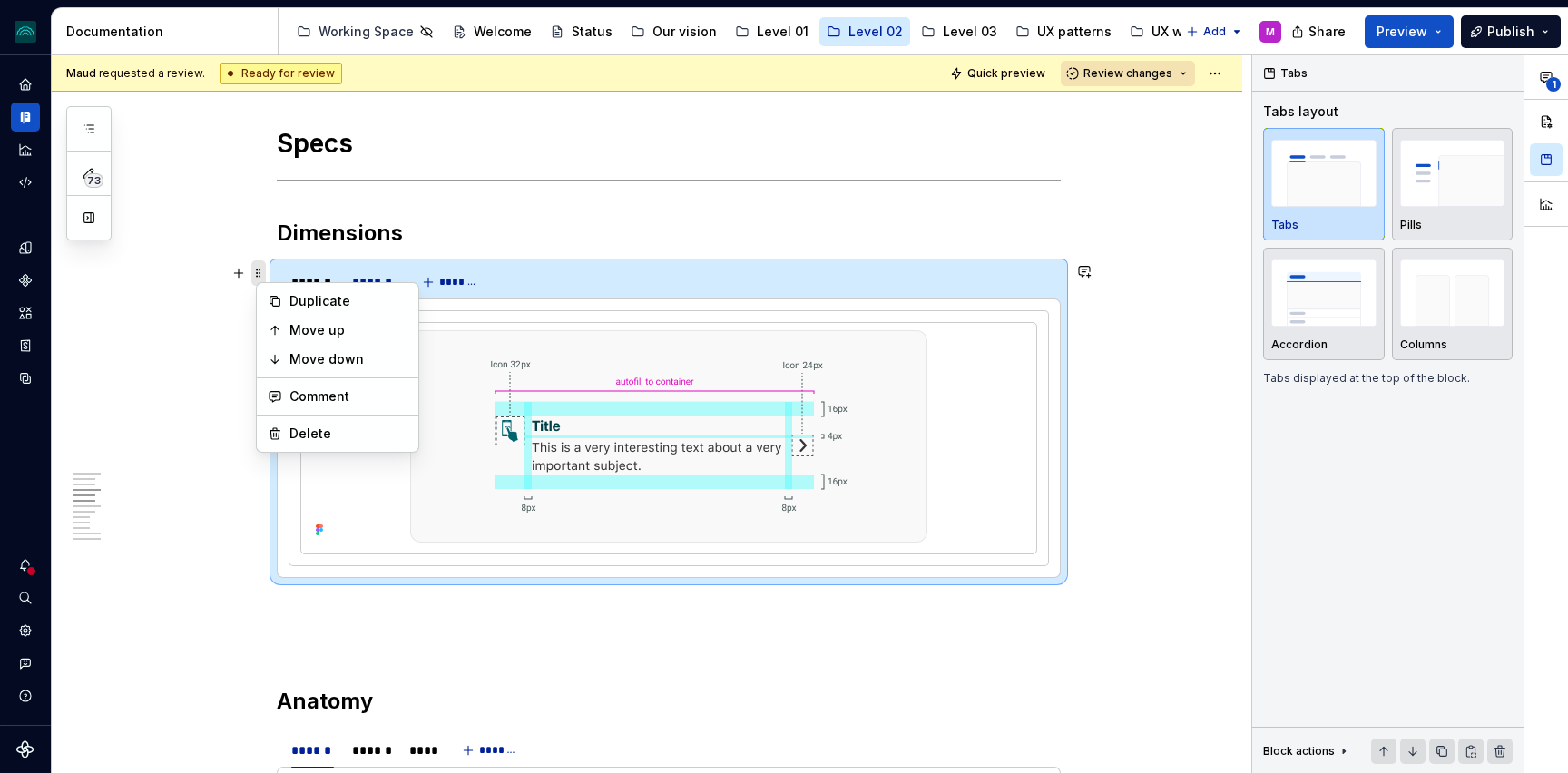
scroll to position [1629, 0]
click at [1393, 287] on button "Columns" at bounding box center [1454, 304] width 122 height 113
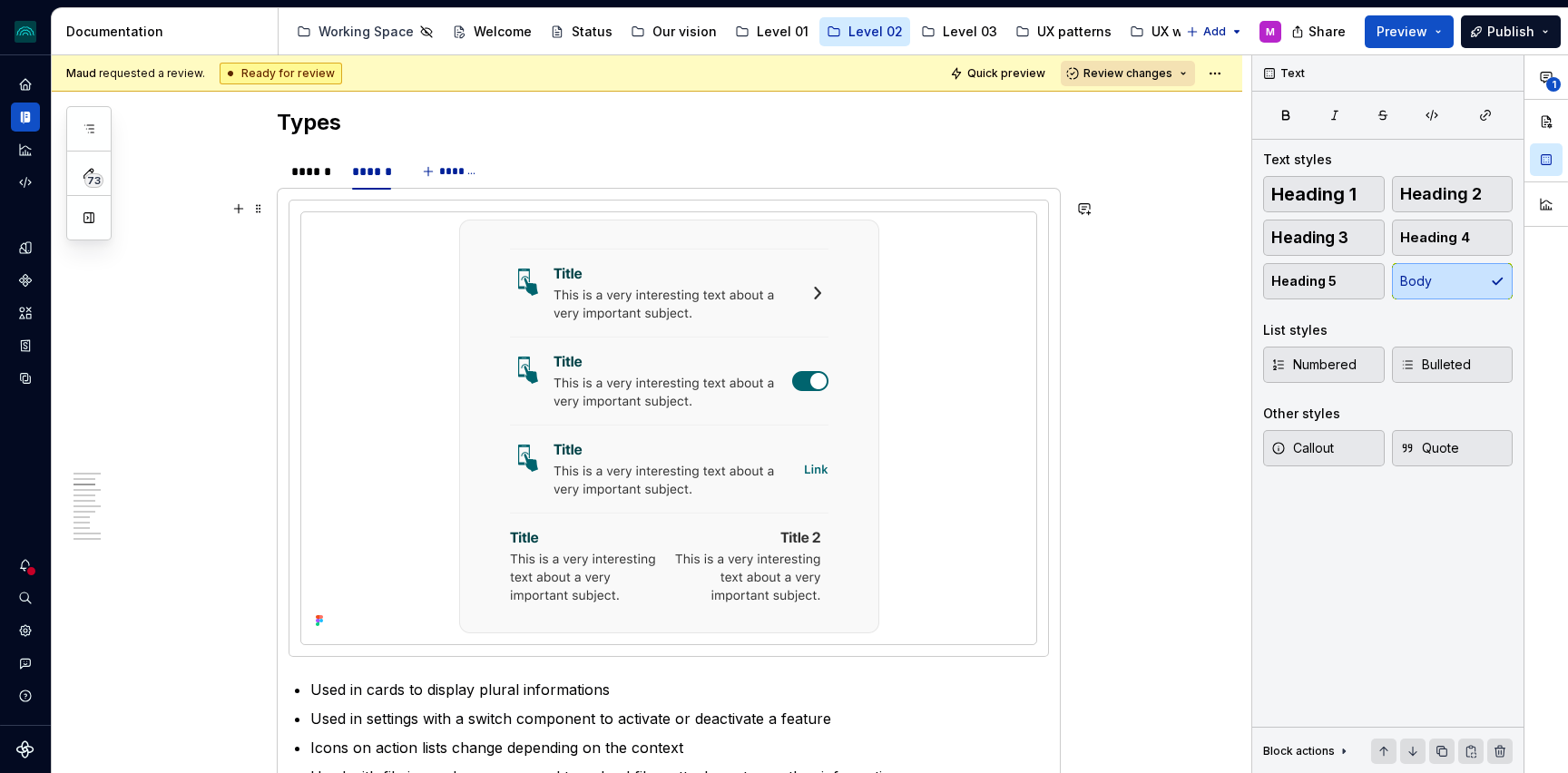
scroll to position [854, 0]
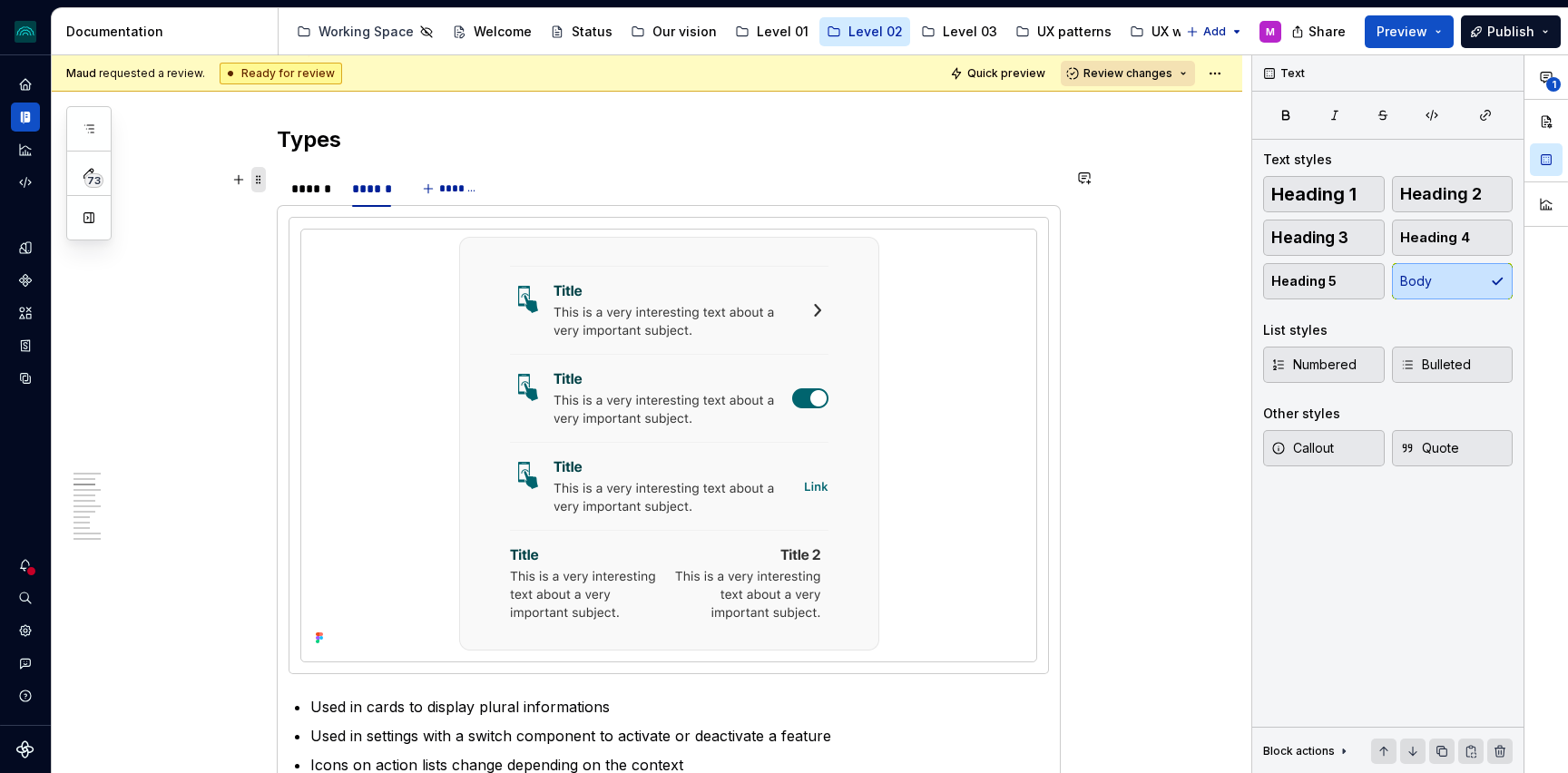
click at [266, 184] on span at bounding box center [258, 179] width 14 height 25
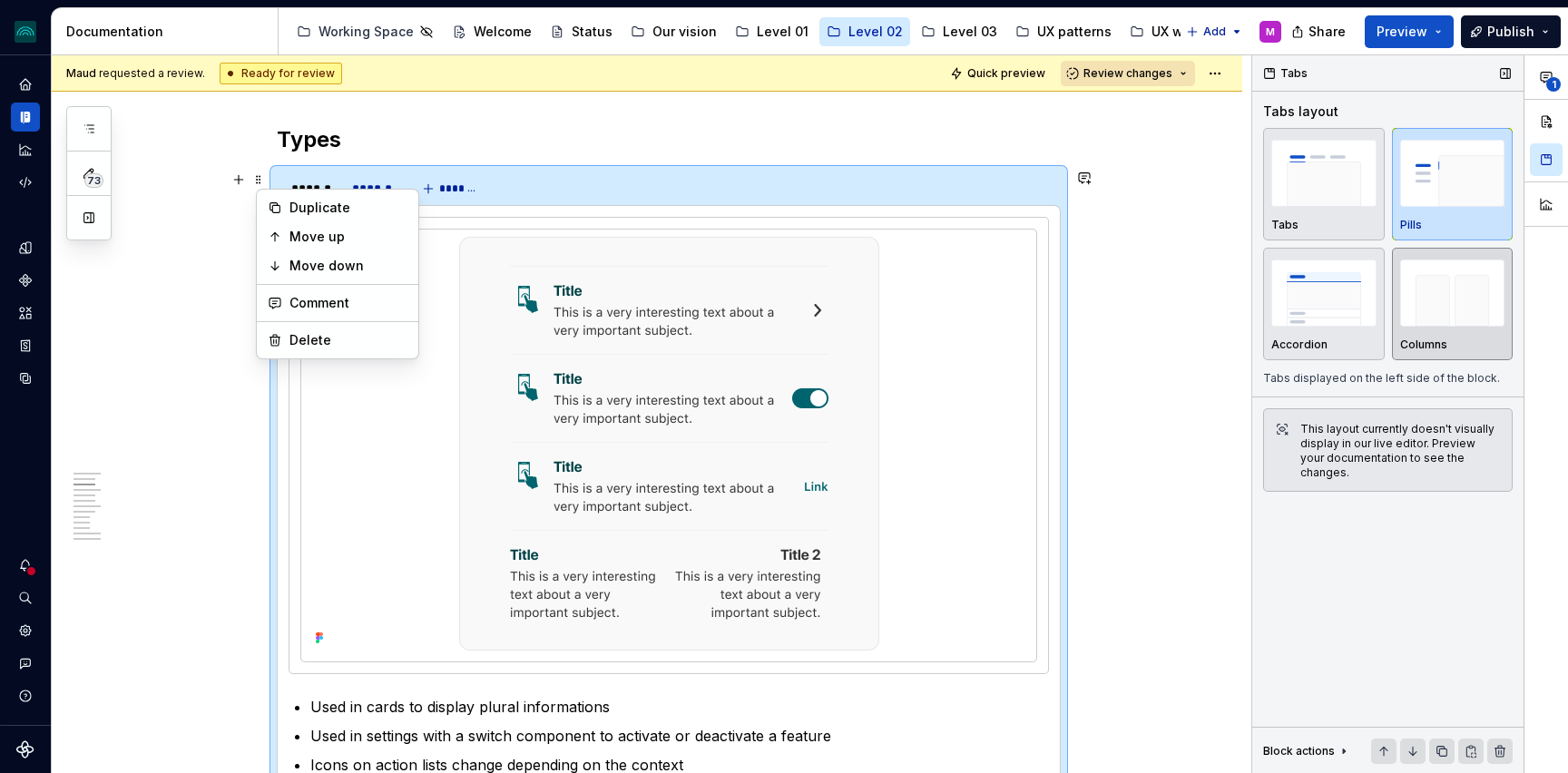
click at [1439, 317] on img "button" at bounding box center [1453, 293] width 105 height 67
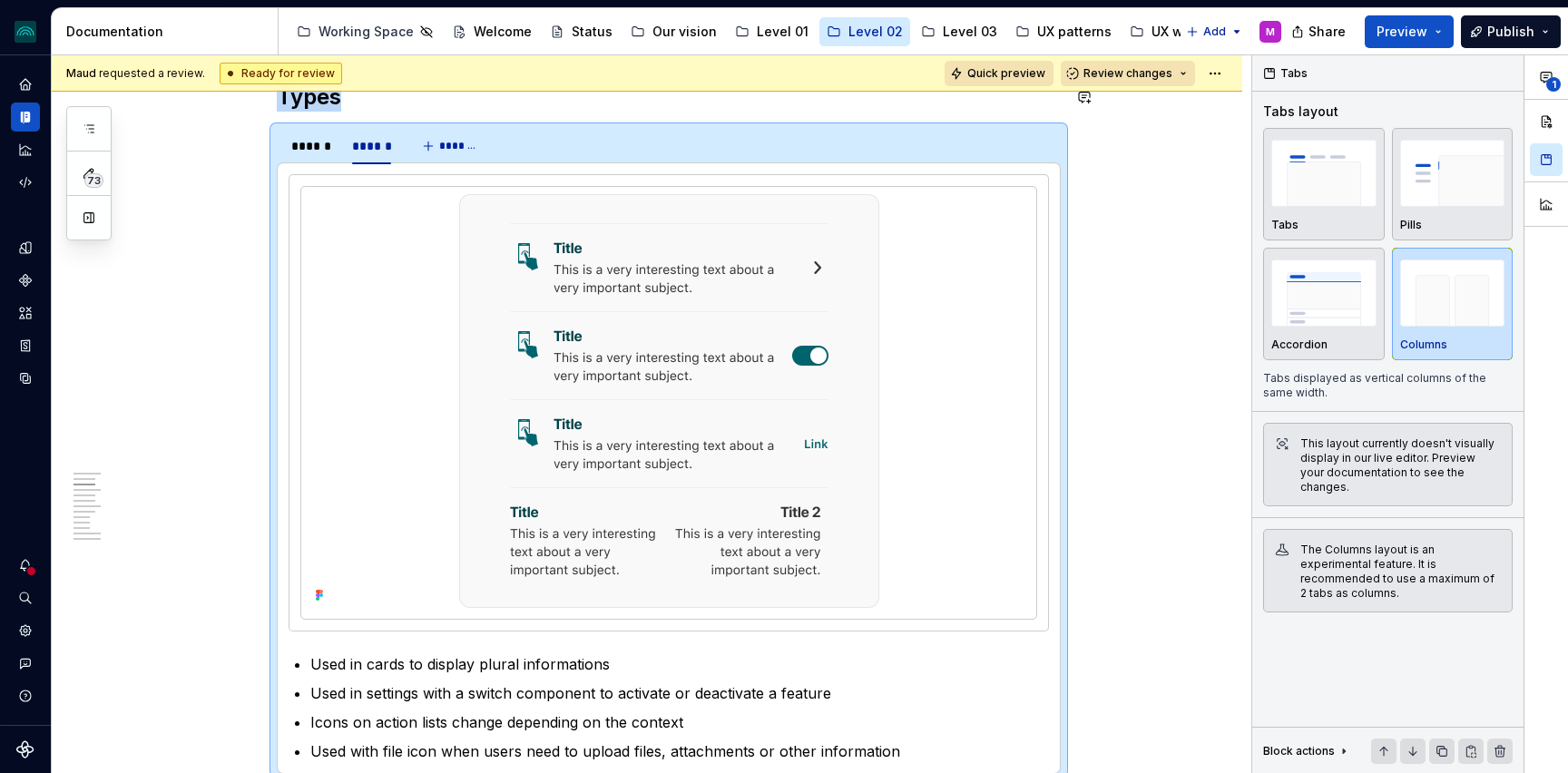
click at [1010, 71] on span "Quick preview" at bounding box center [1006, 73] width 78 height 14
click at [1008, 73] on span "Quick preview" at bounding box center [1006, 73] width 78 height 14
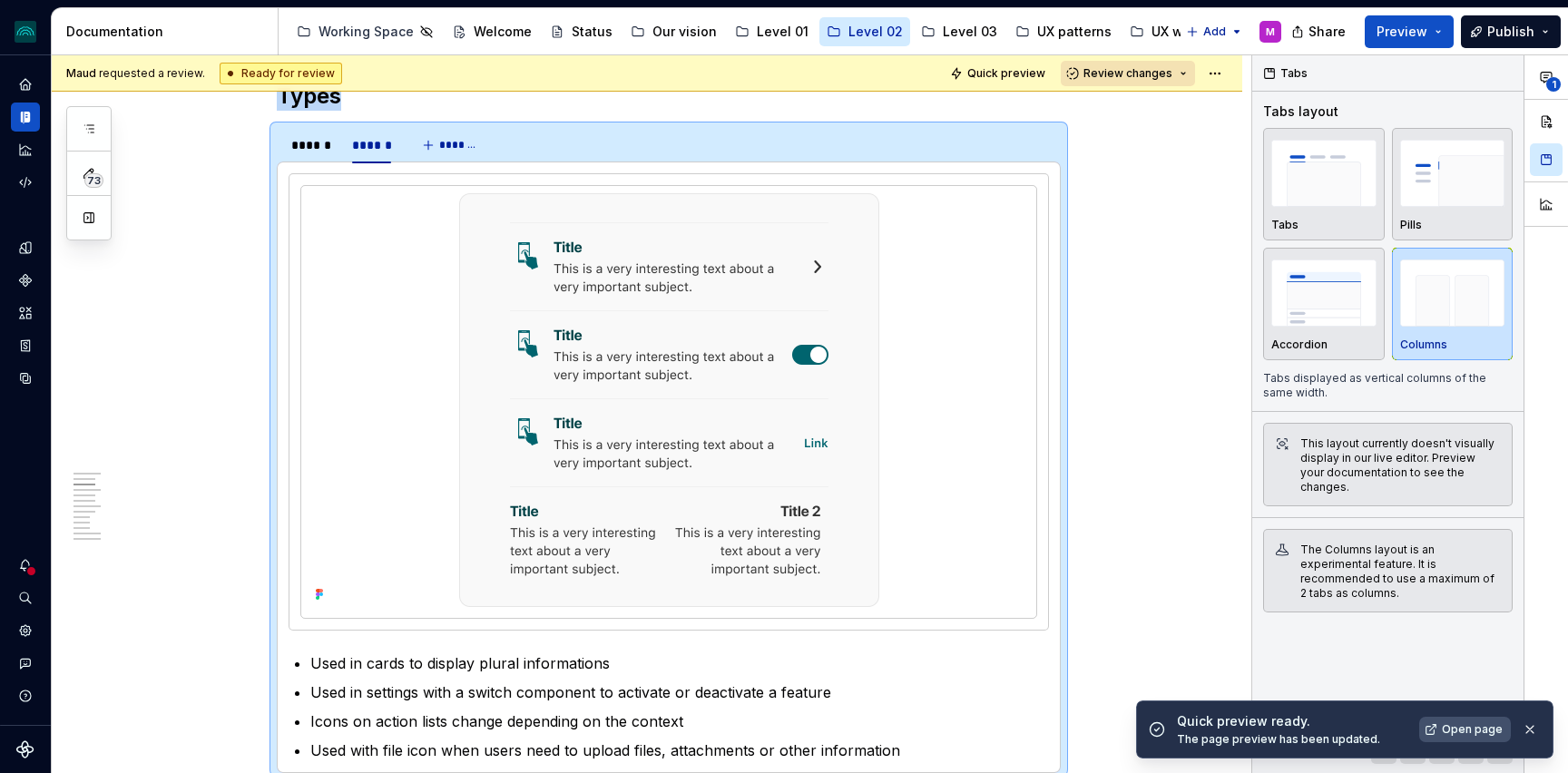
click at [1448, 730] on span "Open page" at bounding box center [1472, 729] width 61 height 14
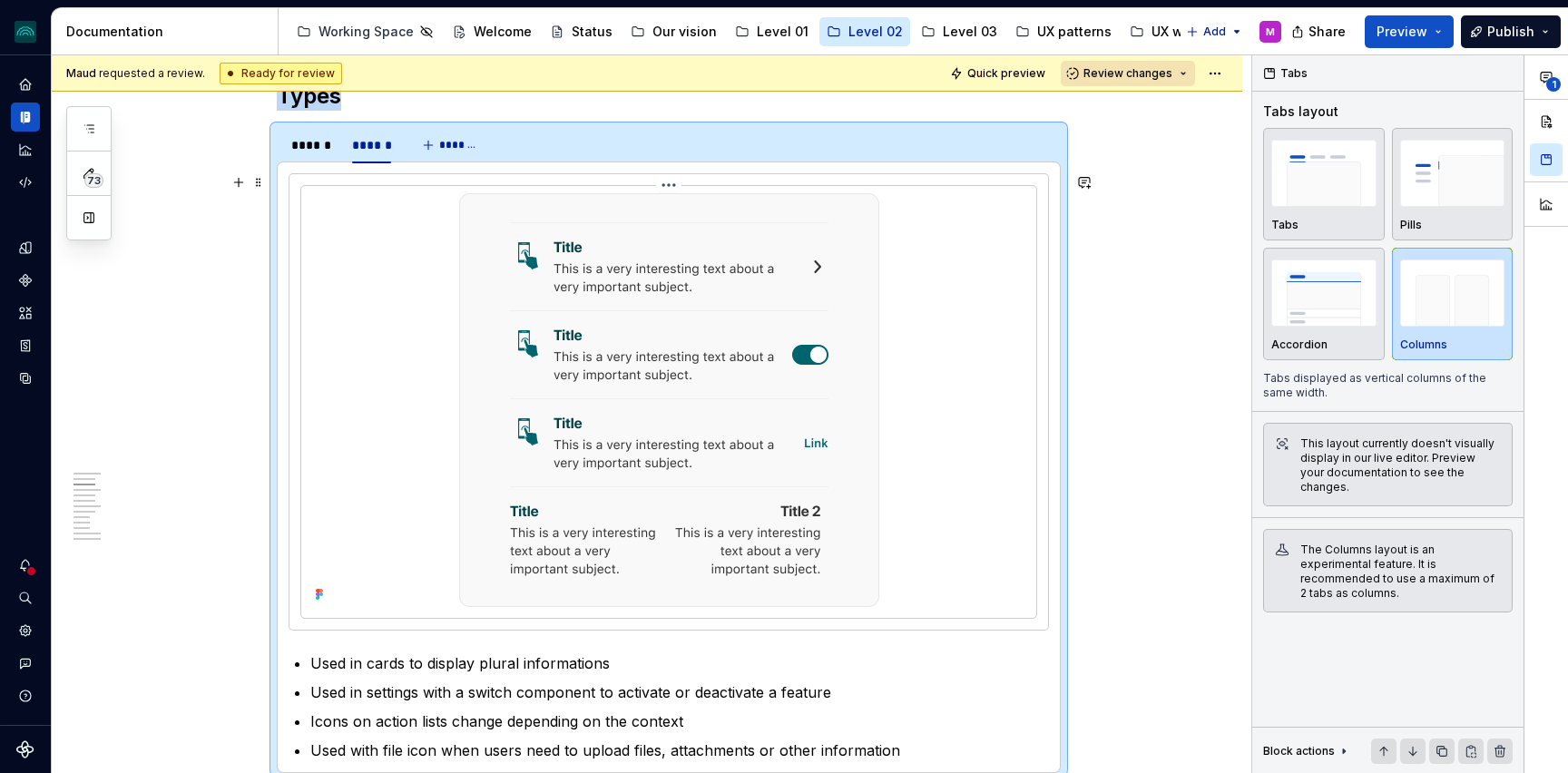
scroll to position [768, 0]
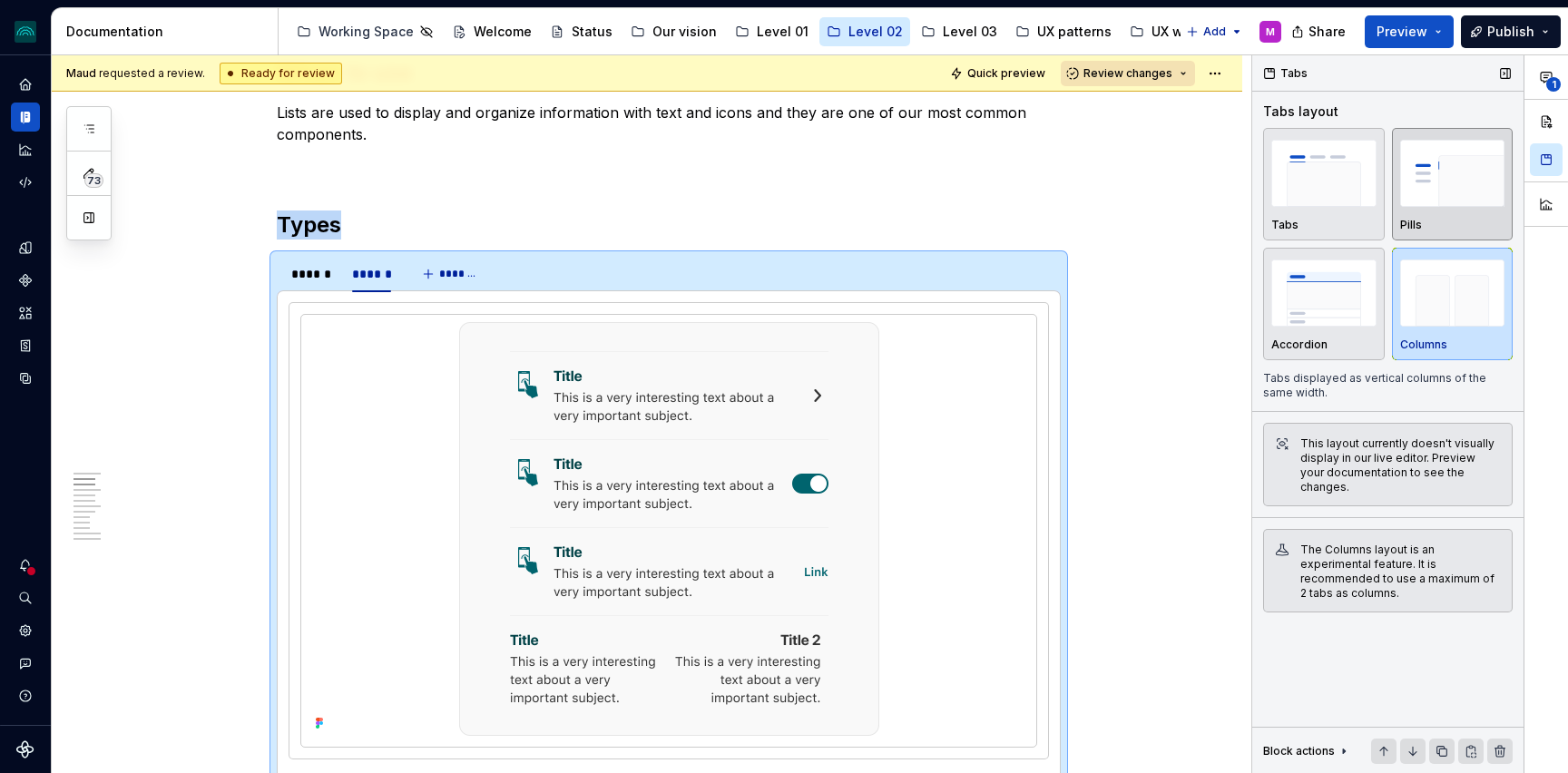
click at [1444, 189] on img "button" at bounding box center [1453, 173] width 105 height 67
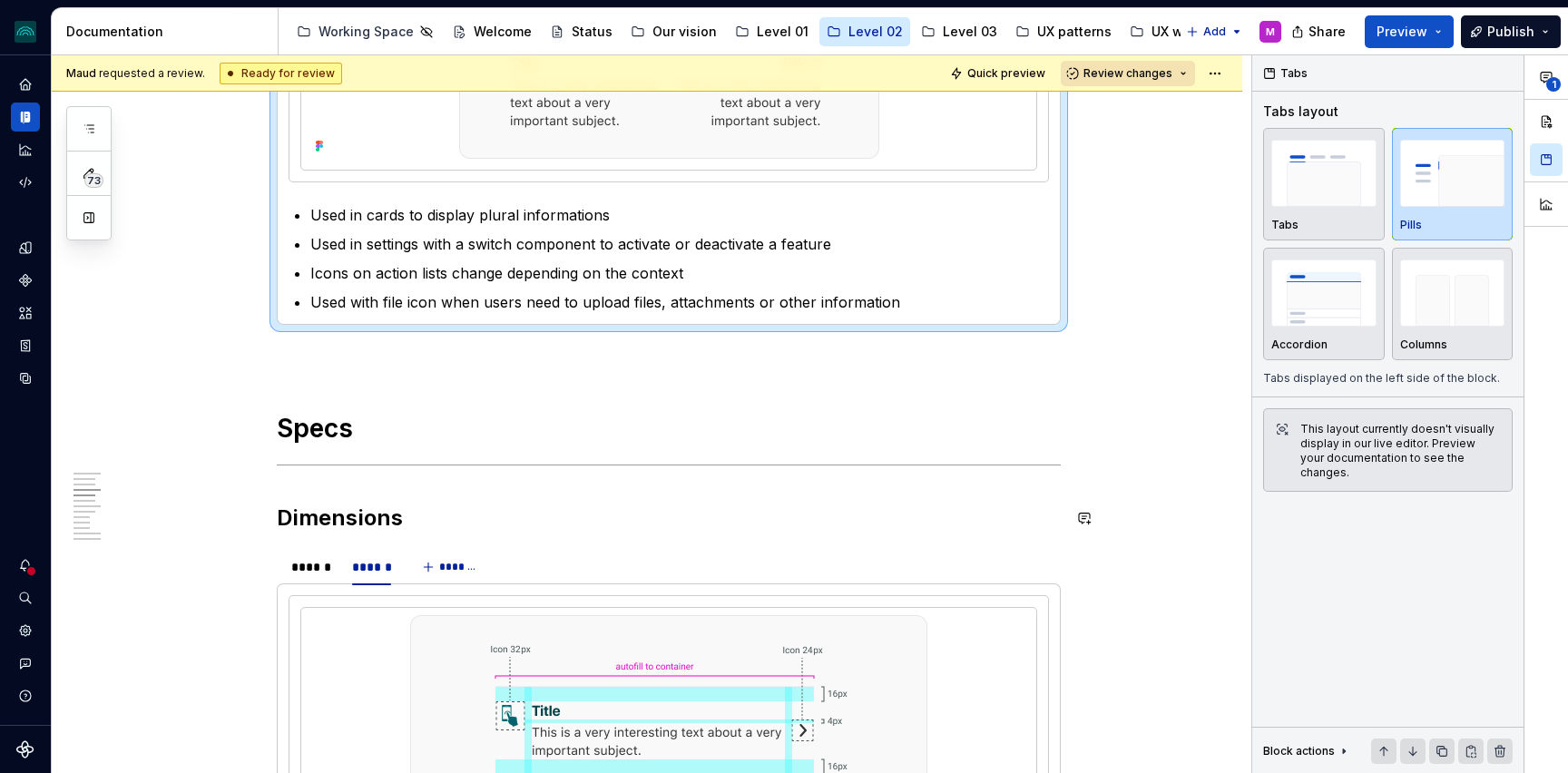
scroll to position [1437, 0]
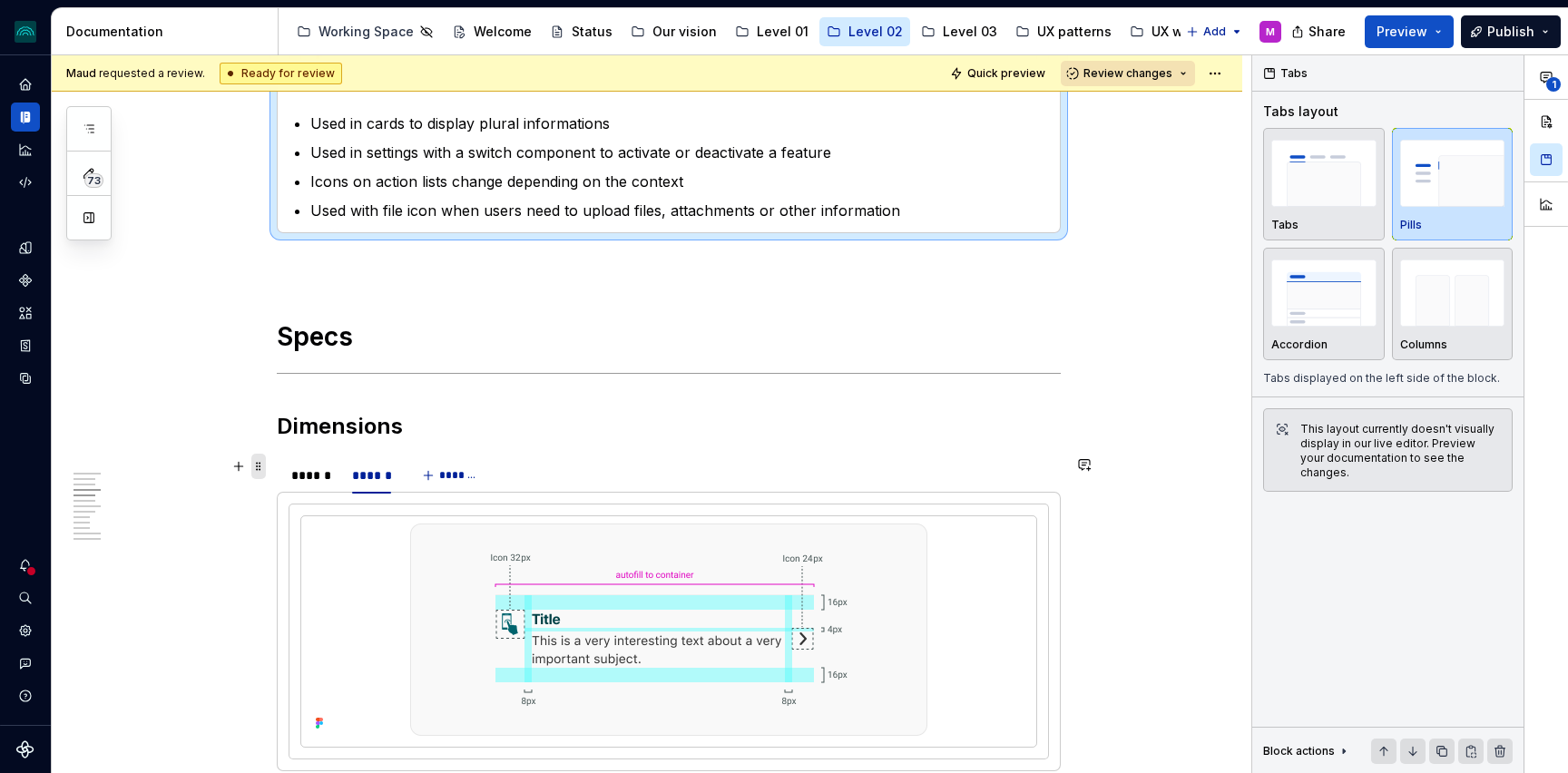
click at [261, 465] on span at bounding box center [258, 466] width 14 height 25
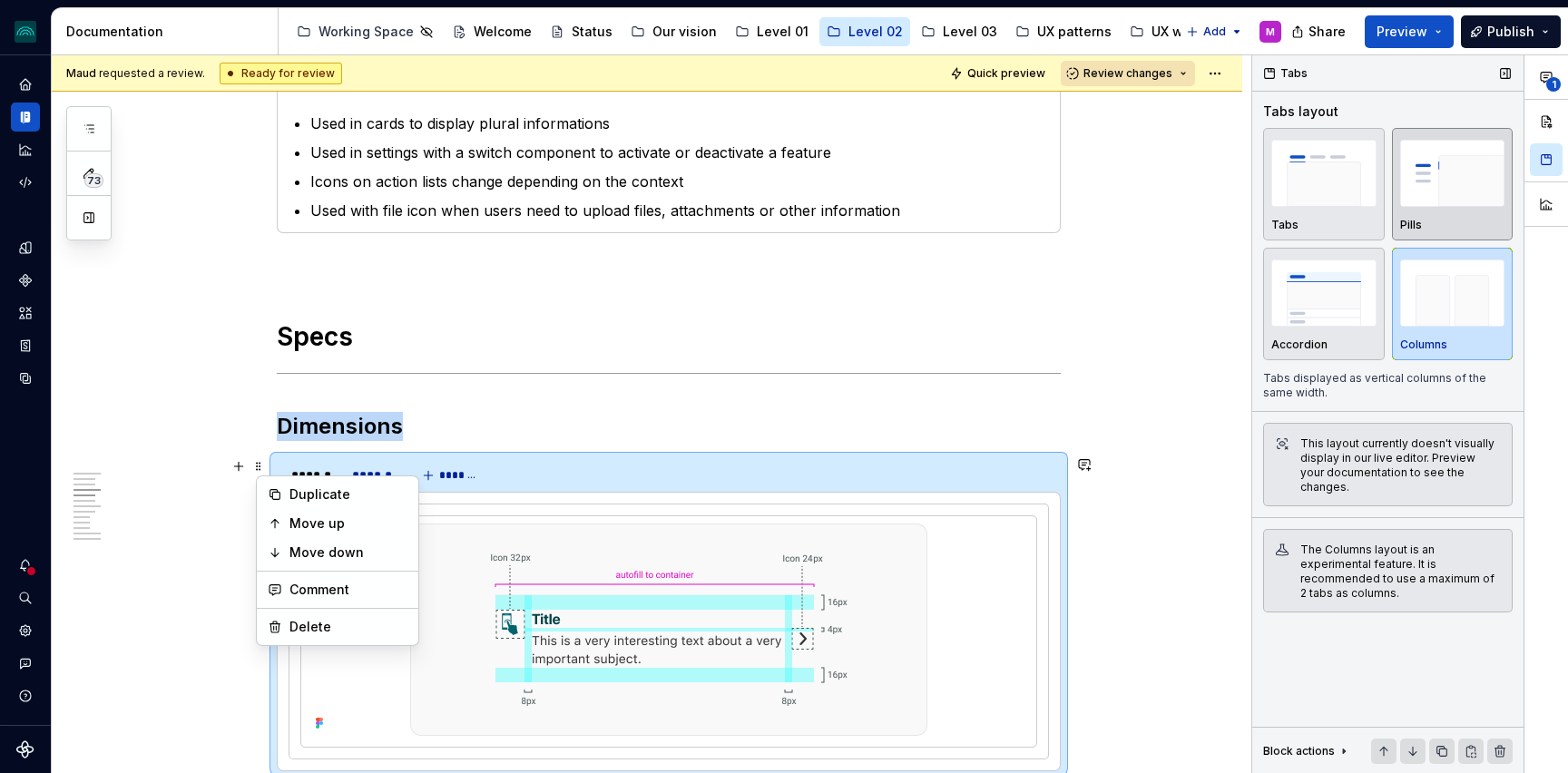
click at [1437, 177] on img "button" at bounding box center [1453, 173] width 105 height 67
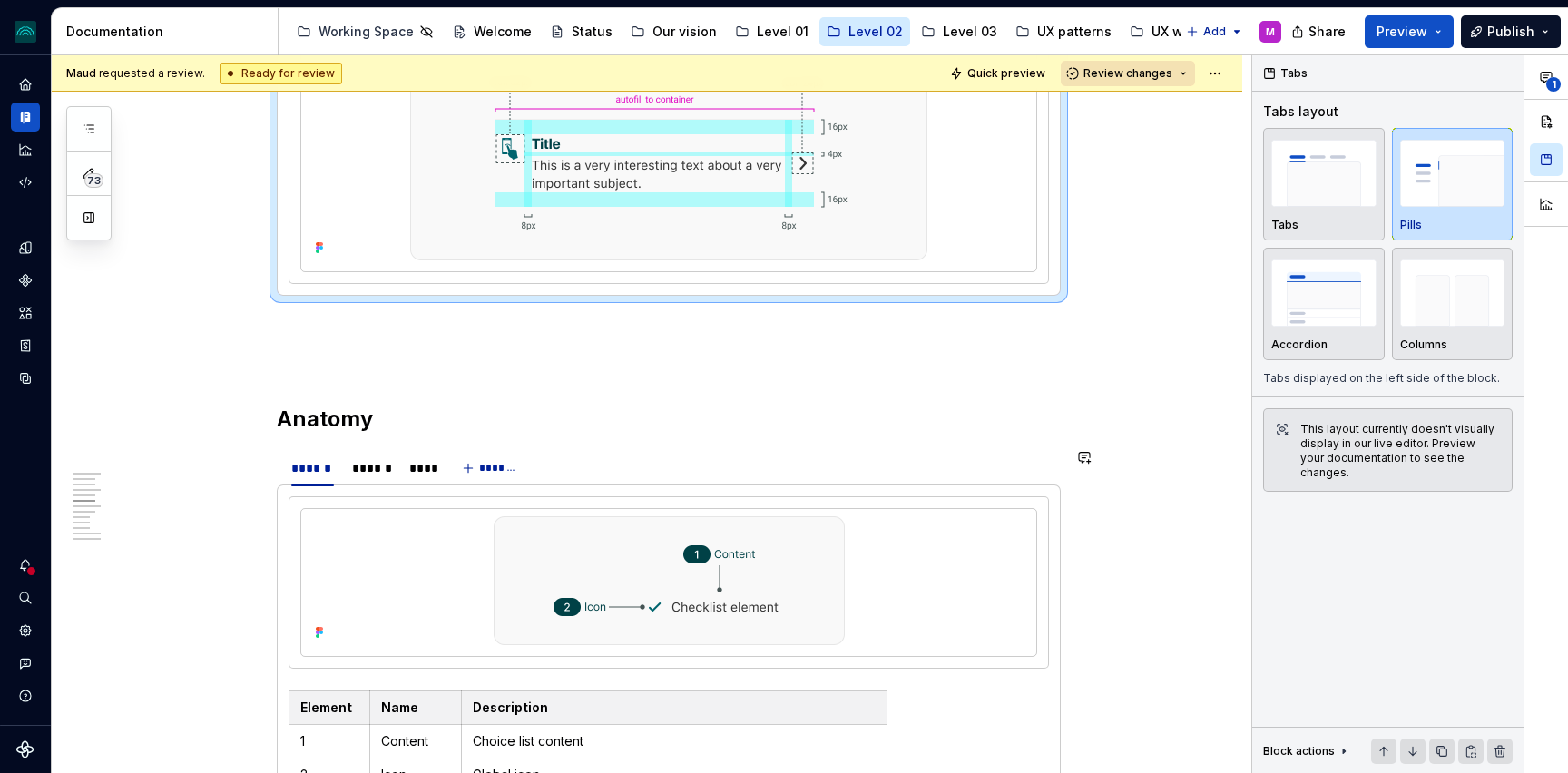
scroll to position [1923, 0]
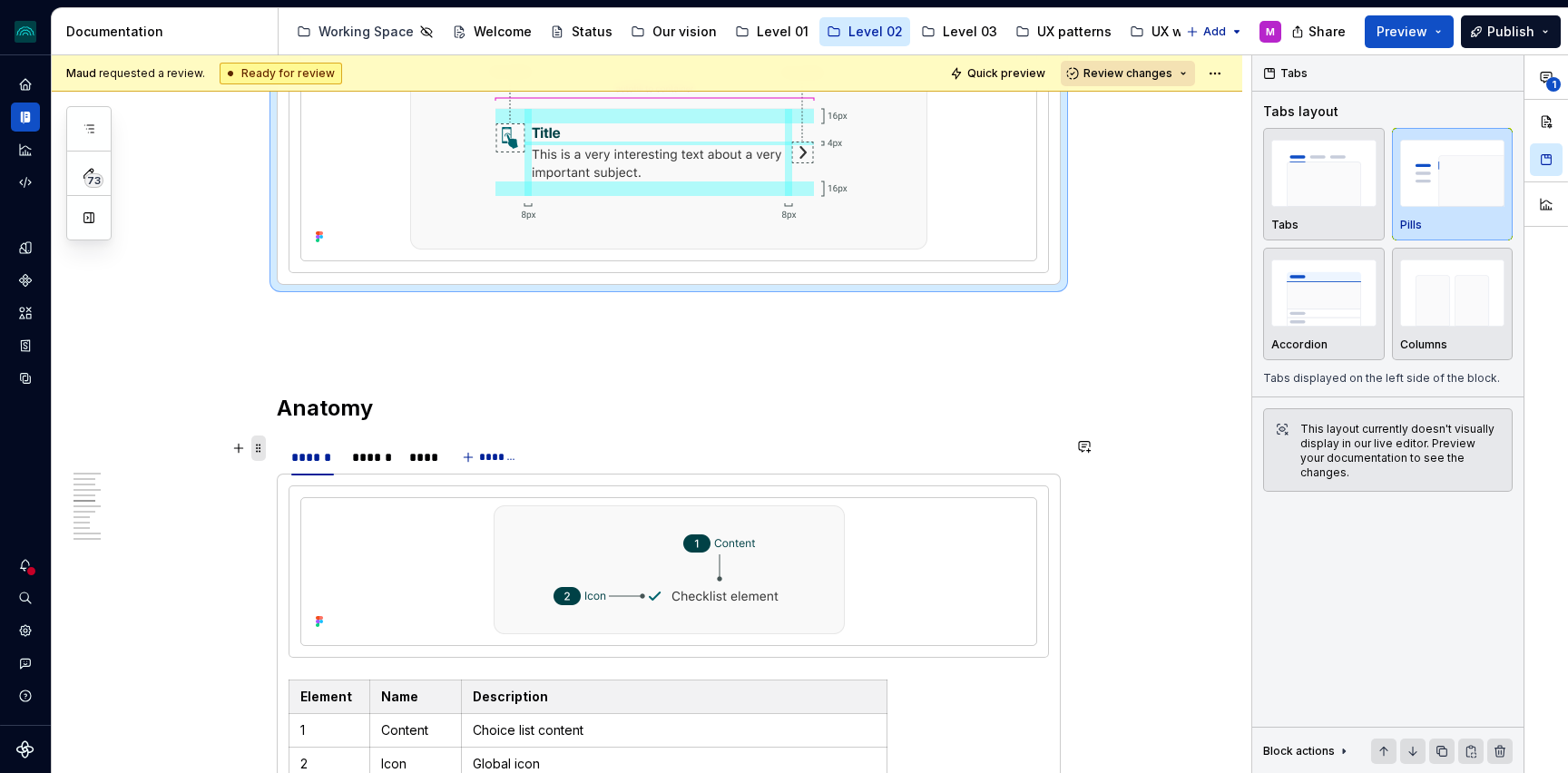
click at [263, 450] on span at bounding box center [258, 447] width 14 height 25
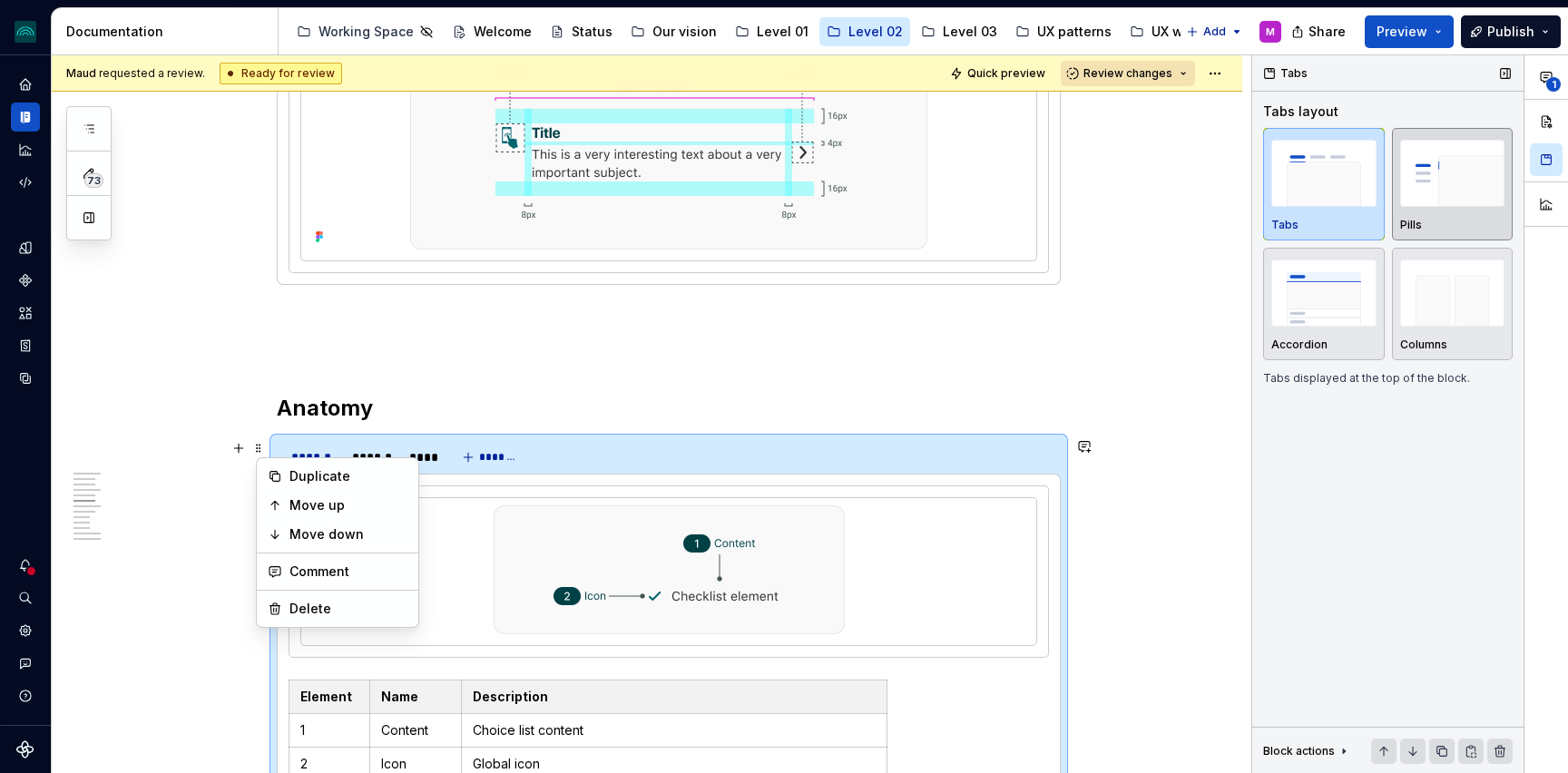
click at [1471, 180] on img "button" at bounding box center [1453, 173] width 105 height 67
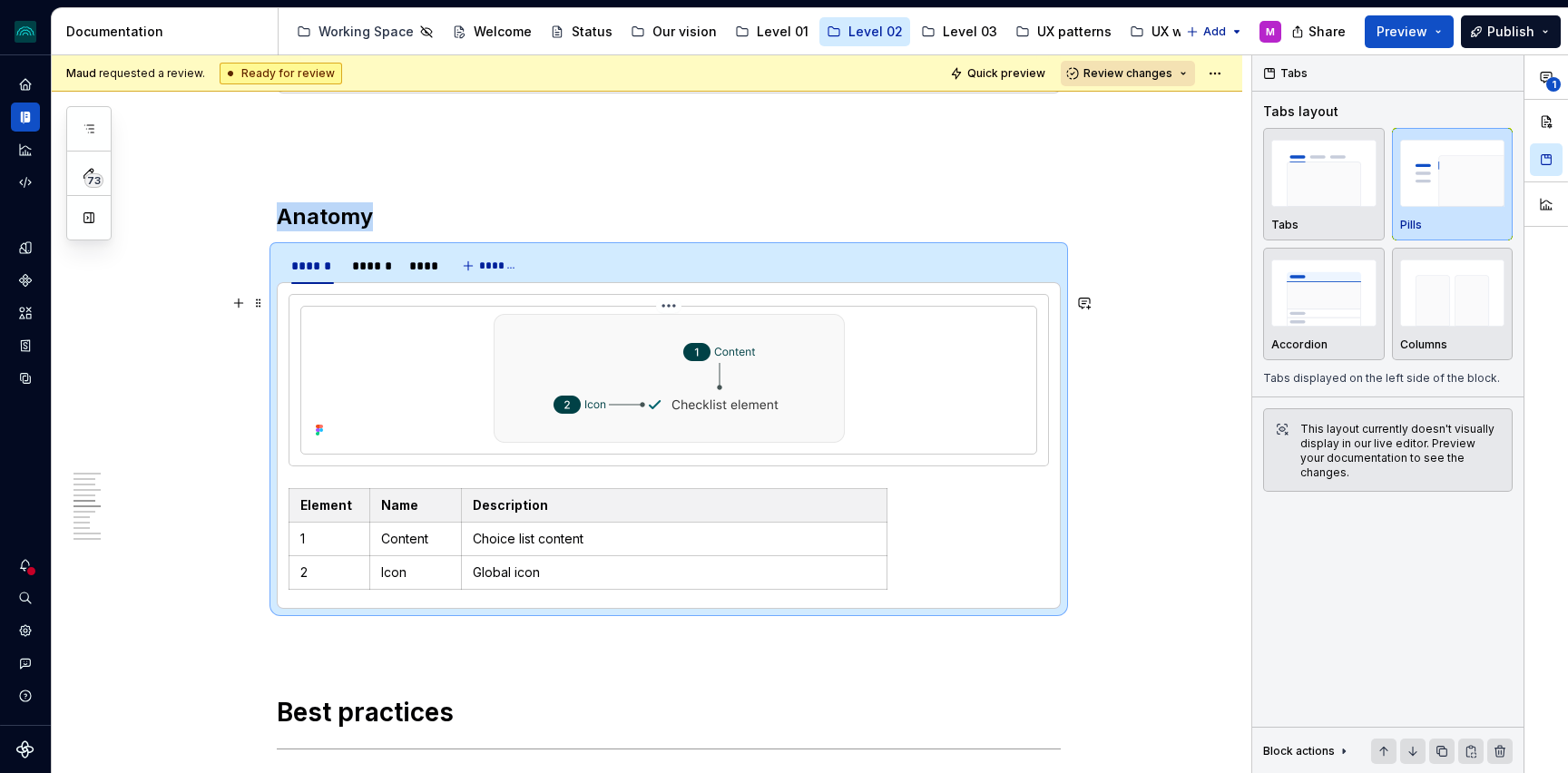
scroll to position [2113, 0]
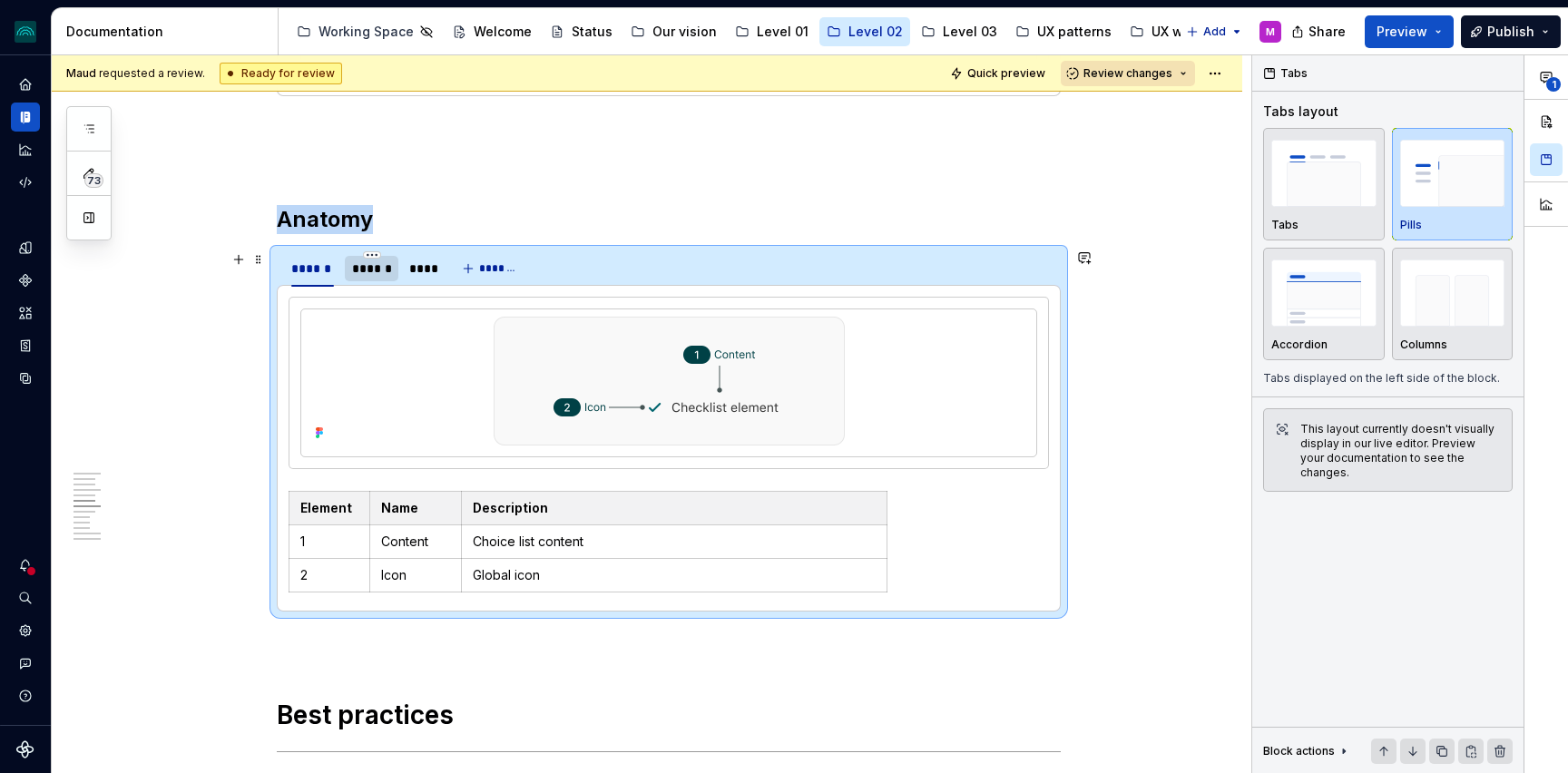
click at [373, 272] on div "******" at bounding box center [372, 268] width 39 height 18
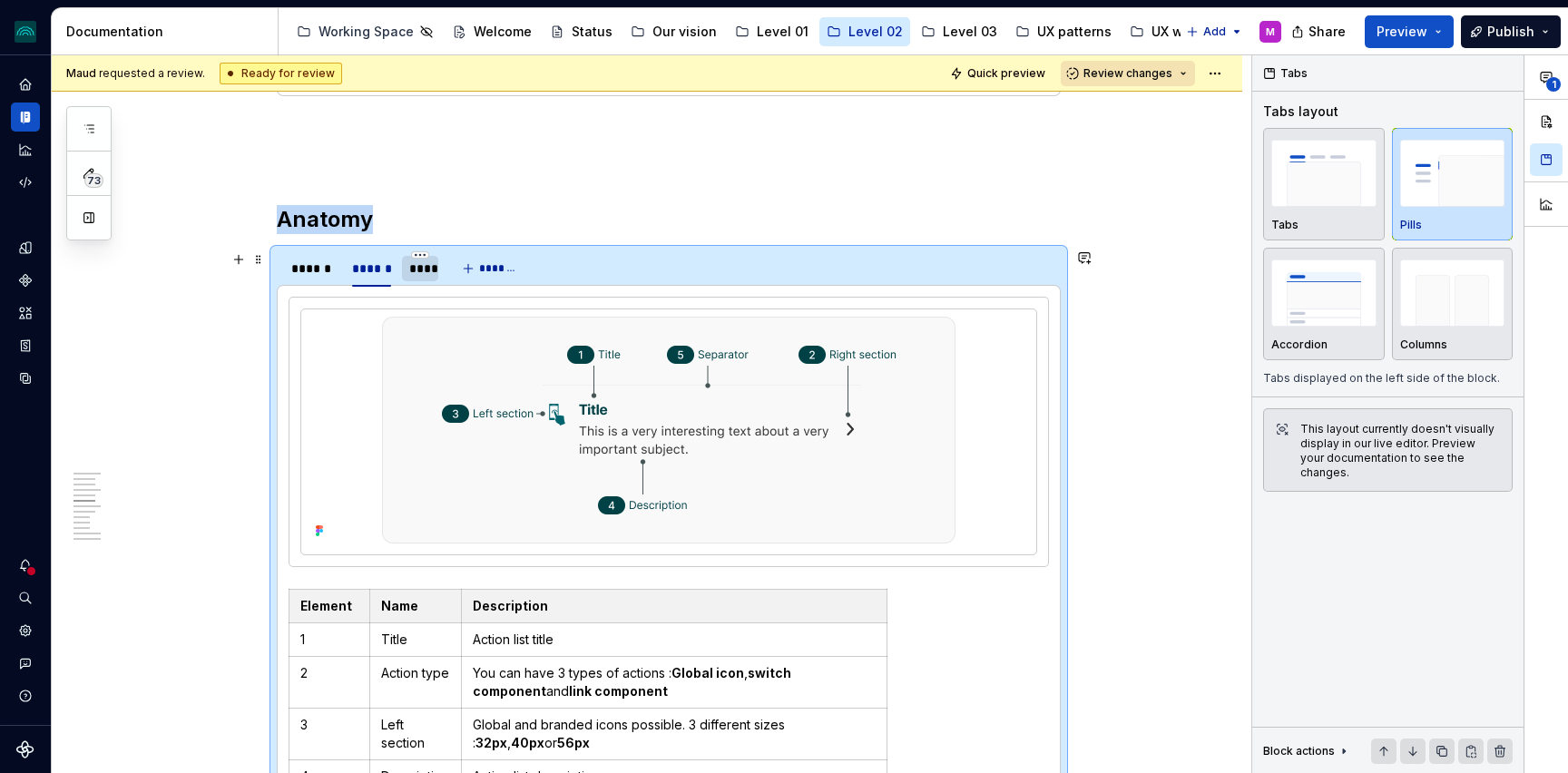
click at [420, 270] on div "****" at bounding box center [419, 268] width 22 height 18
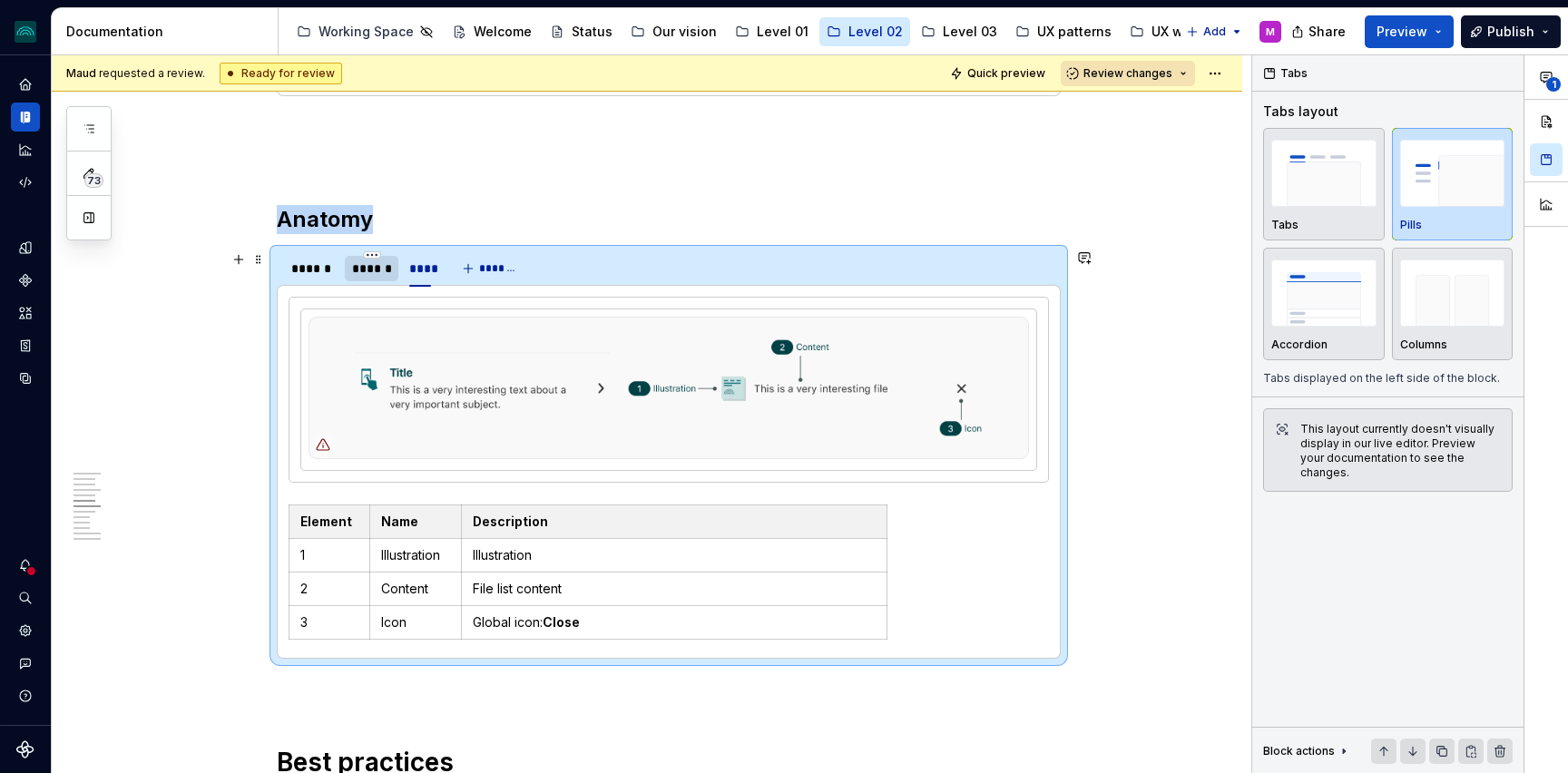
click at [379, 276] on div "******" at bounding box center [372, 268] width 39 height 18
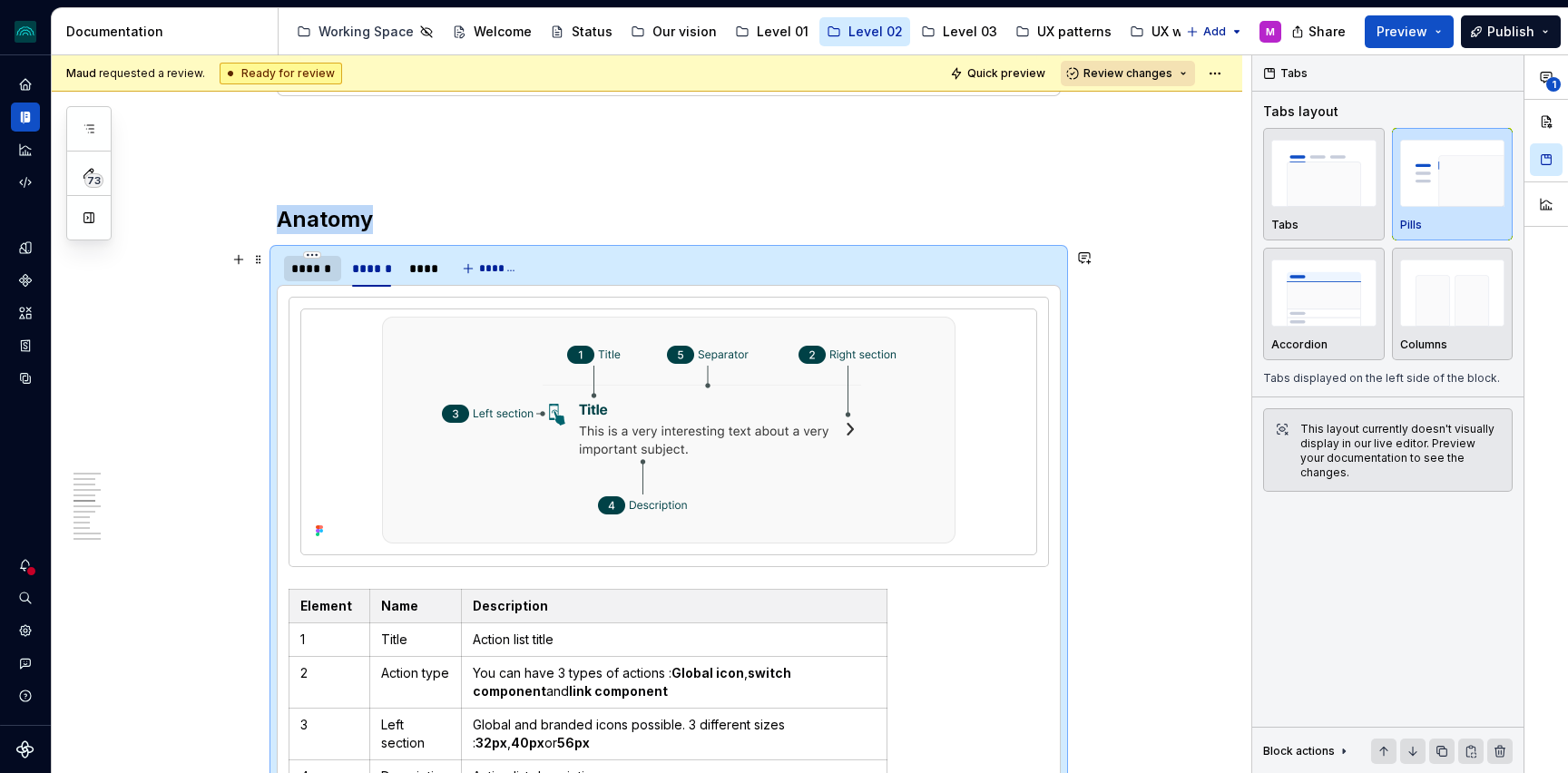
click at [327, 276] on div "******" at bounding box center [312, 268] width 42 height 18
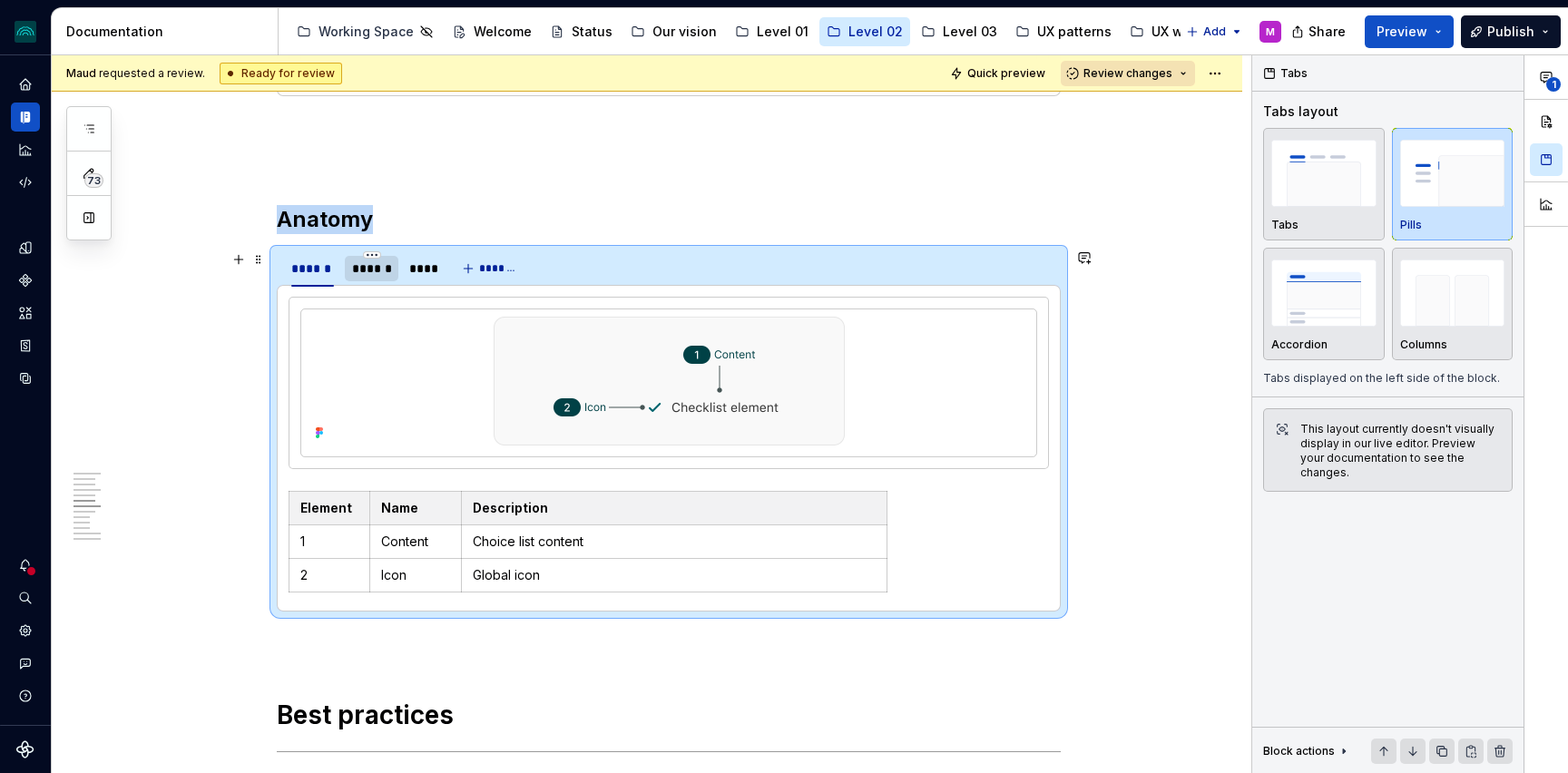
click at [389, 278] on div "******" at bounding box center [372, 268] width 53 height 25
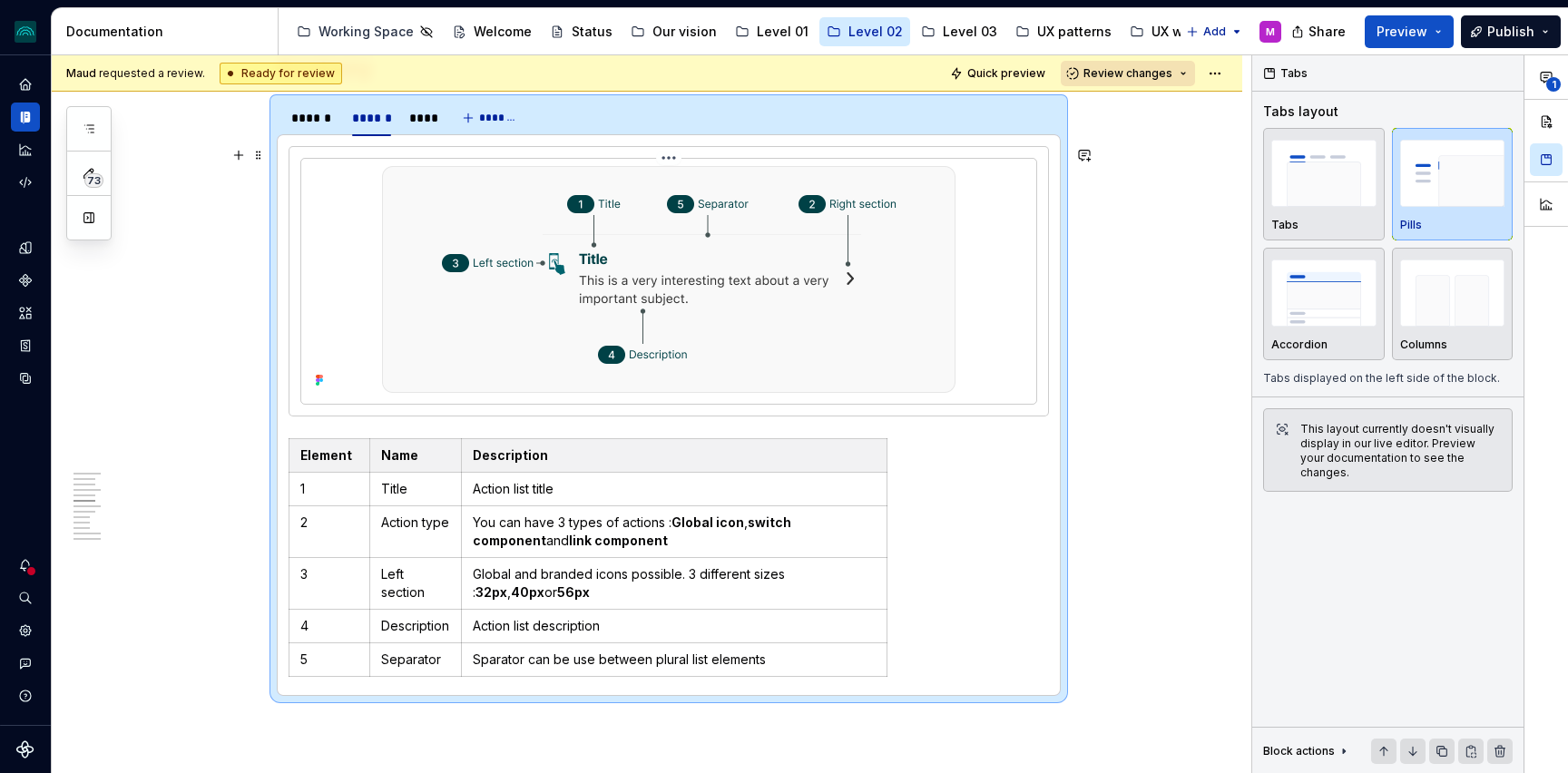
scroll to position [2264, 0]
click at [441, 514] on p "Action type" at bounding box center [416, 521] width 69 height 18
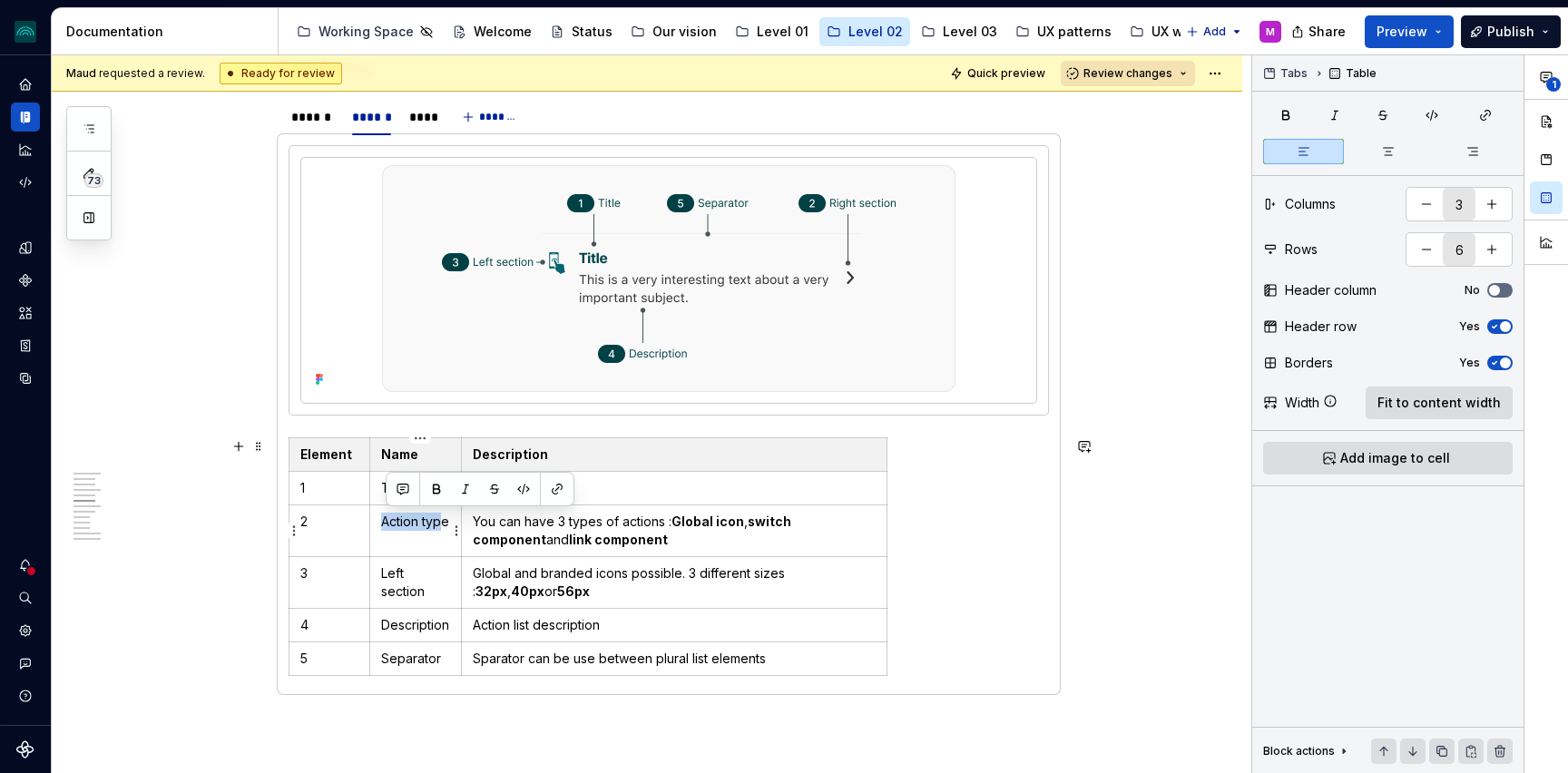
drag, startPoint x: 449, startPoint y: 522, endPoint x: 388, endPoint y: 521, distance: 61.0
click at [388, 521] on p "Action type" at bounding box center [416, 521] width 69 height 18
click at [558, 524] on p "You can have 3 types of actions : Global icon , switch component and link compo…" at bounding box center [674, 530] width 403 height 37
click at [567, 521] on p "You can have 3 types of actions : Global icon , switch component and link compo…" at bounding box center [674, 530] width 403 height 37
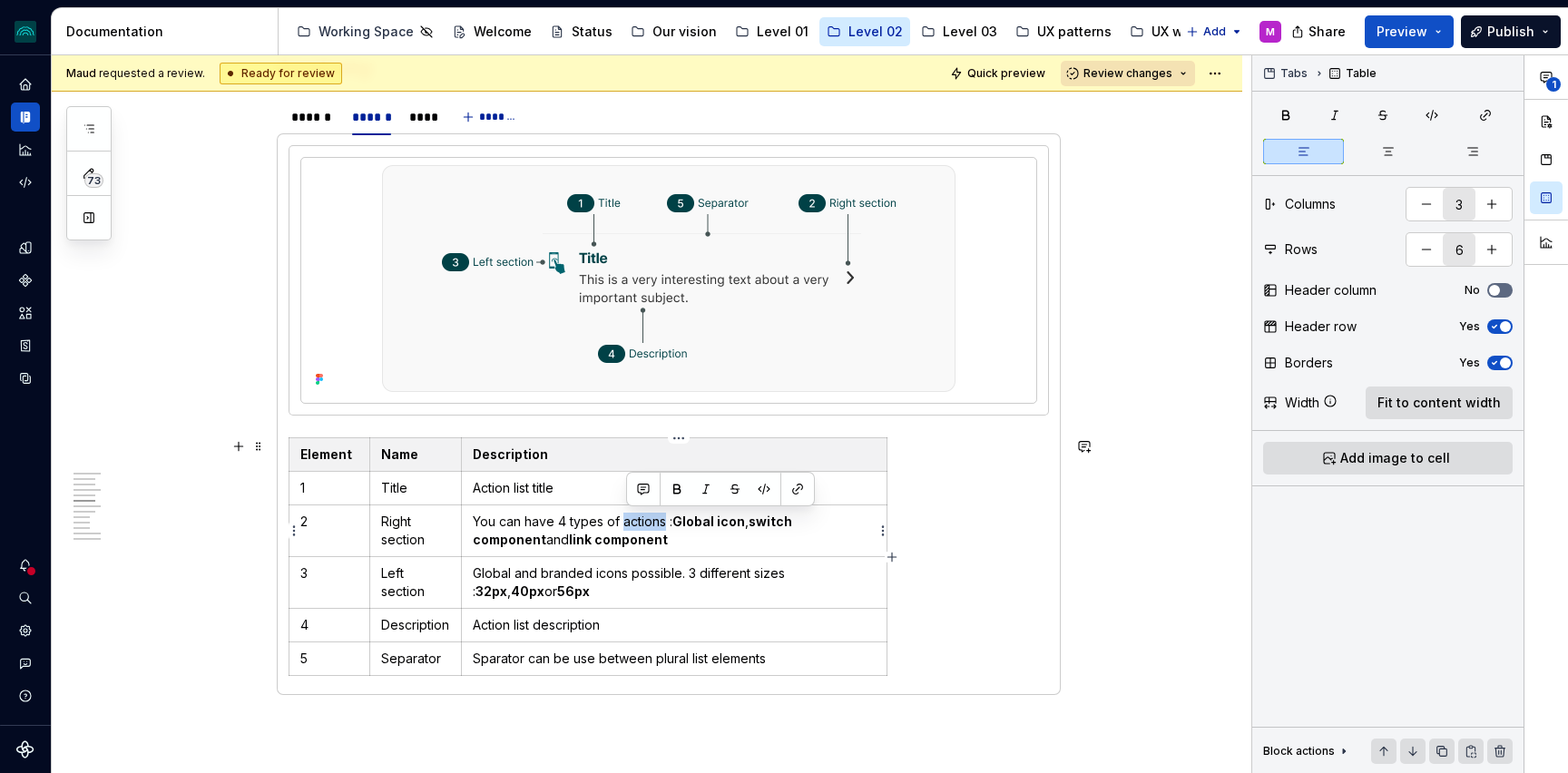
drag, startPoint x: 653, startPoint y: 522, endPoint x: 630, endPoint y: 524, distance: 23.1
click at [627, 522] on p "You can have 4 types of actions : Global icon , switch component and link compo…" at bounding box center [674, 530] width 403 height 37
click at [752, 538] on p "You can have 4 types of right section. 3 are actions : Global icon , switch com…" at bounding box center [674, 530] width 403 height 37
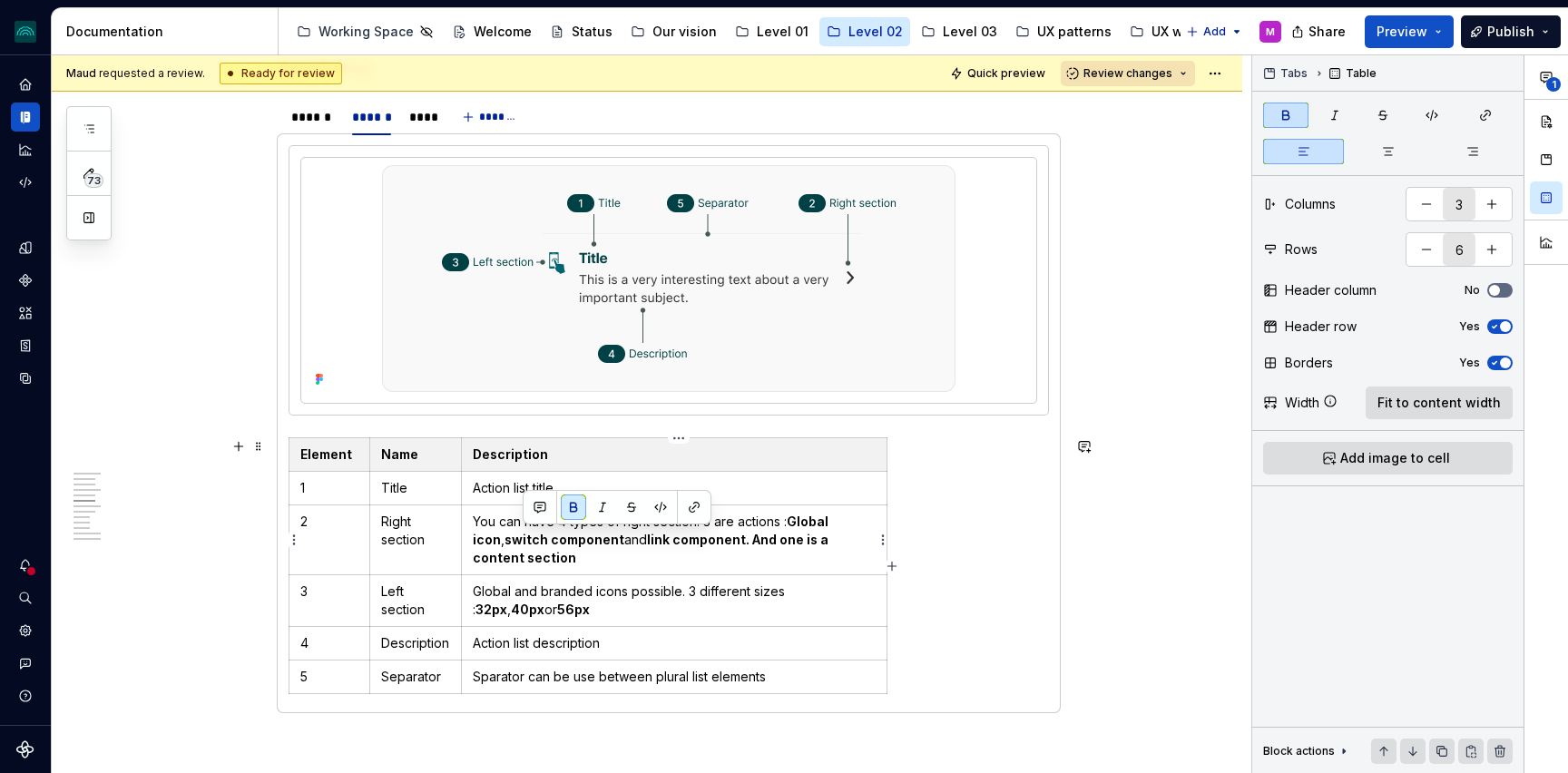
drag, startPoint x: 723, startPoint y: 538, endPoint x: 728, endPoint y: 554, distance: 16.8
click at [728, 554] on p "You can have 4 types of right section. 3 are actions : Global icon , switch com…" at bounding box center [674, 539] width 403 height 54
drag, startPoint x: 750, startPoint y: 543, endPoint x: 769, endPoint y: 539, distance: 19.4
click at [750, 543] on strong "link component. And one is a content section" at bounding box center [652, 549] width 358 height 34
drag, startPoint x: 749, startPoint y: 540, endPoint x: 771, endPoint y: 538, distance: 22.1
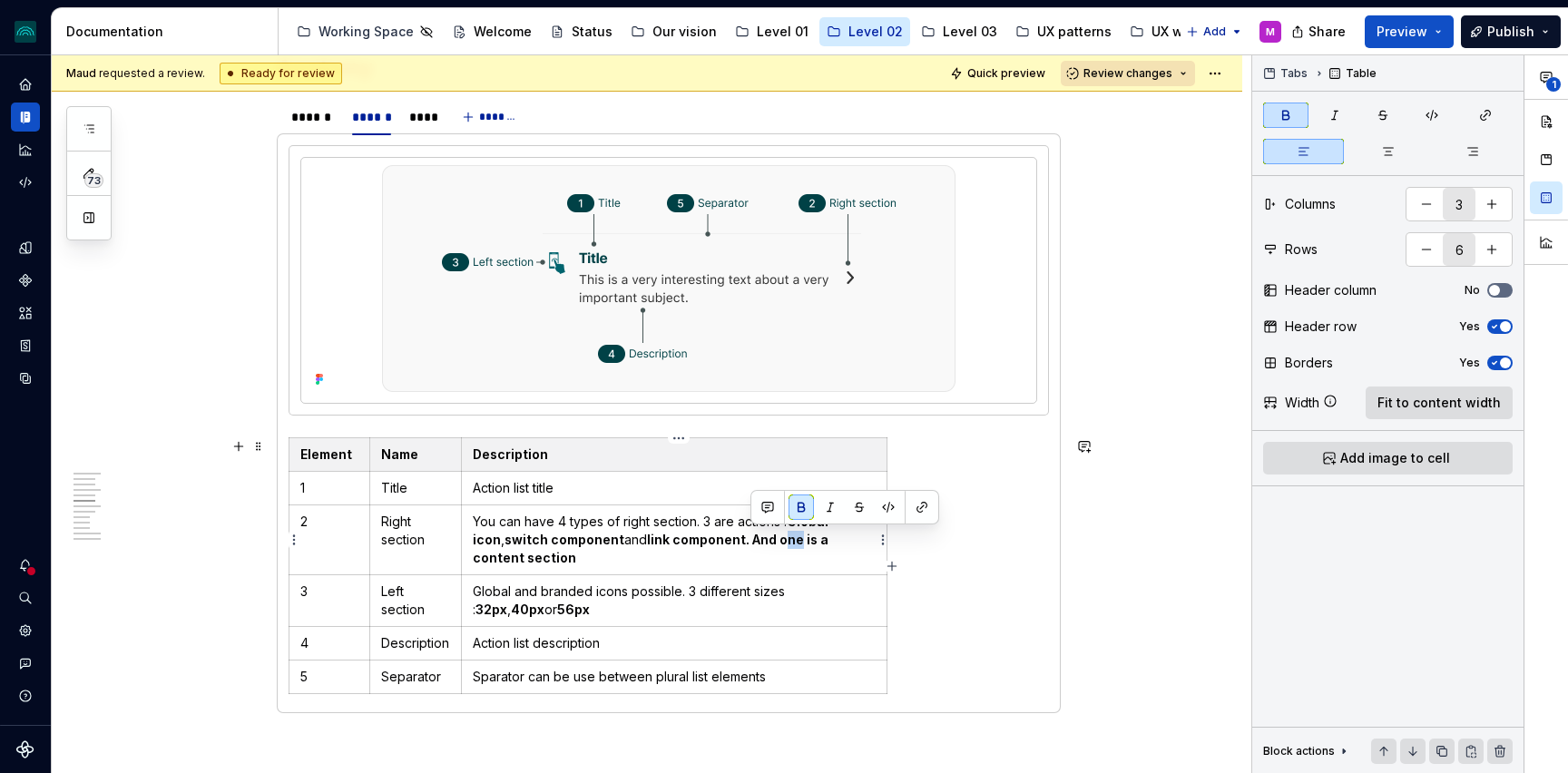
click at [769, 538] on strong "link component. And one is a content section" at bounding box center [652, 549] width 358 height 34
drag, startPoint x: 773, startPoint y: 538, endPoint x: 784, endPoint y: 538, distance: 11.0
click at [774, 538] on strong "link component. And one is a content section" at bounding box center [652, 549] width 358 height 34
drag, startPoint x: 795, startPoint y: 539, endPoint x: 723, endPoint y: 539, distance: 72.0
click at [723, 539] on strong "link component. And one is a content section" at bounding box center [652, 549] width 358 height 34
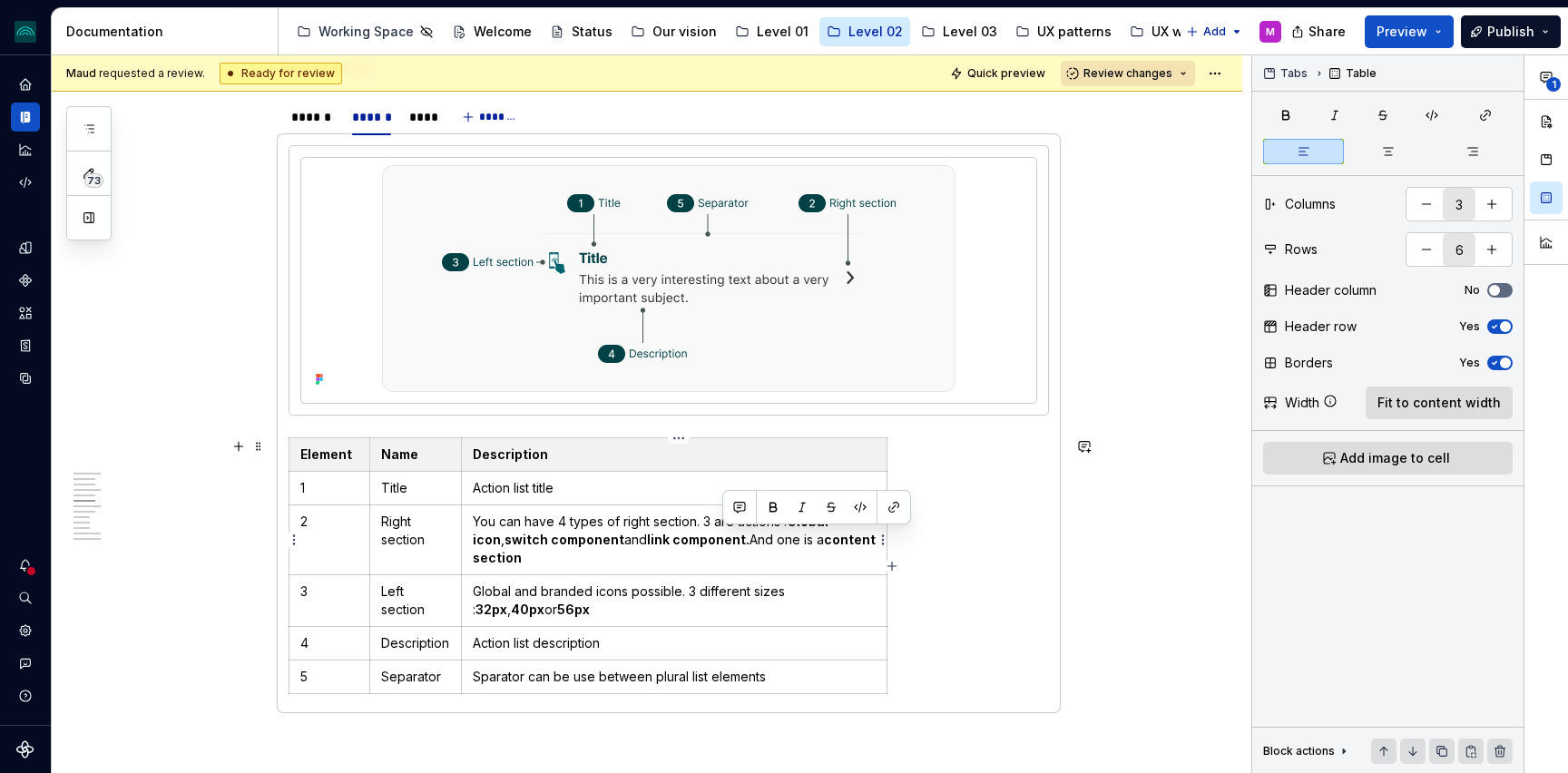
click at [812, 537] on strong "content section" at bounding box center [676, 549] width 405 height 34
click at [505, 562] on strong "content section" at bounding box center [676, 549] width 405 height 34
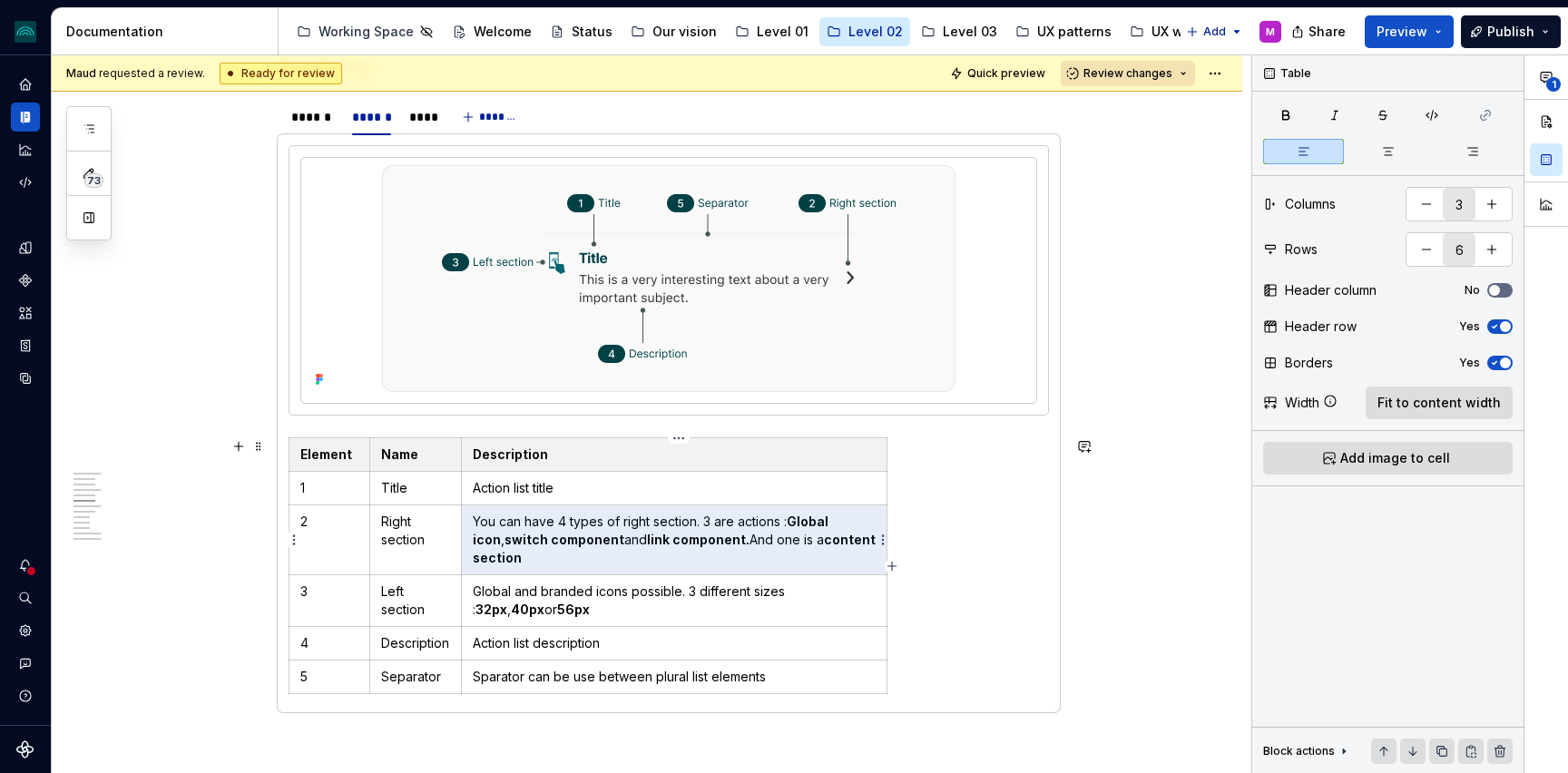
click at [521, 560] on strong "content section" at bounding box center [676, 549] width 405 height 34
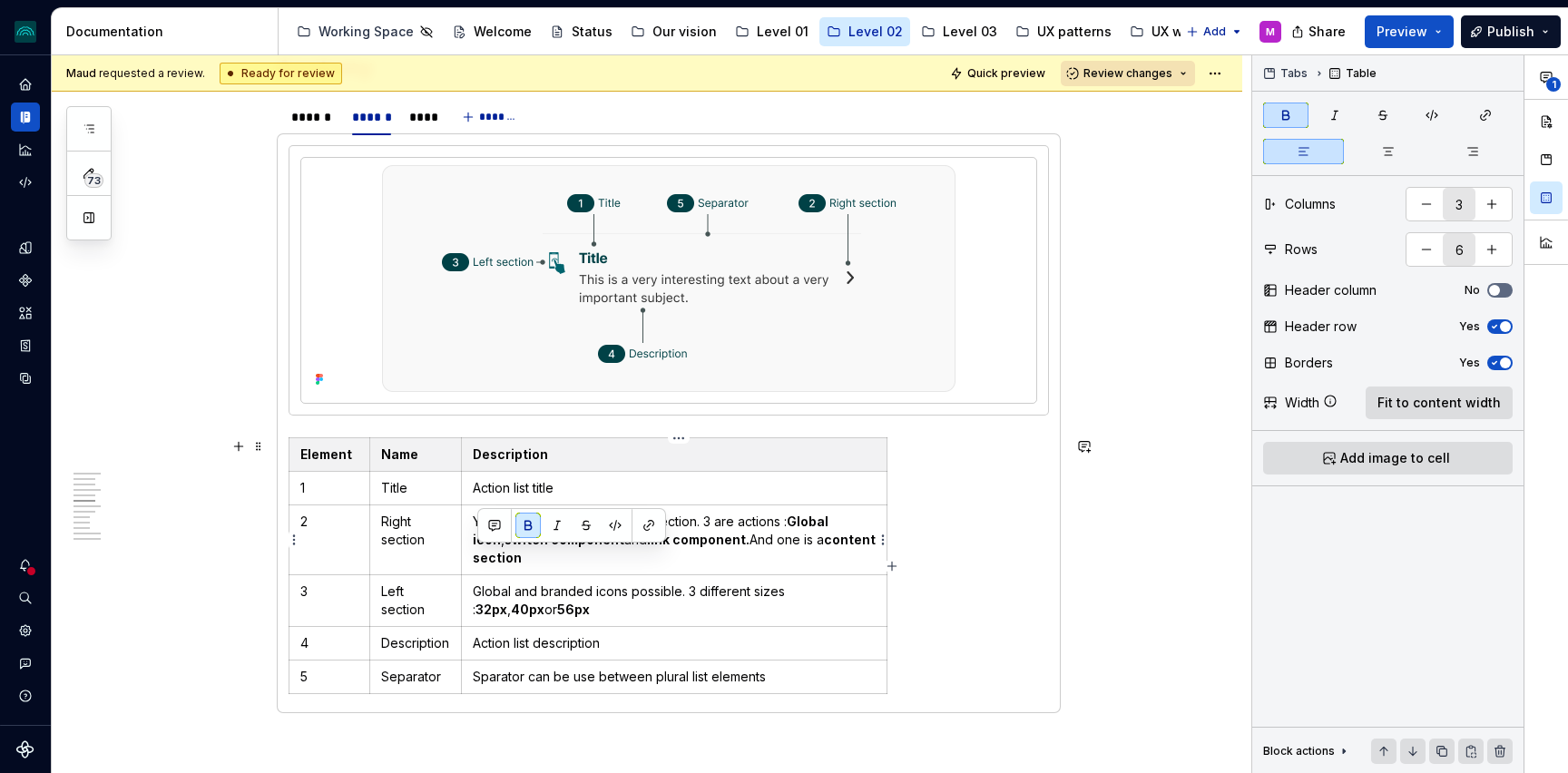
drag, startPoint x: 510, startPoint y: 560, endPoint x: 474, endPoint y: 560, distance: 36.0
click at [474, 560] on td "You can have 4 types of right section. 3 are actions : Global icon , switch com…" at bounding box center [674, 540] width 426 height 69
click at [525, 646] on p "Action list description" at bounding box center [674, 643] width 403 height 18
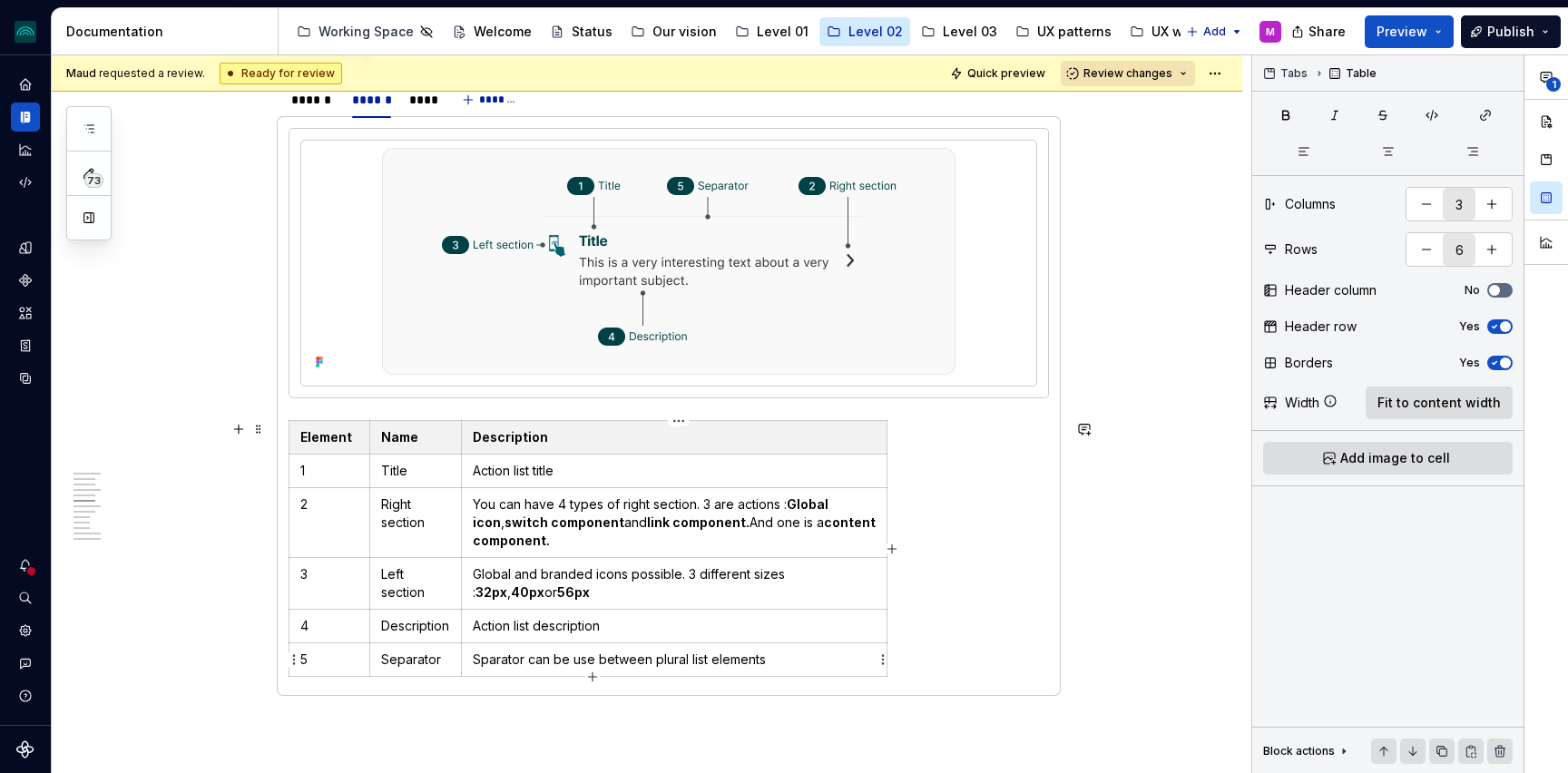
click at [524, 658] on p "Sparator can be use between plural list elements" at bounding box center [674, 659] width 403 height 18
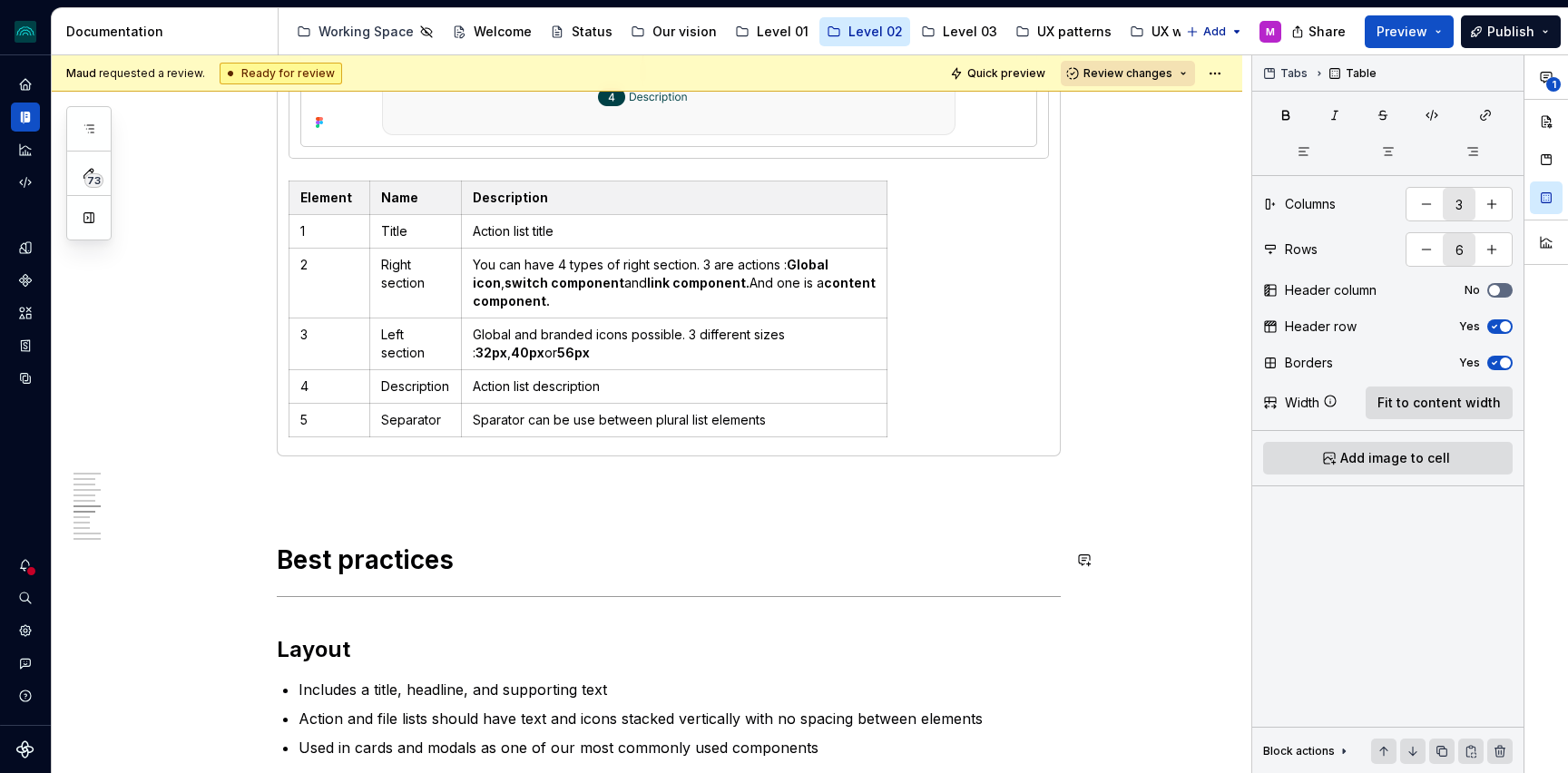
scroll to position [2564, 0]
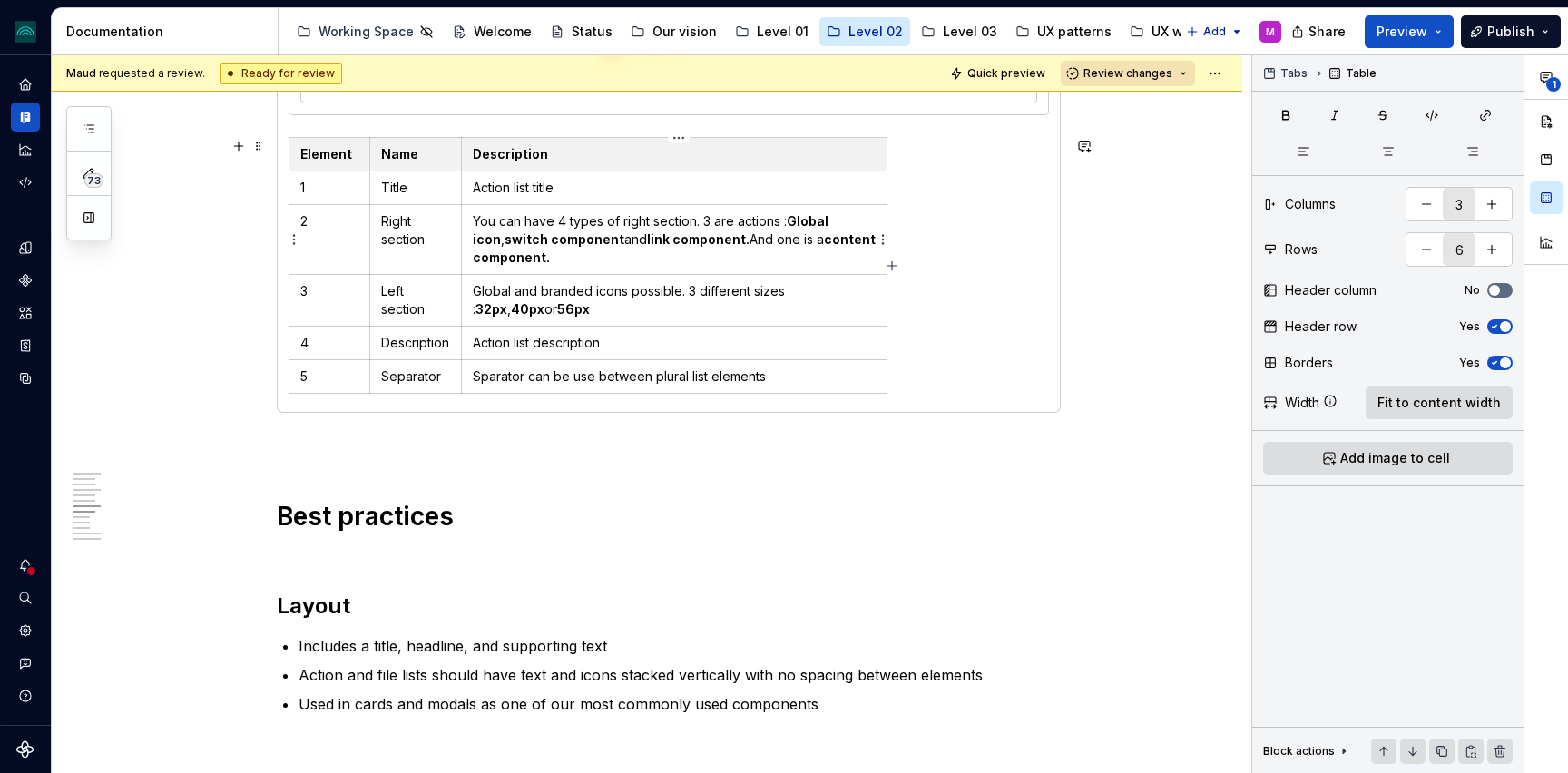
click at [708, 221] on p "You can have 4 types of right section. 3 are actions : Global icon , switch com…" at bounding box center [674, 239] width 403 height 54
click at [555, 260] on p "You can have 4 types of right section. 3 are actions : Global icon , switch com…" at bounding box center [674, 239] width 403 height 54
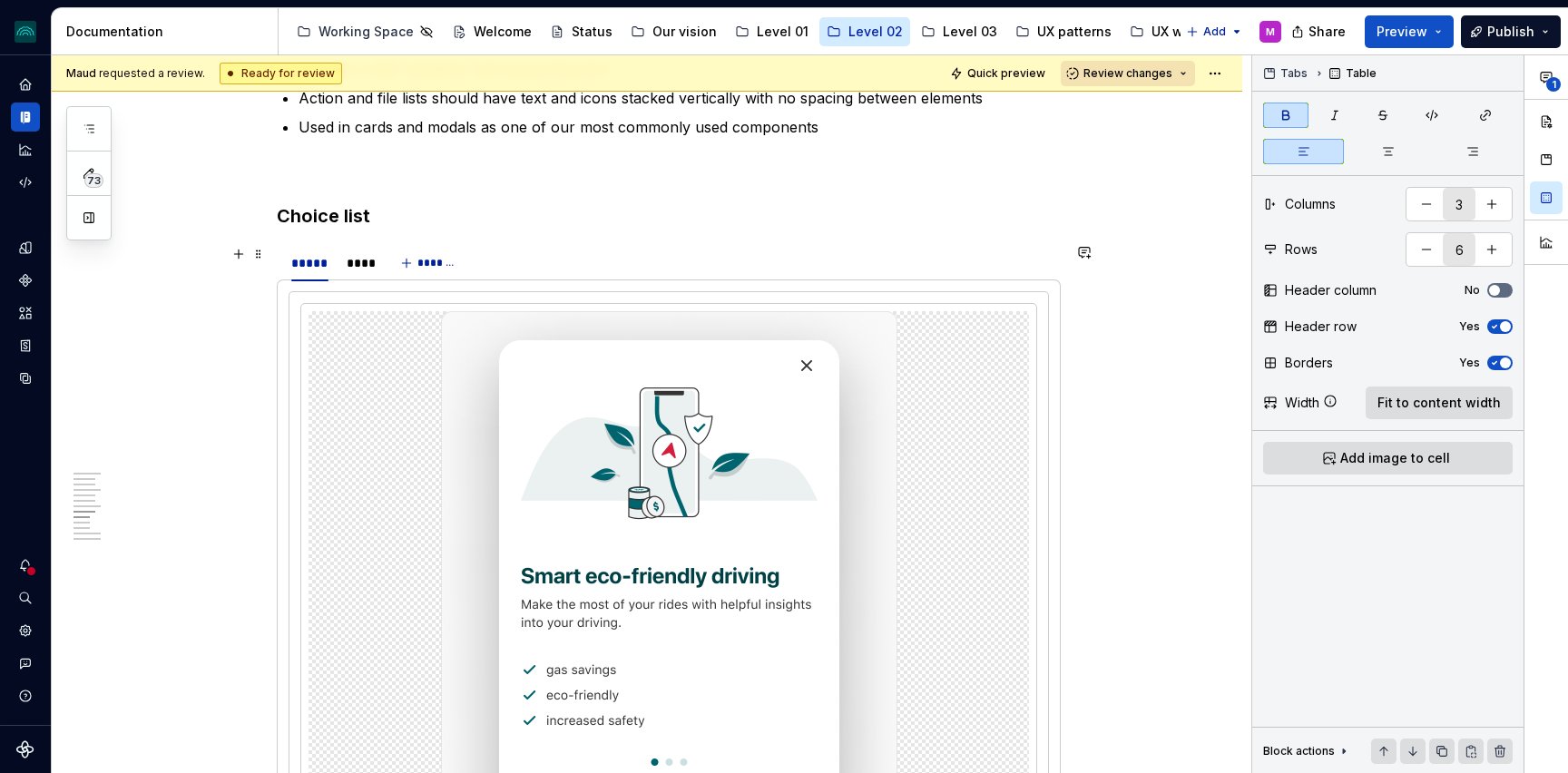
scroll to position [3148, 0]
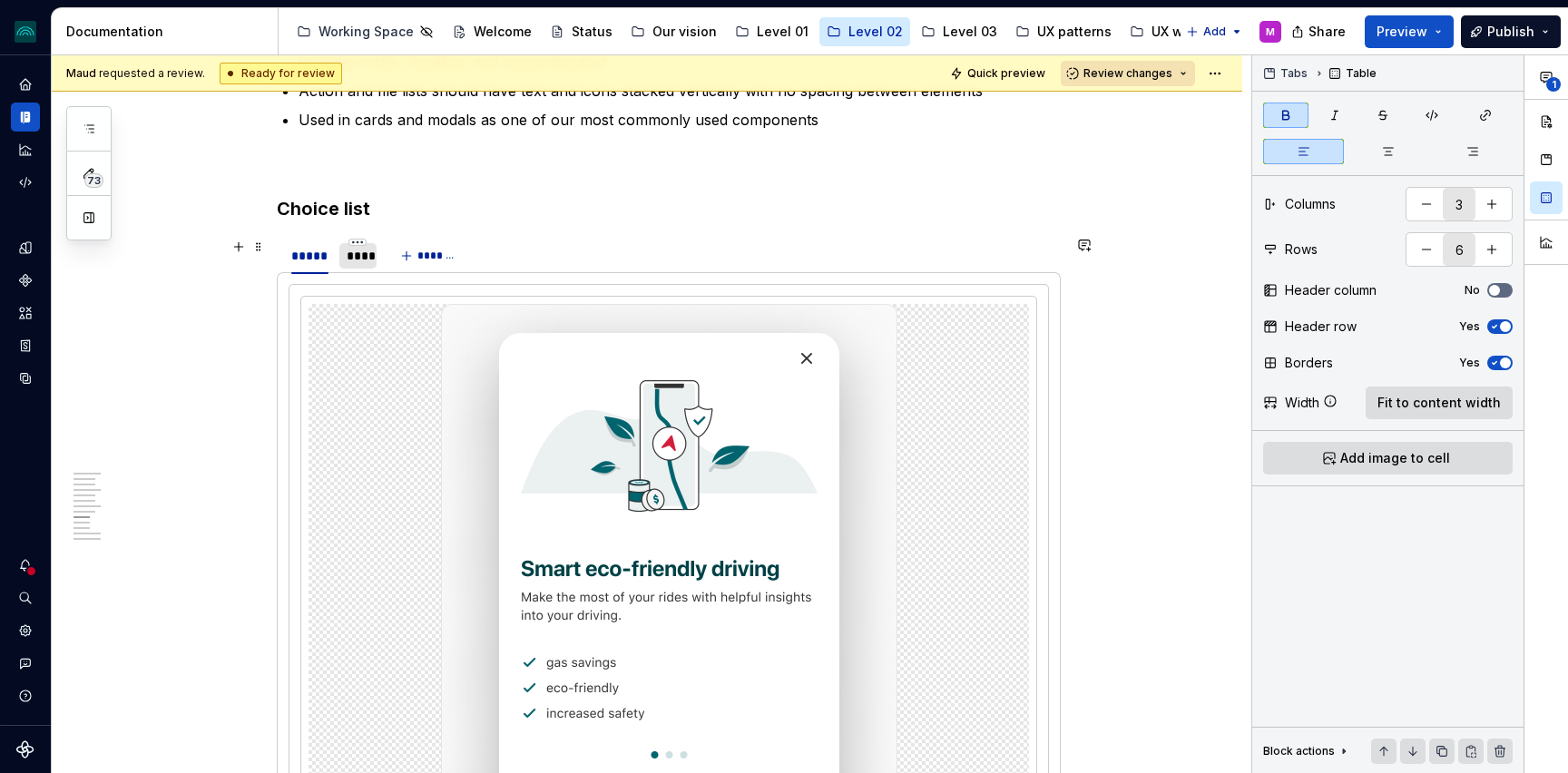
click at [363, 258] on div "****" at bounding box center [358, 255] width 23 height 18
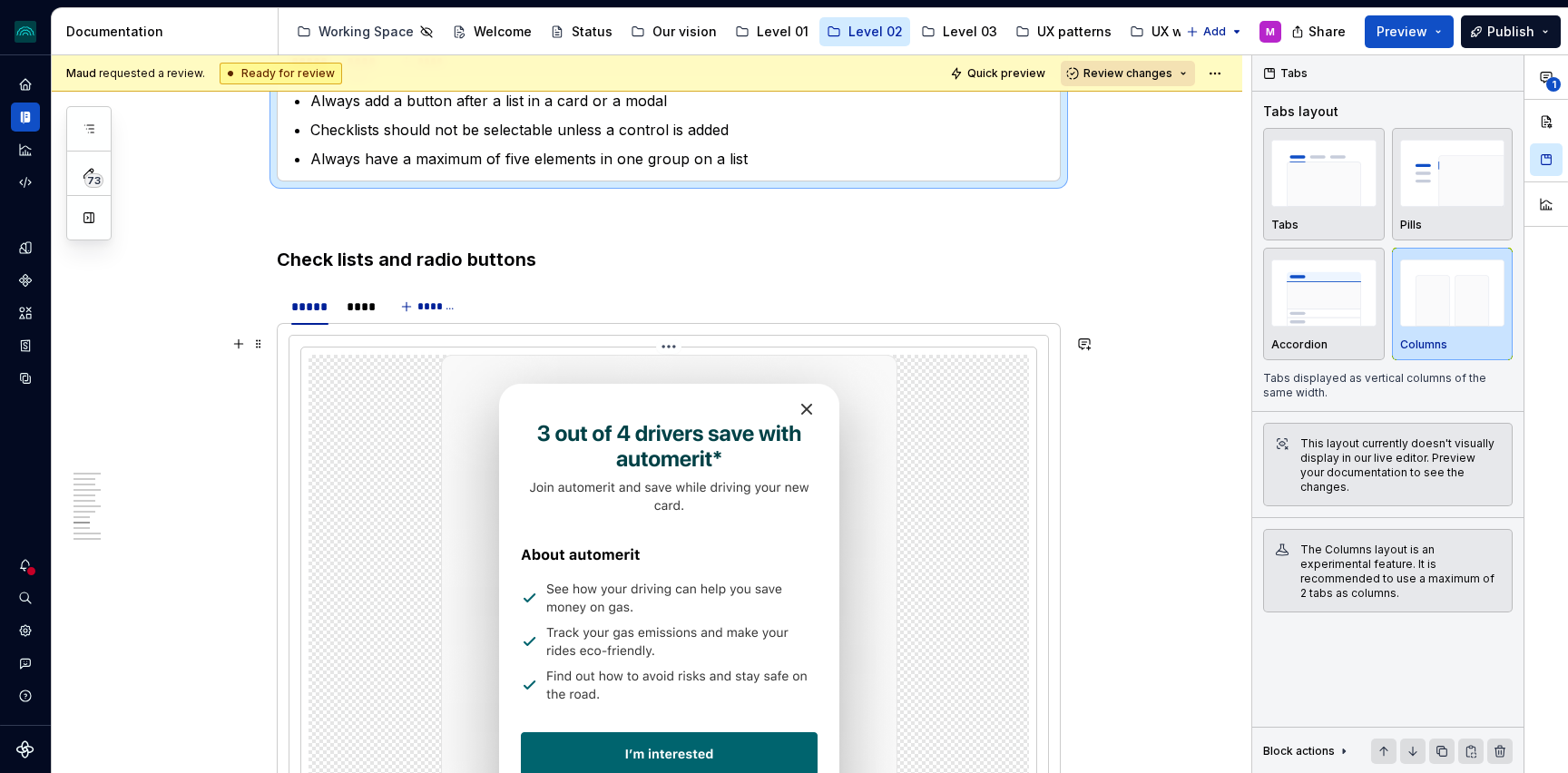
scroll to position [3352, 0]
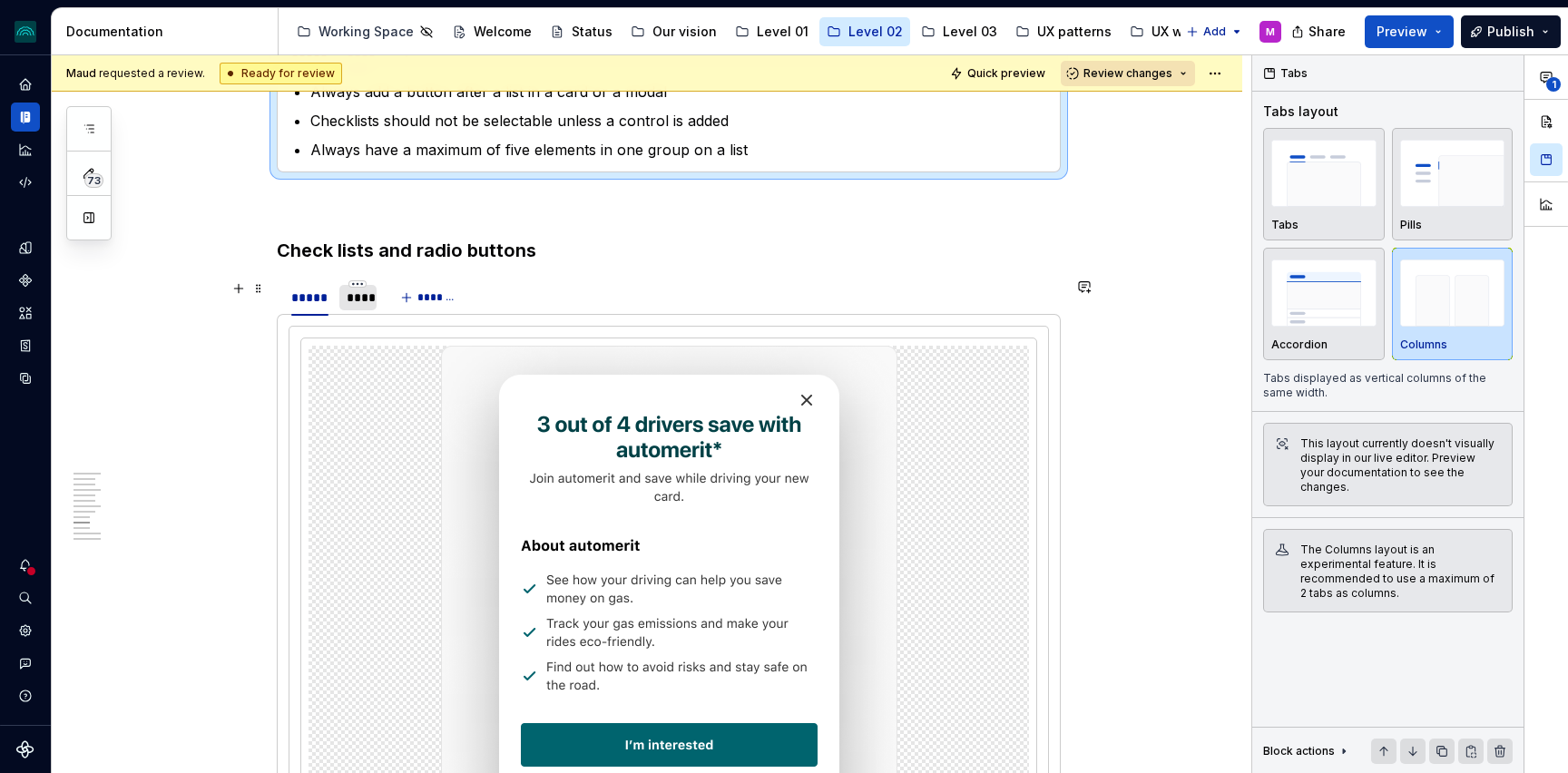
click at [363, 307] on div "****" at bounding box center [358, 297] width 38 height 25
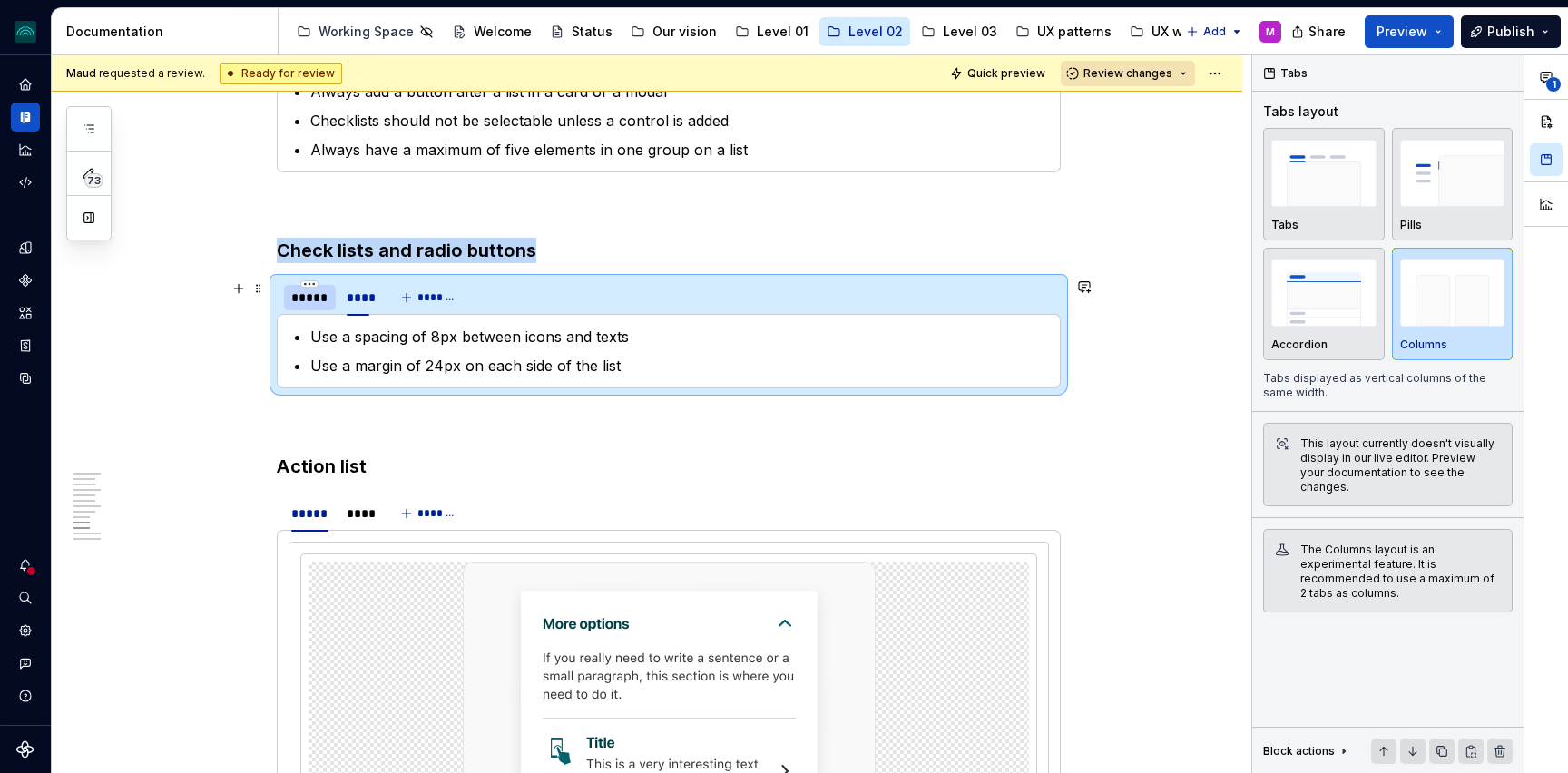
click at [312, 304] on div "*****" at bounding box center [310, 297] width 38 height 18
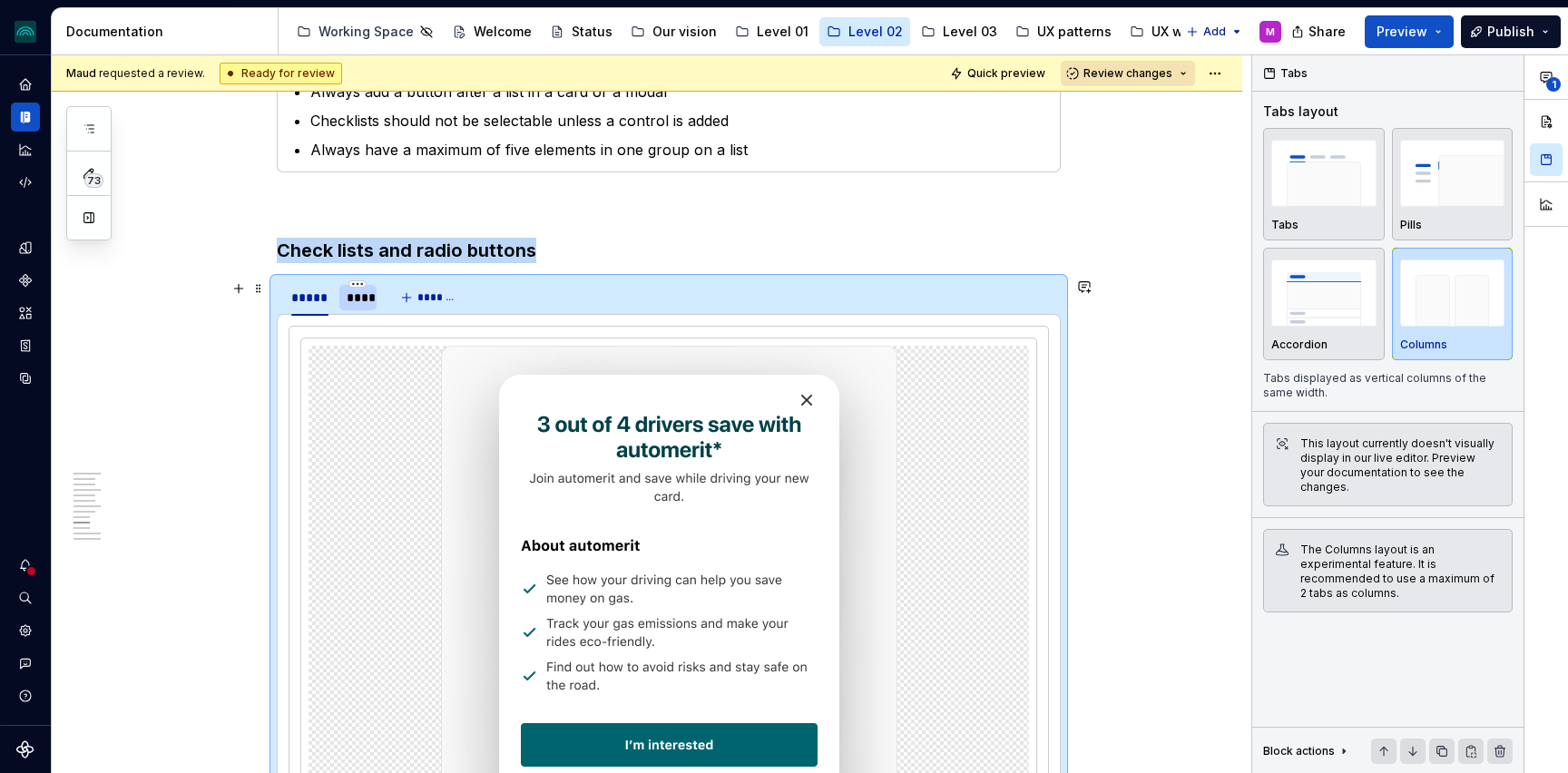
click at [368, 310] on div "****" at bounding box center [358, 297] width 38 height 25
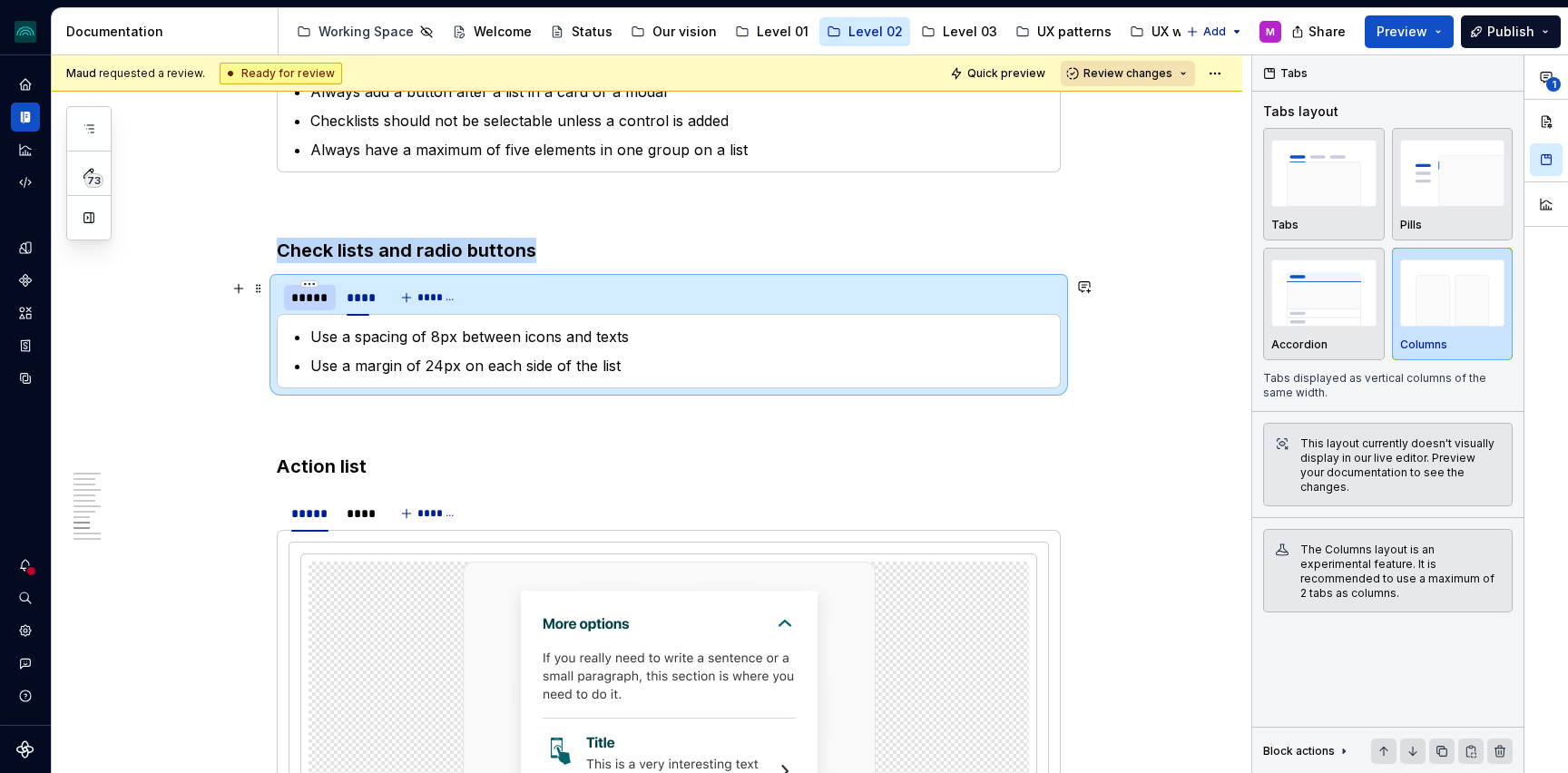
click at [306, 308] on div "*****" at bounding box center [310, 297] width 52 height 25
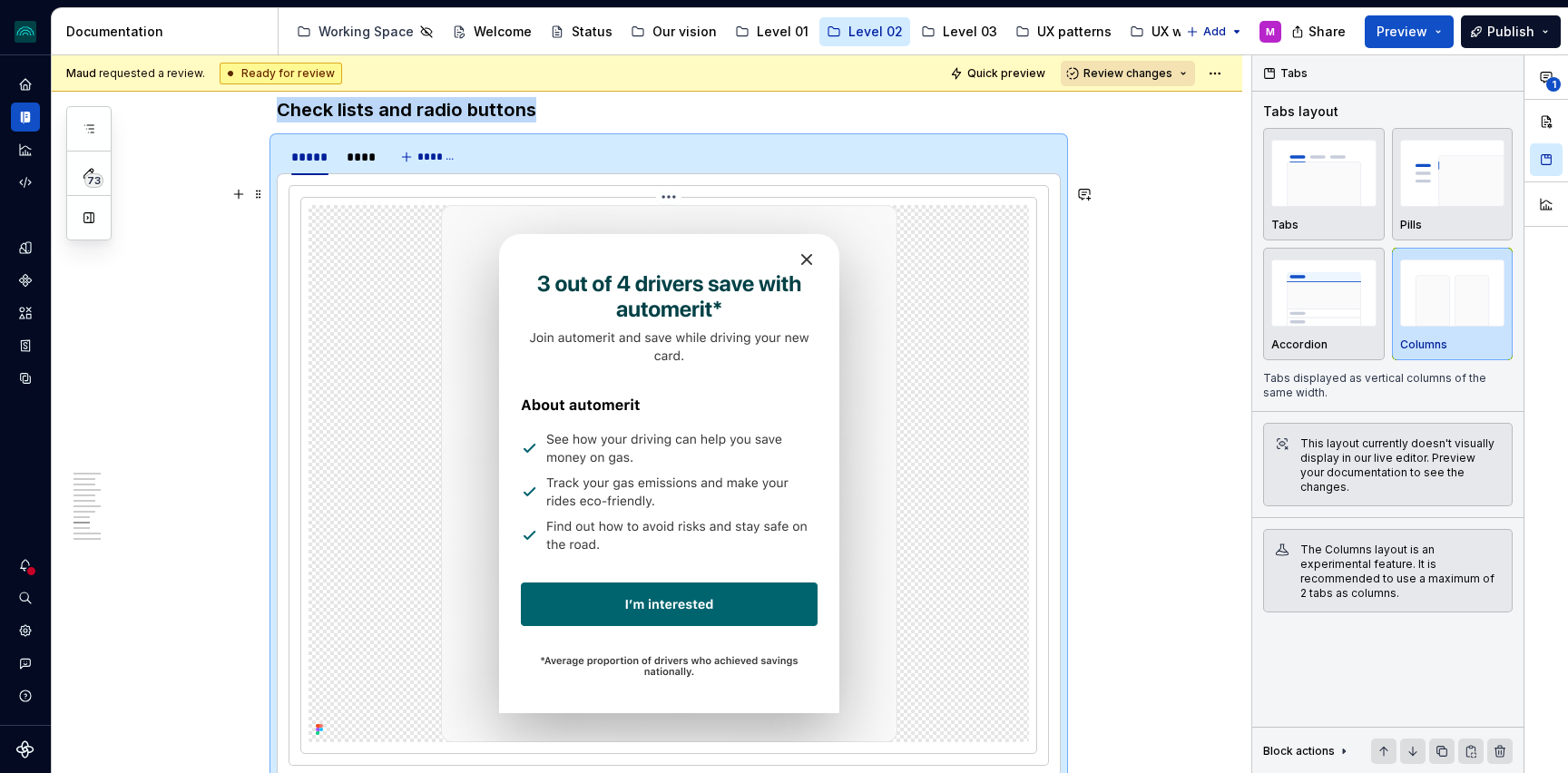
scroll to position [3516, 0]
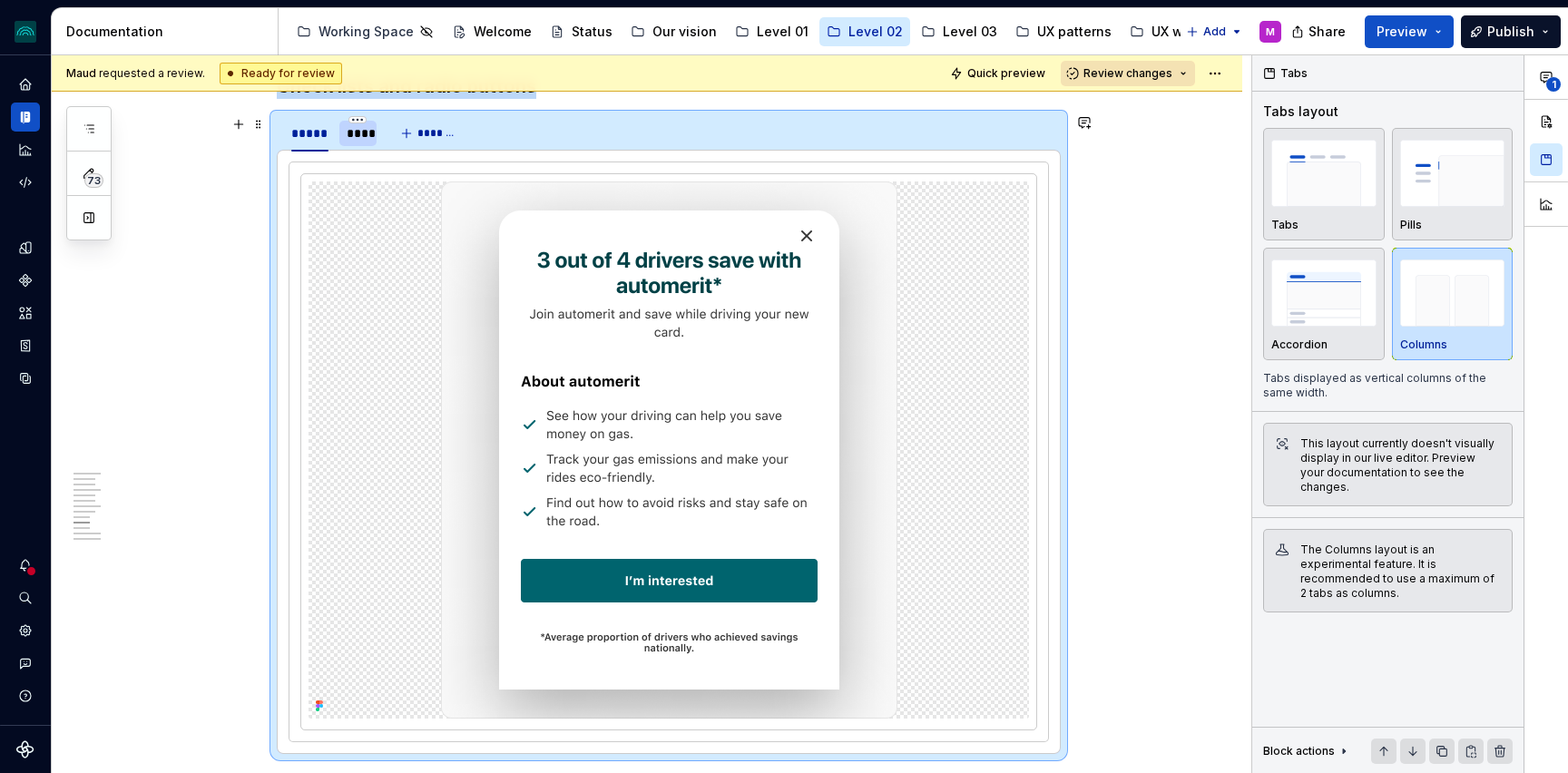
click at [358, 139] on div "****" at bounding box center [358, 132] width 23 height 18
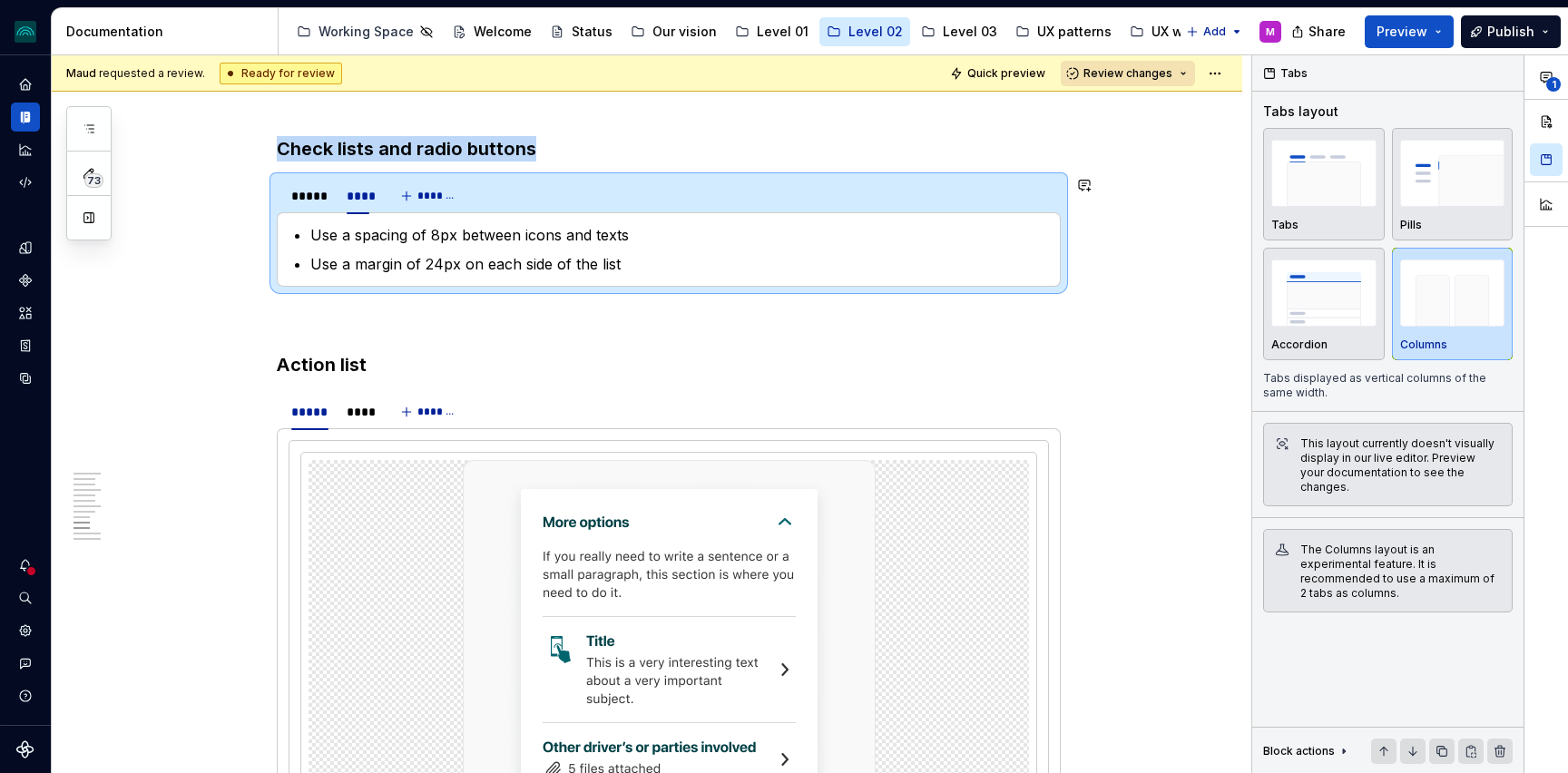
scroll to position [3435, 0]
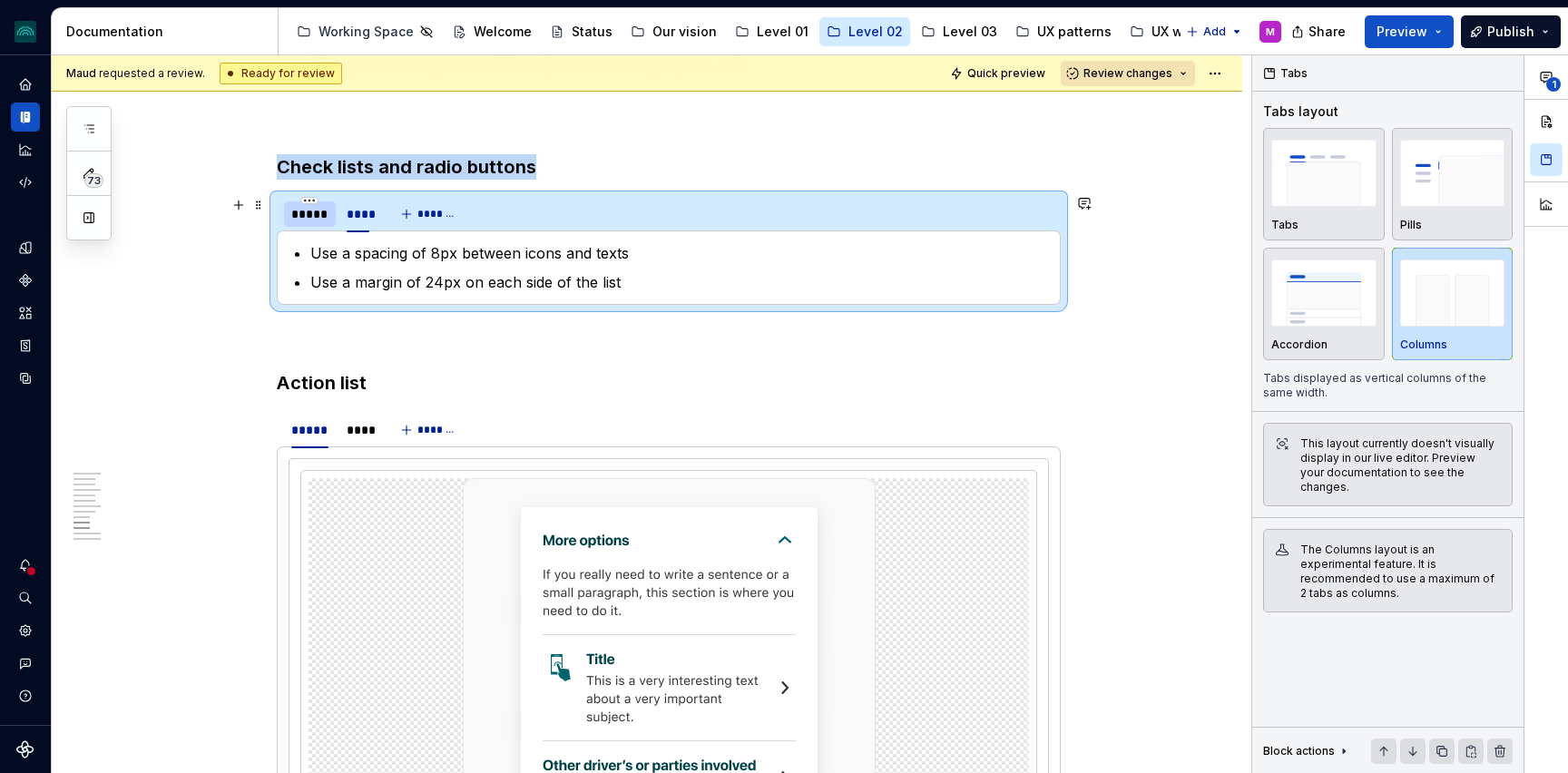
click at [313, 210] on div "*****" at bounding box center [310, 214] width 38 height 18
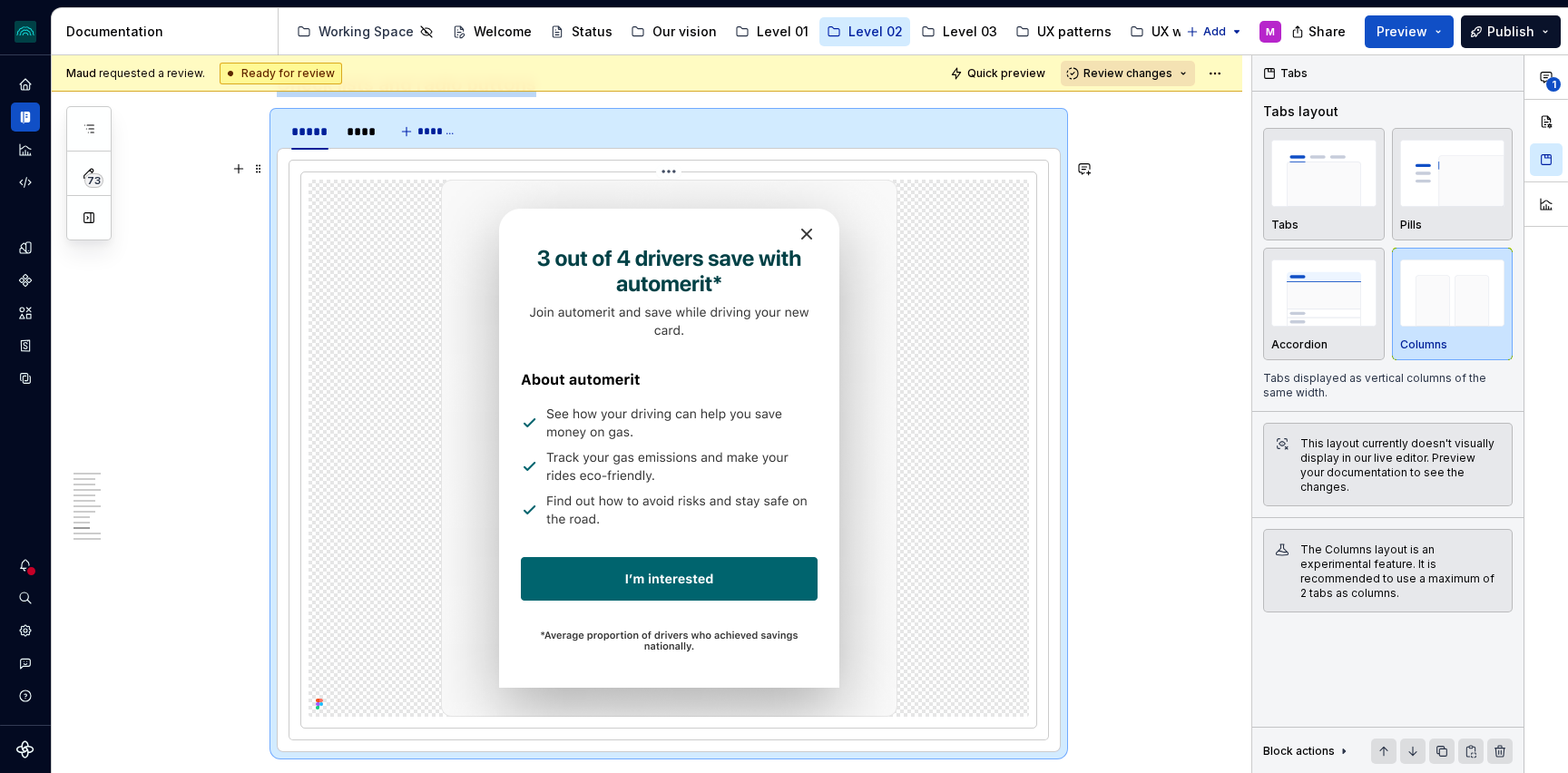
scroll to position [3458, 0]
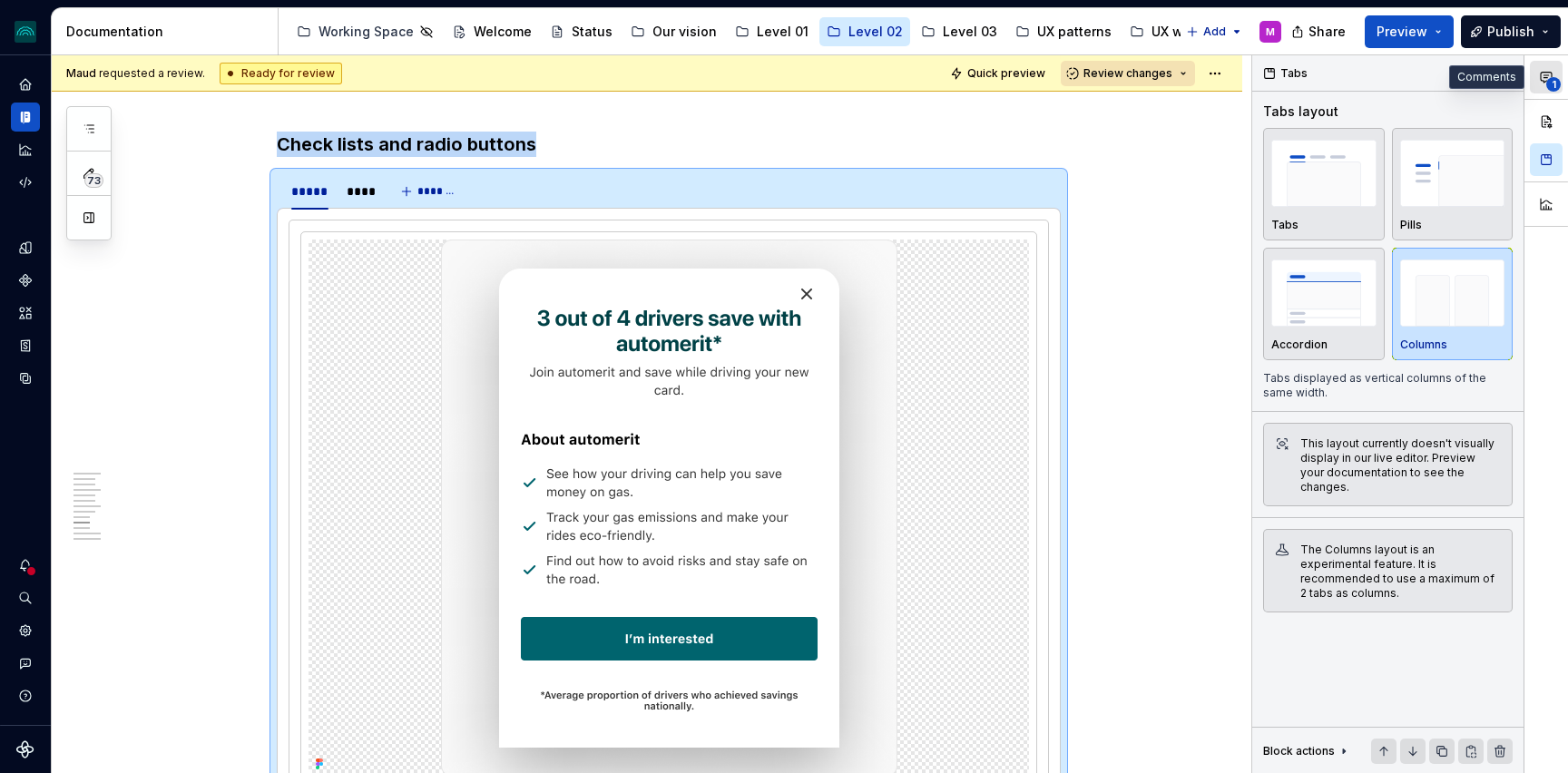
click at [1549, 82] on span "1" at bounding box center [1553, 83] width 14 height 14
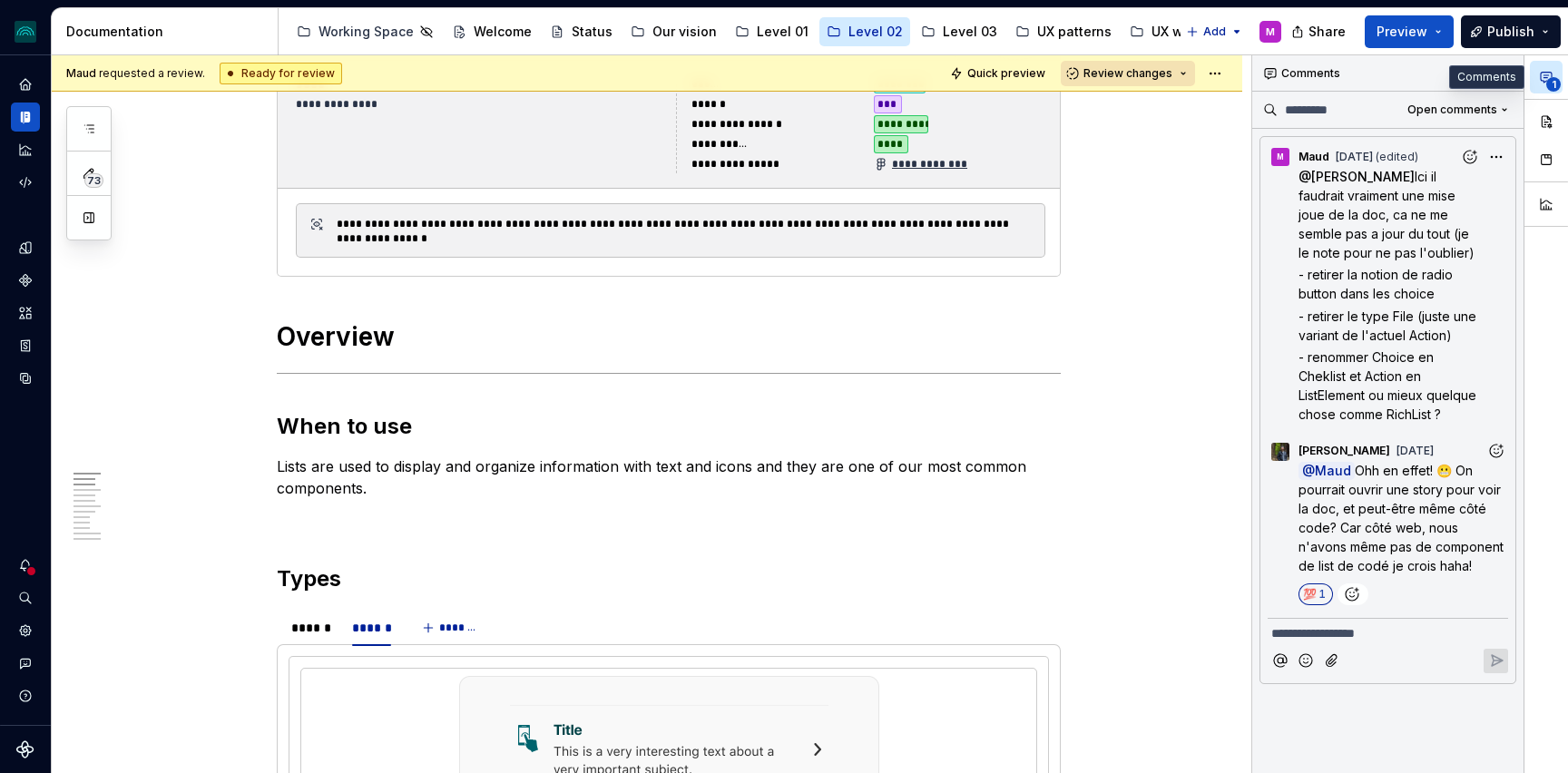
scroll to position [0, 0]
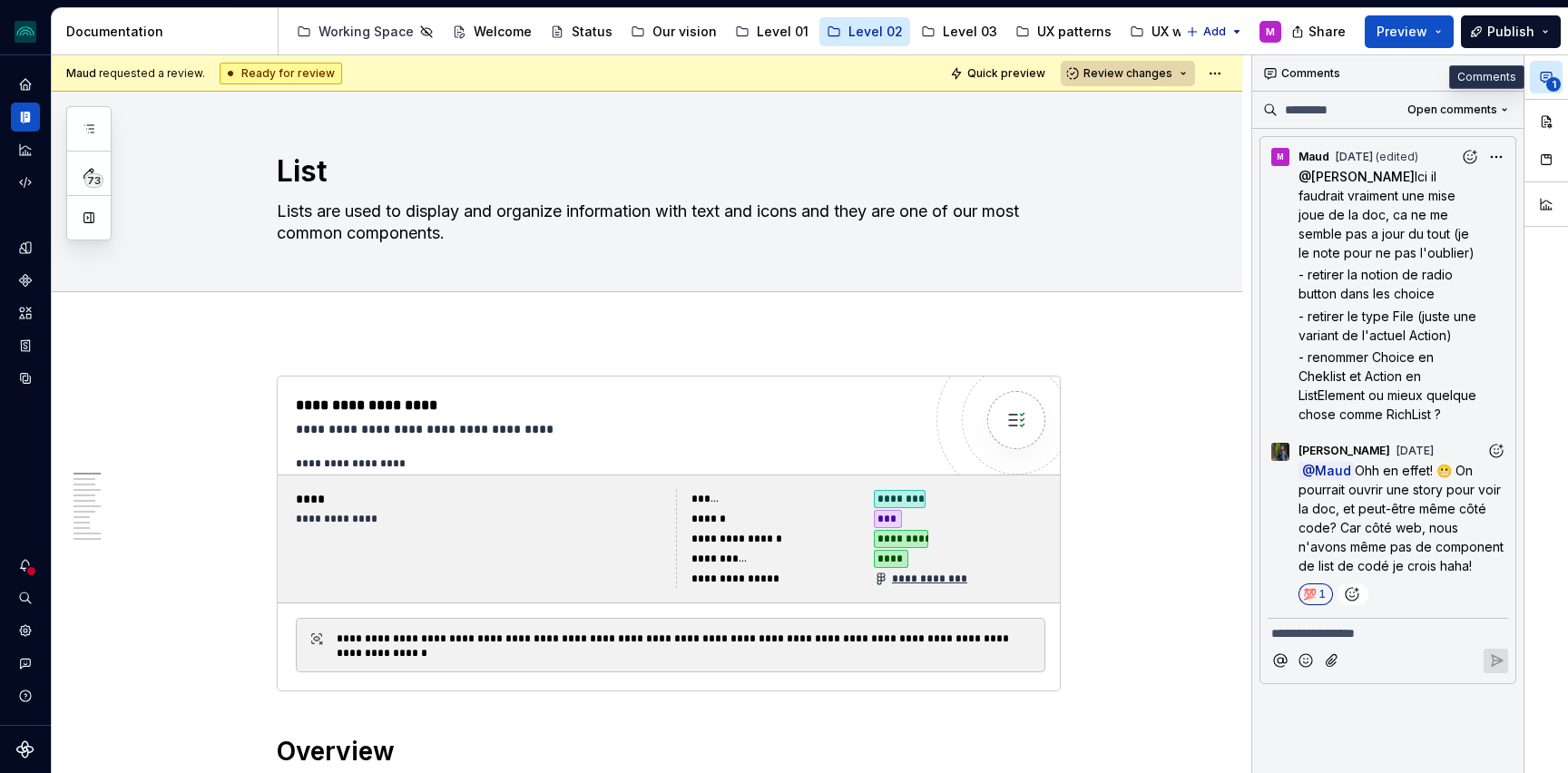
click at [1173, 74] on span "Review changes" at bounding box center [1128, 73] width 89 height 14
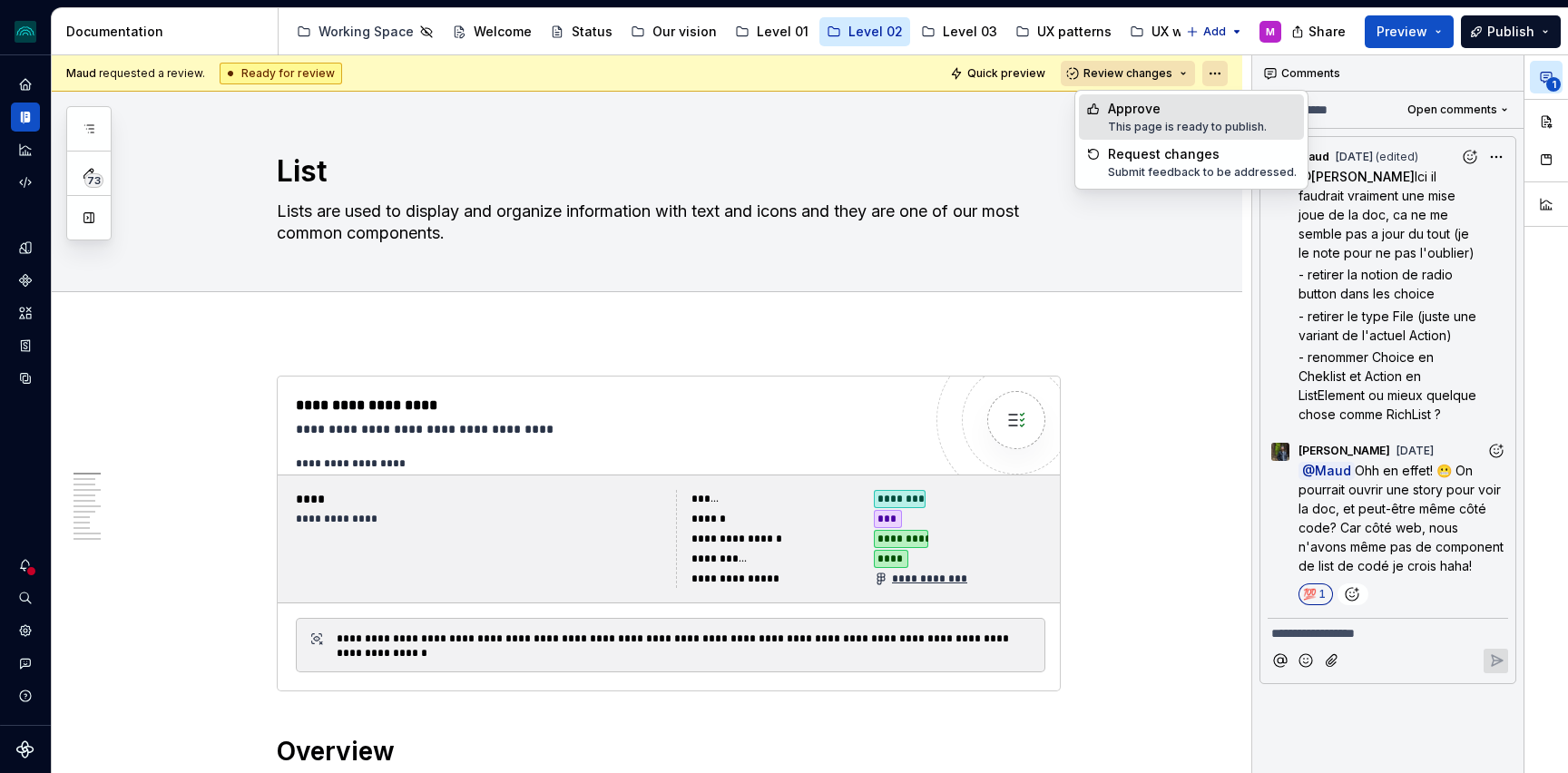
click at [1226, 68] on html "iceberg M Design system data Documentation Accessibility guide for tree Page tr…" at bounding box center [784, 386] width 1568 height 773
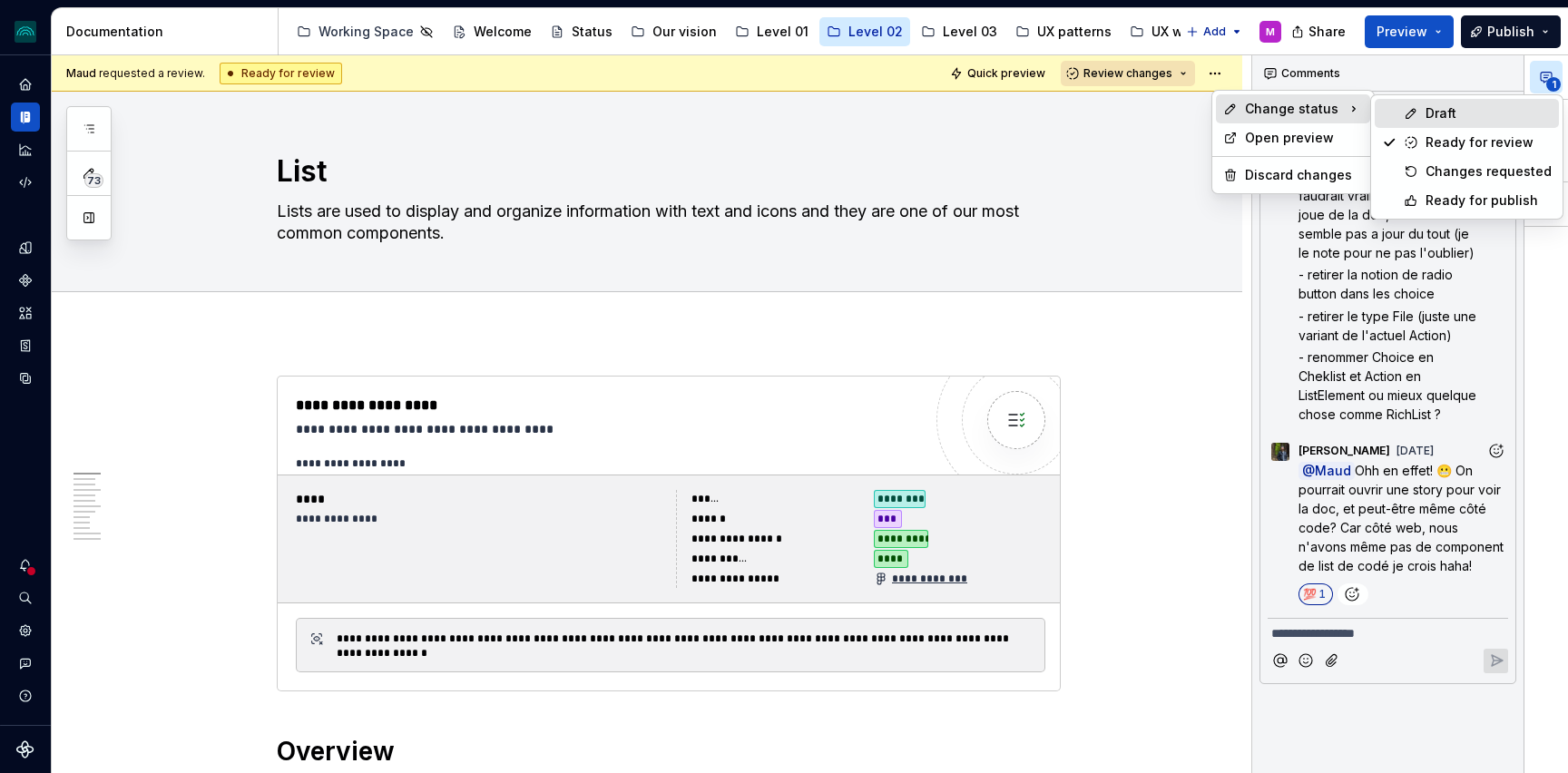
click at [1468, 125] on div "Draft" at bounding box center [1467, 113] width 184 height 29
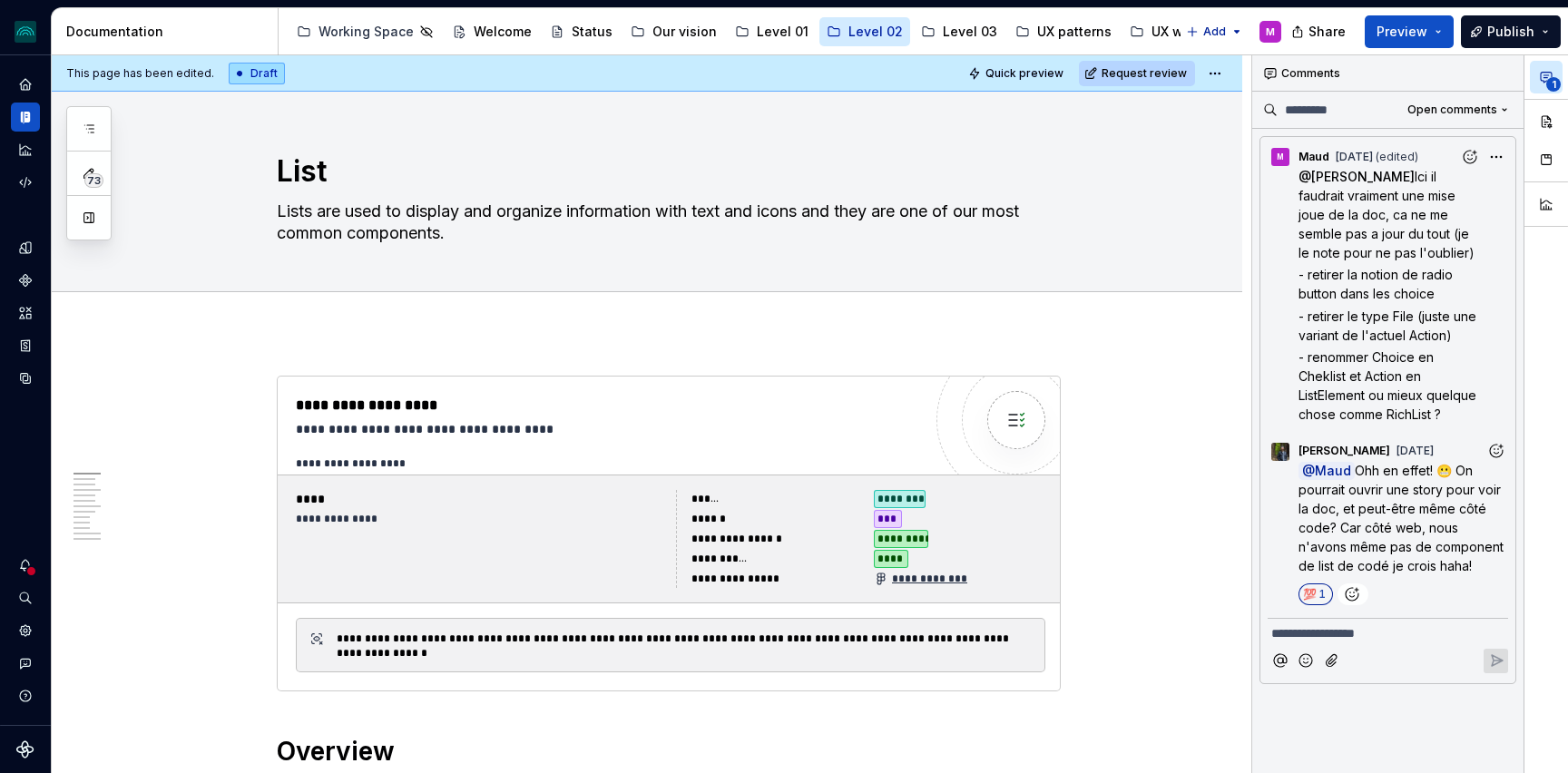
click at [1145, 341] on div "**********" at bounding box center [651, 415] width 1200 height 719
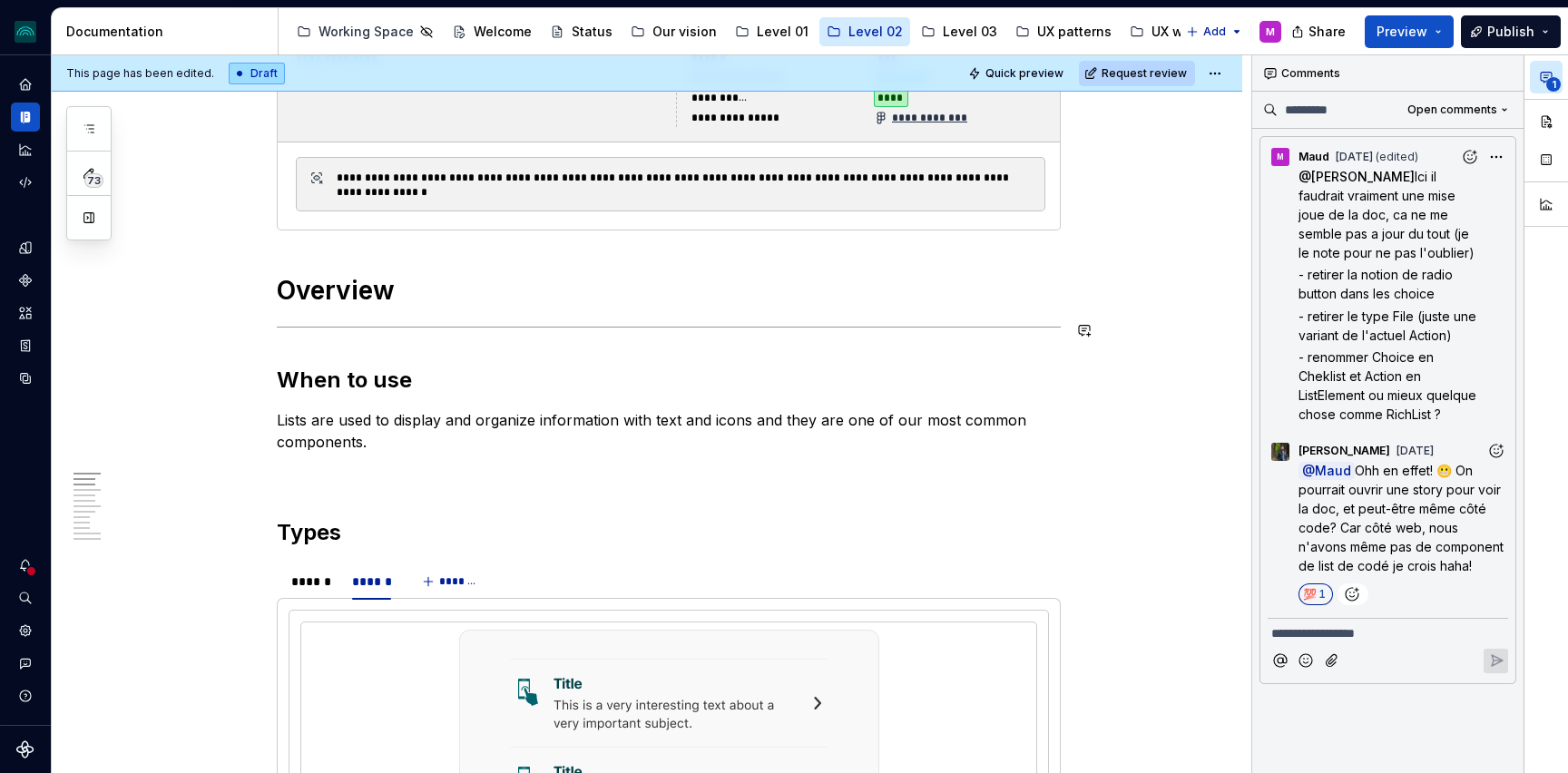
scroll to position [516, 0]
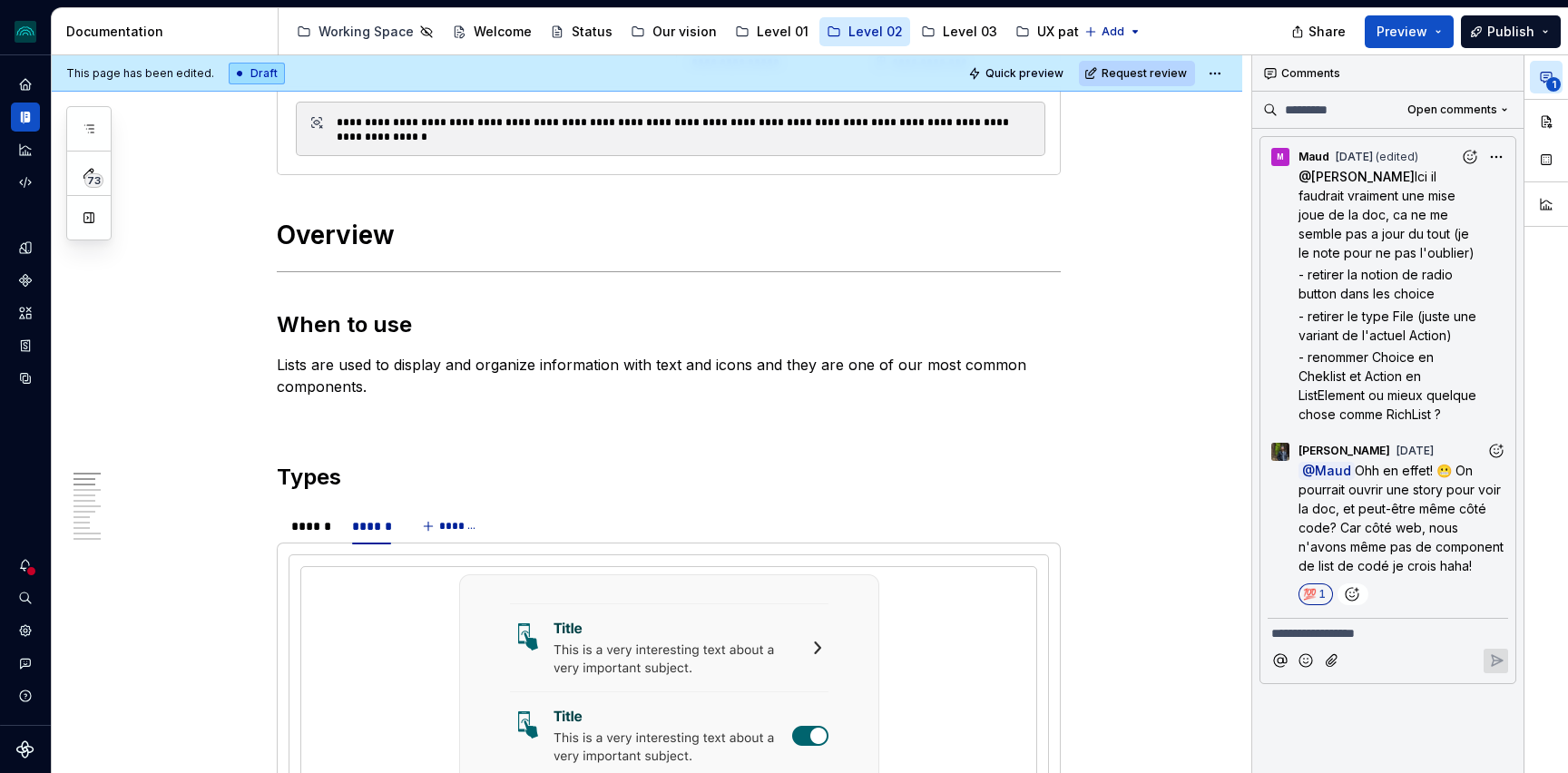
type textarea "*"
